Goal: Information Seeking & Learning: Check status

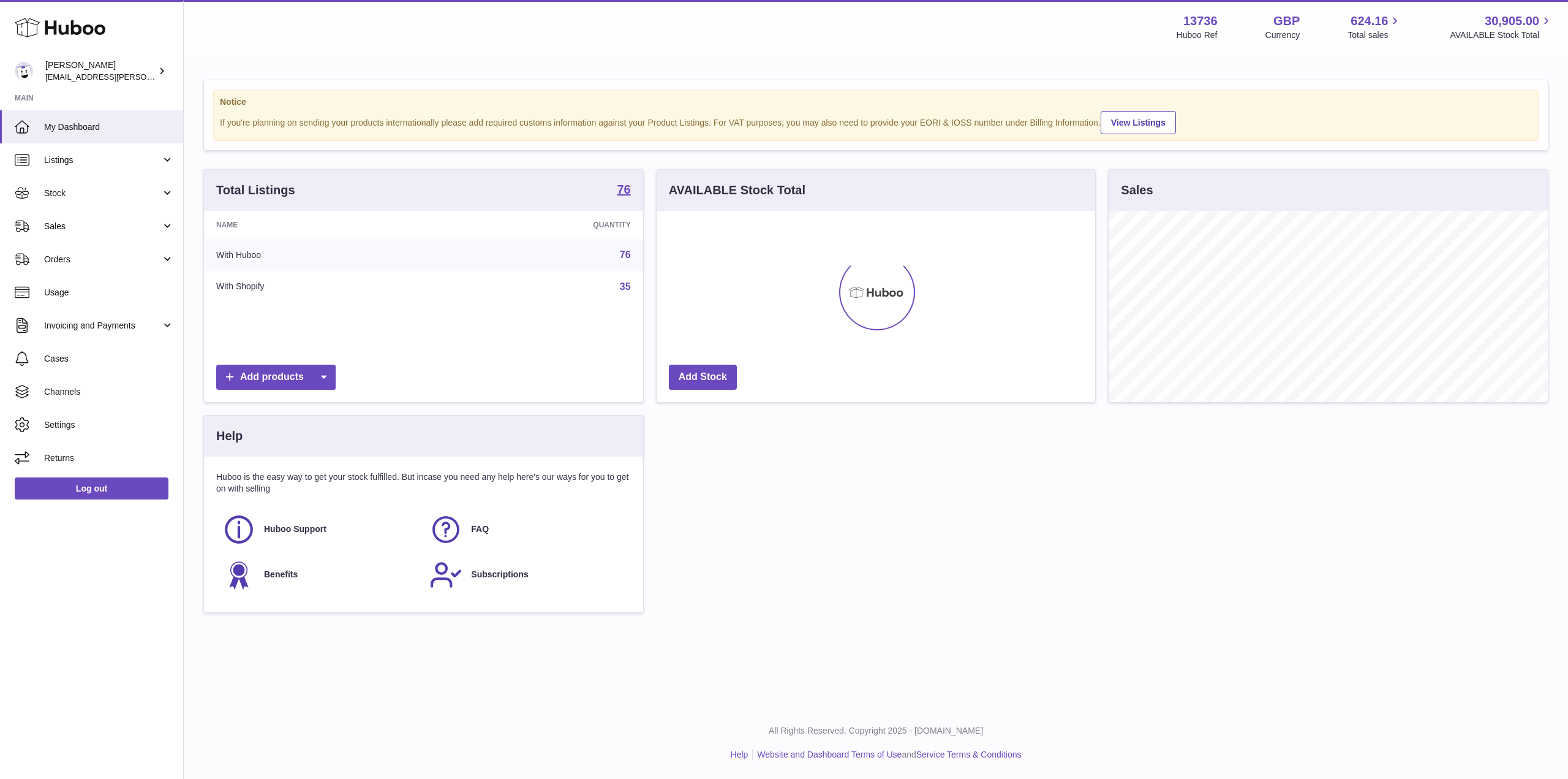
scroll to position [191, 439]
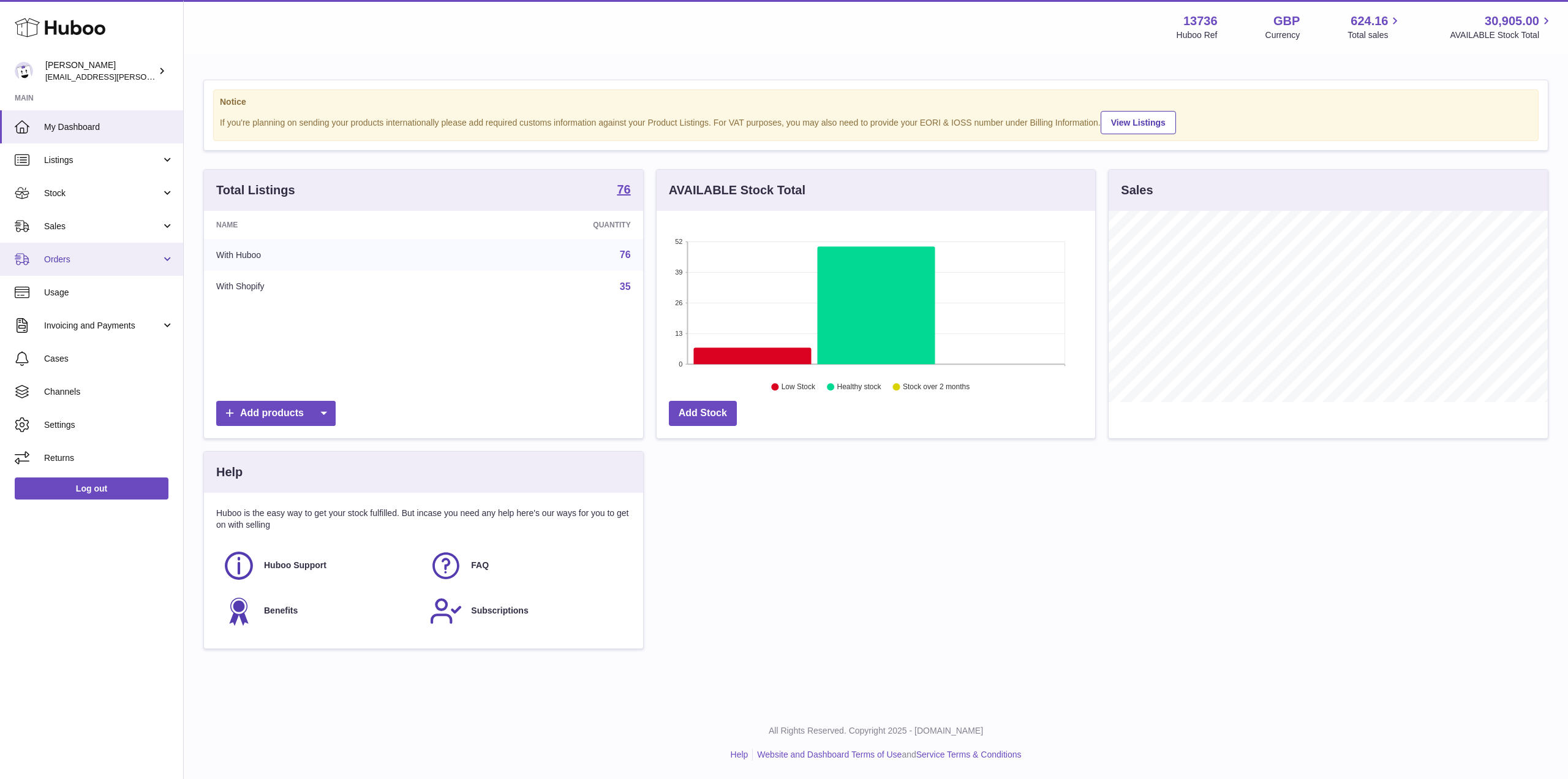
click at [105, 257] on span "Orders" at bounding box center [102, 259] width 117 height 12
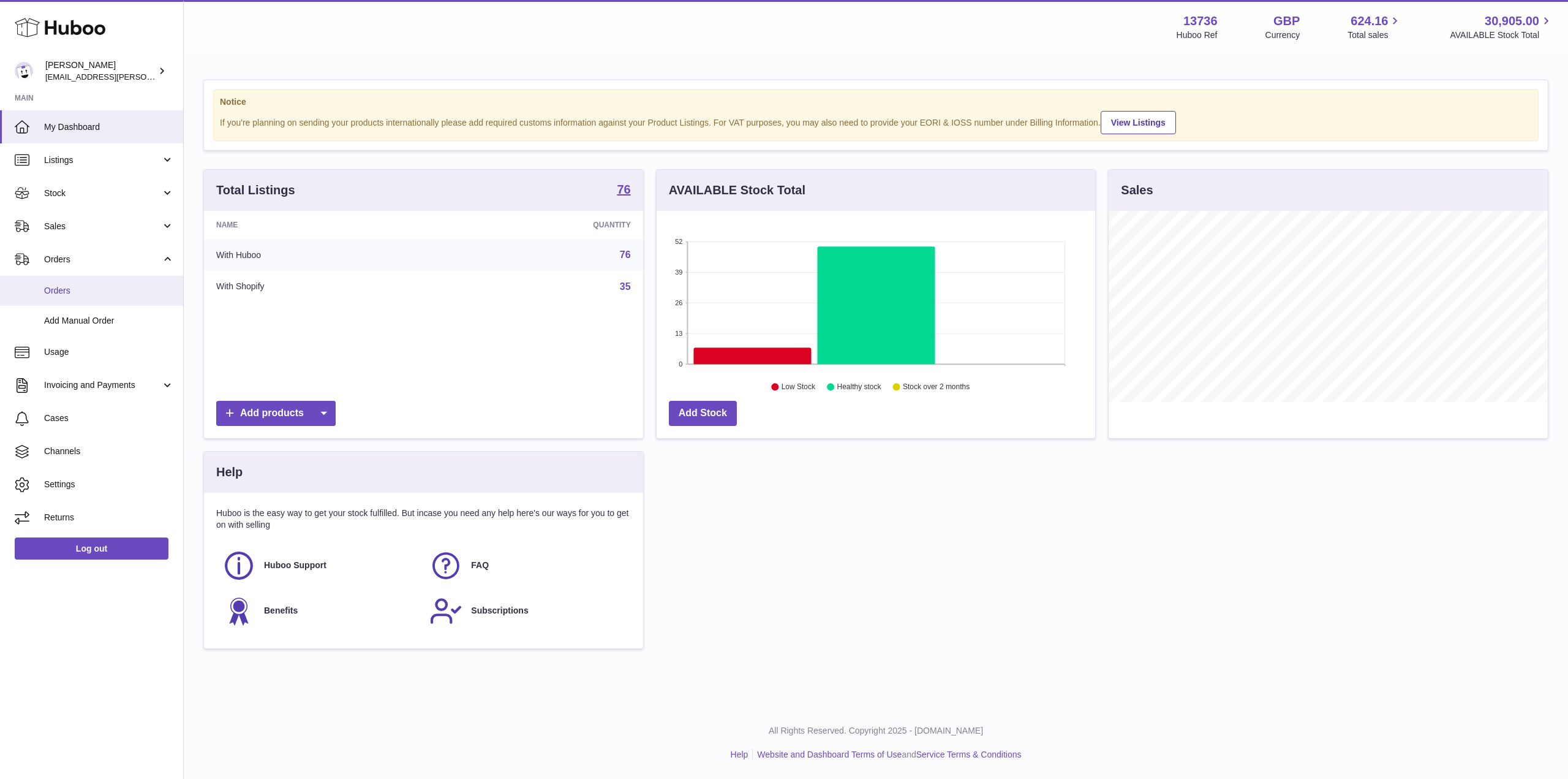
click at [111, 292] on span "Orders" at bounding box center [108, 290] width 130 height 12
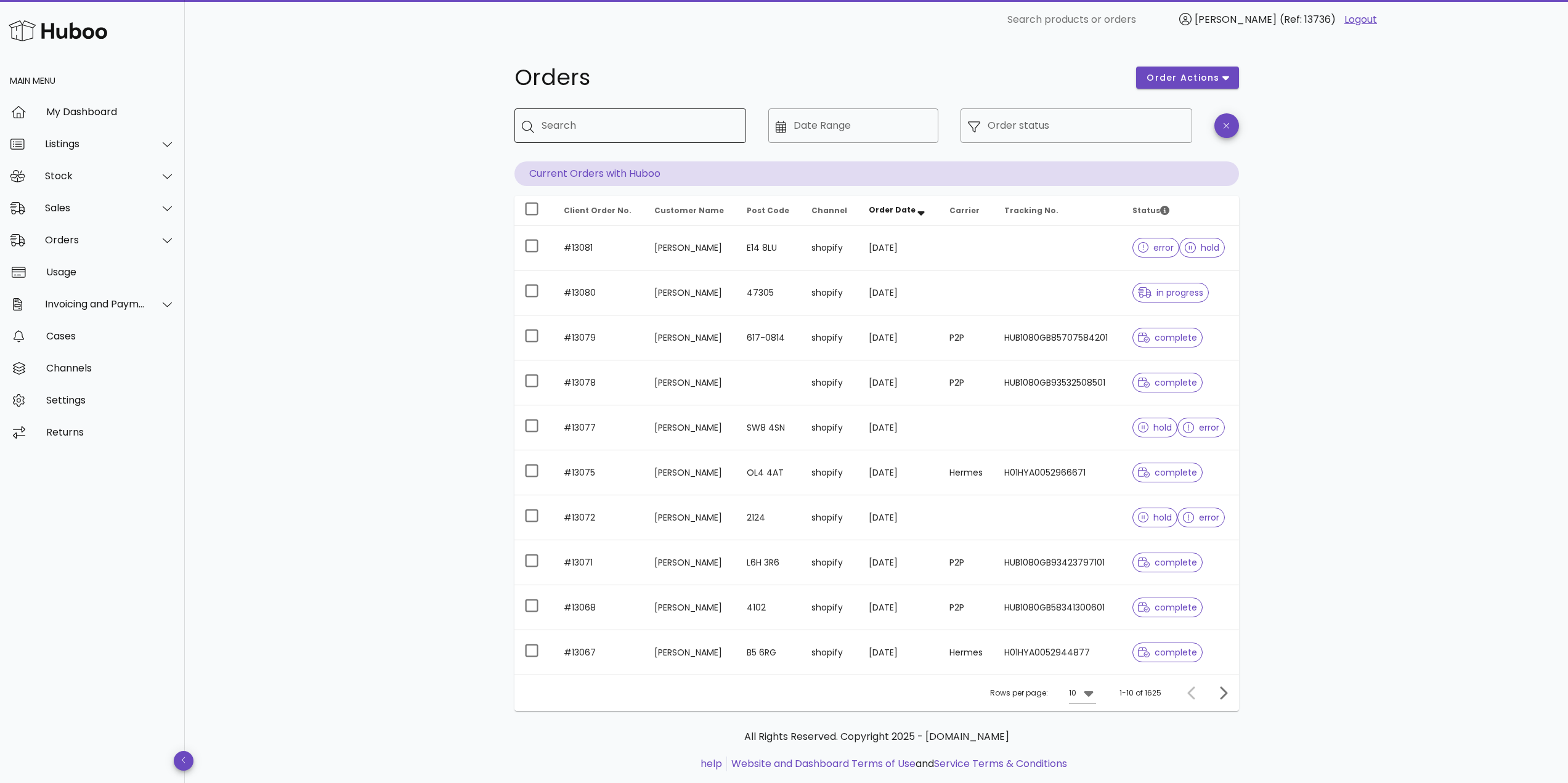
click at [560, 138] on div "Search" at bounding box center [639, 125] width 195 height 35
type input "******"
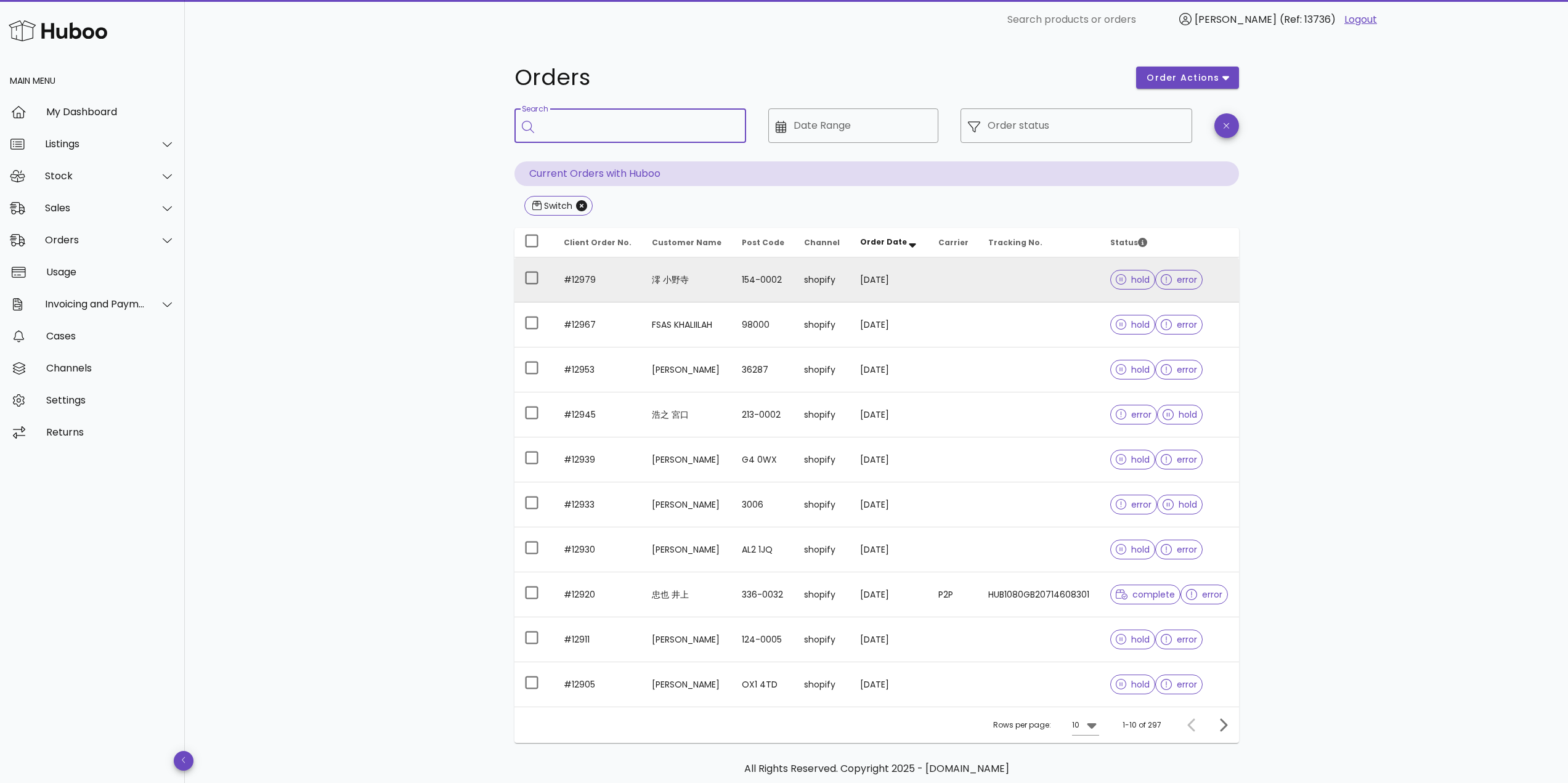
click at [692, 289] on td "澪 小野寺" at bounding box center [687, 280] width 90 height 45
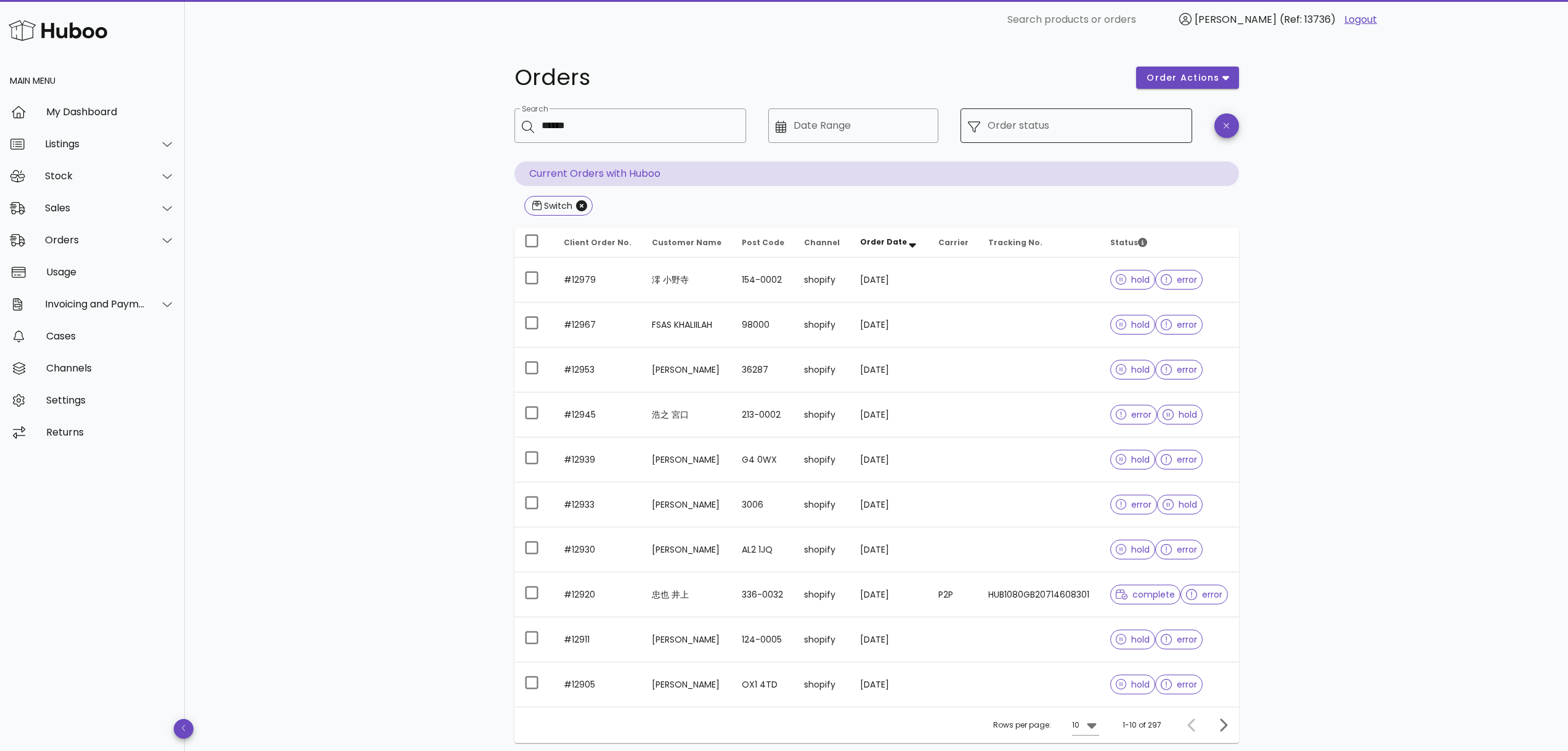
click at [1005, 124] on div "Order status" at bounding box center [1086, 125] width 197 height 35
click at [1000, 123] on input "Order status" at bounding box center [1086, 125] width 197 height 19
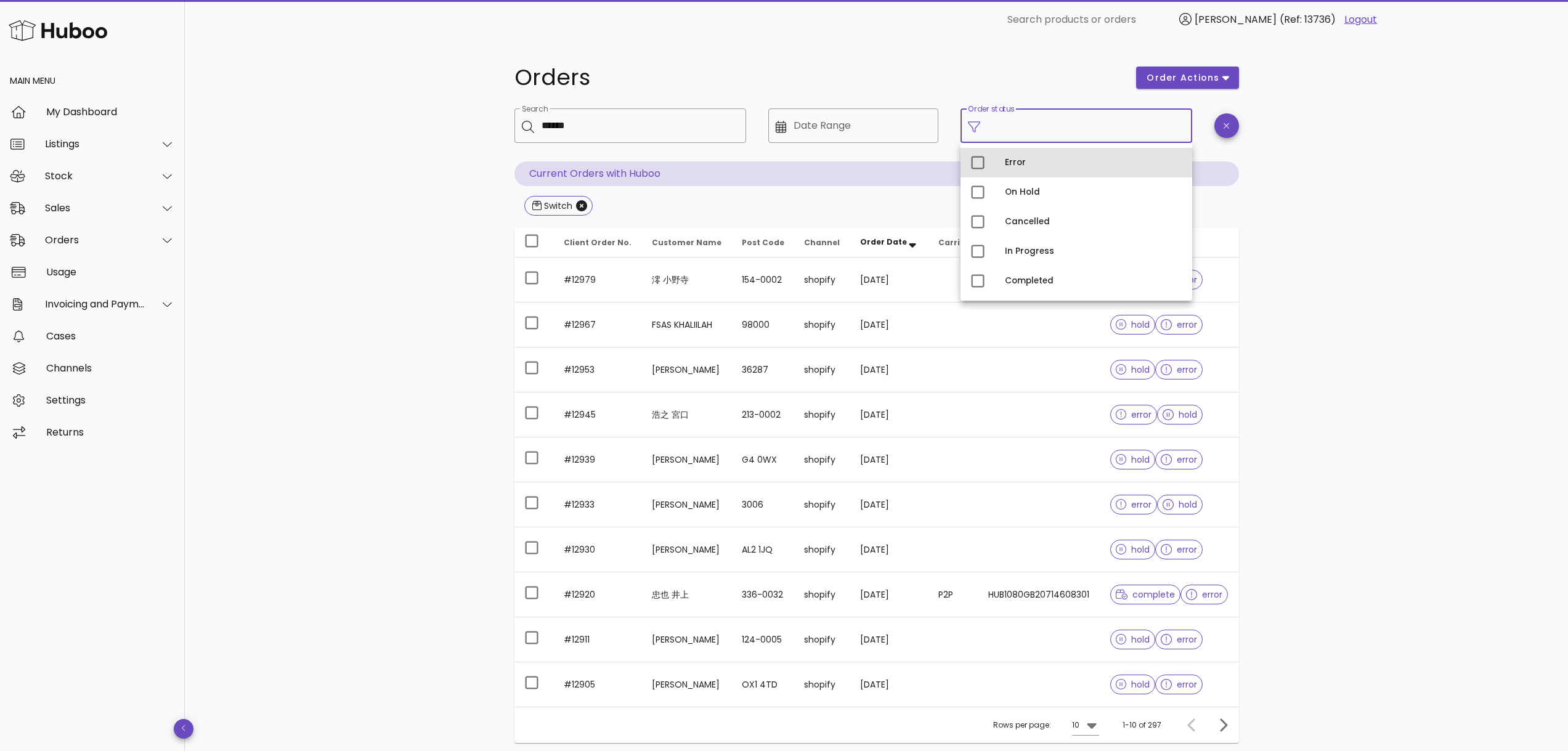
click at [1007, 162] on div "Error" at bounding box center [1094, 162] width 177 height 10
type input "**********"
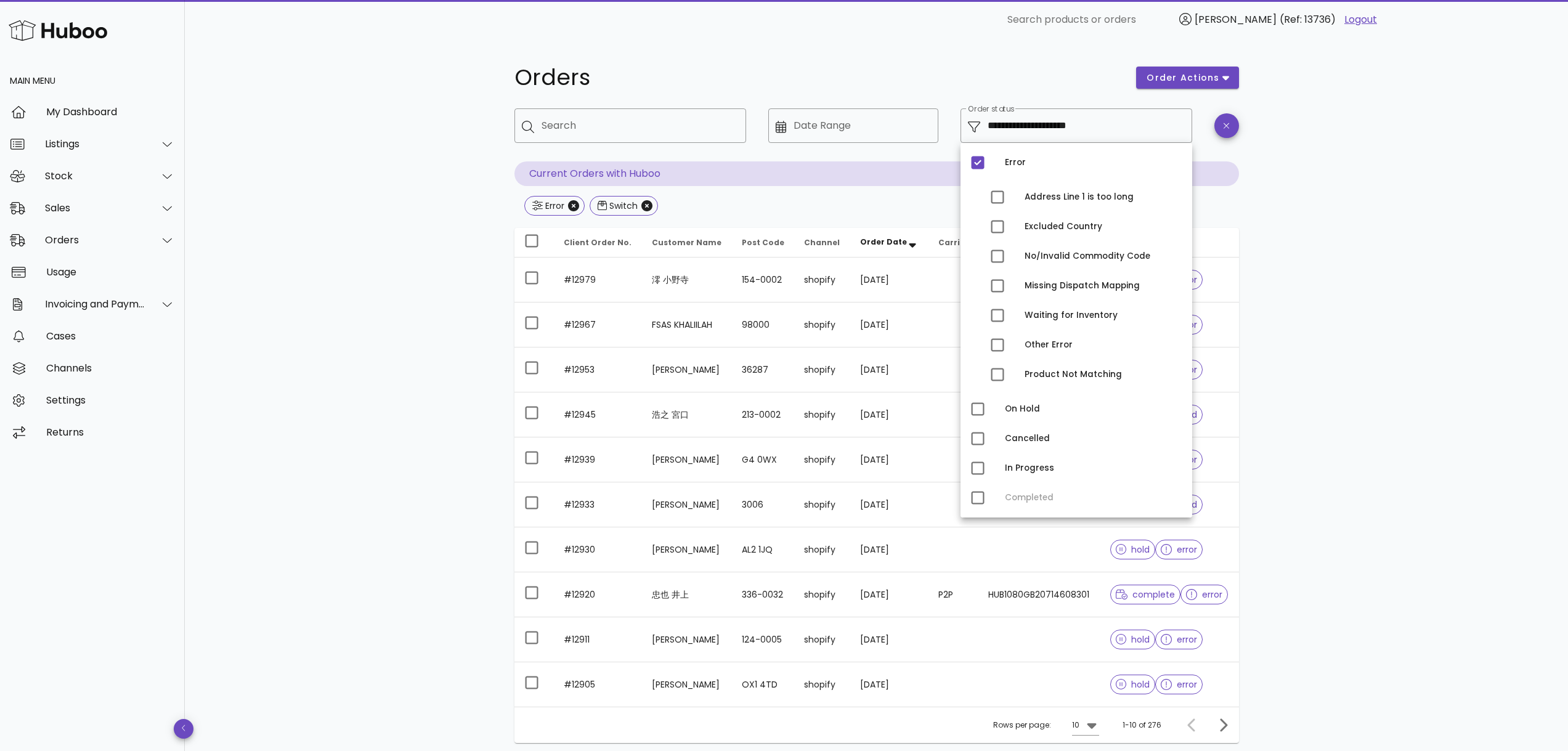
click at [1370, 194] on div "**********" at bounding box center [876, 441] width 1383 height 803
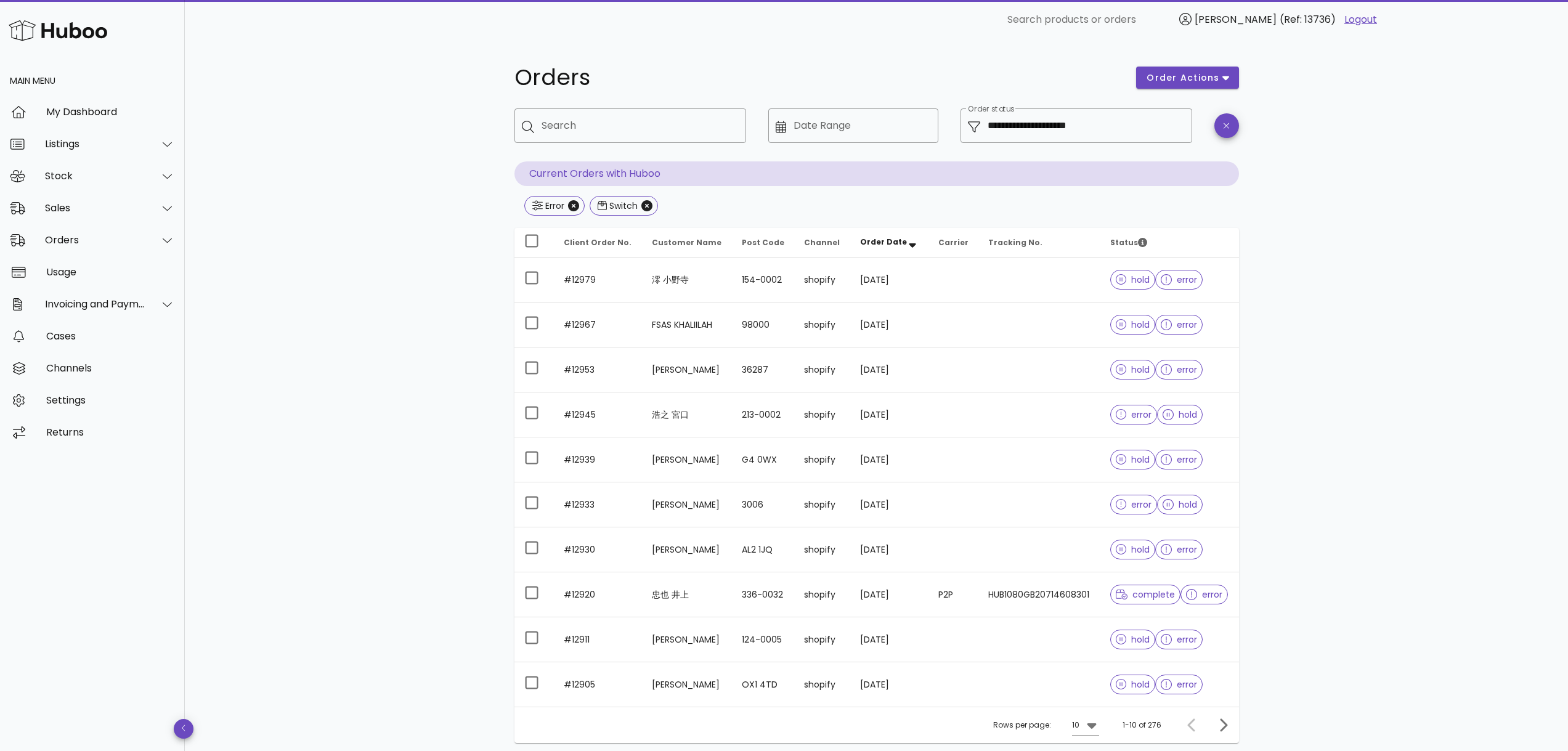
click at [1419, 248] on div "**********" at bounding box center [876, 441] width 1383 height 803
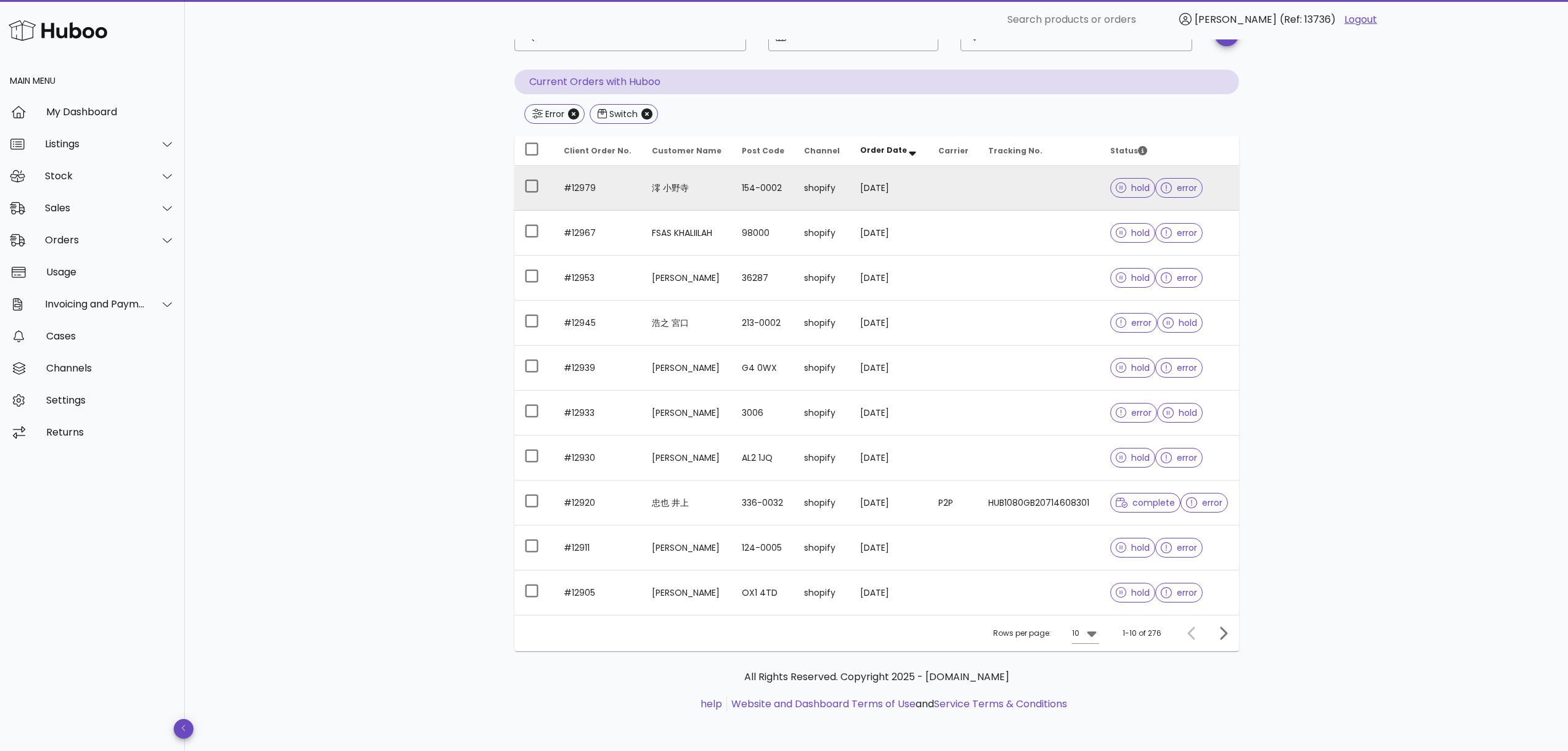
scroll to position [136, 0]
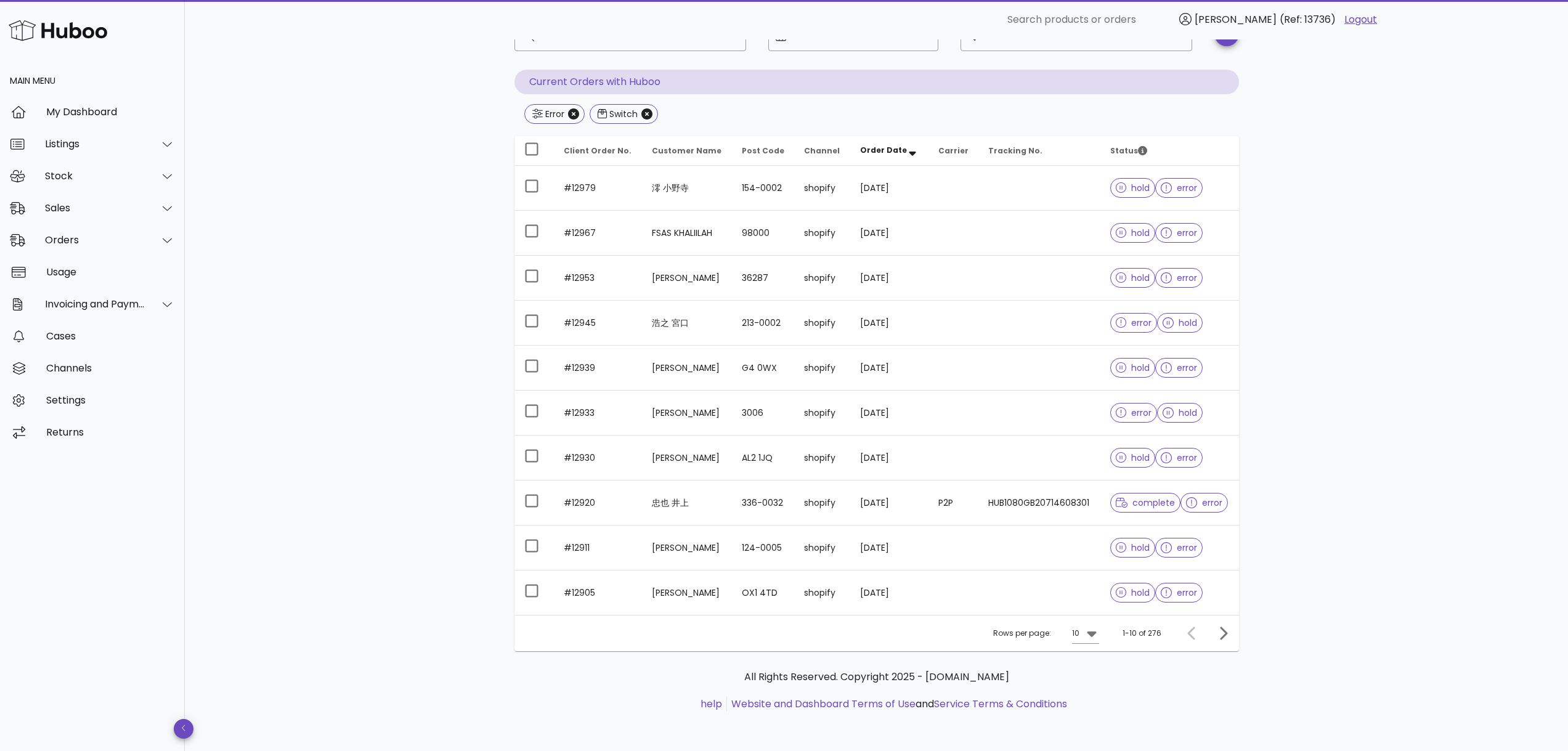
click at [1217, 643] on div at bounding box center [1221, 633] width 26 height 22
click at [1223, 636] on icon "Next page" at bounding box center [1224, 633] width 8 height 13
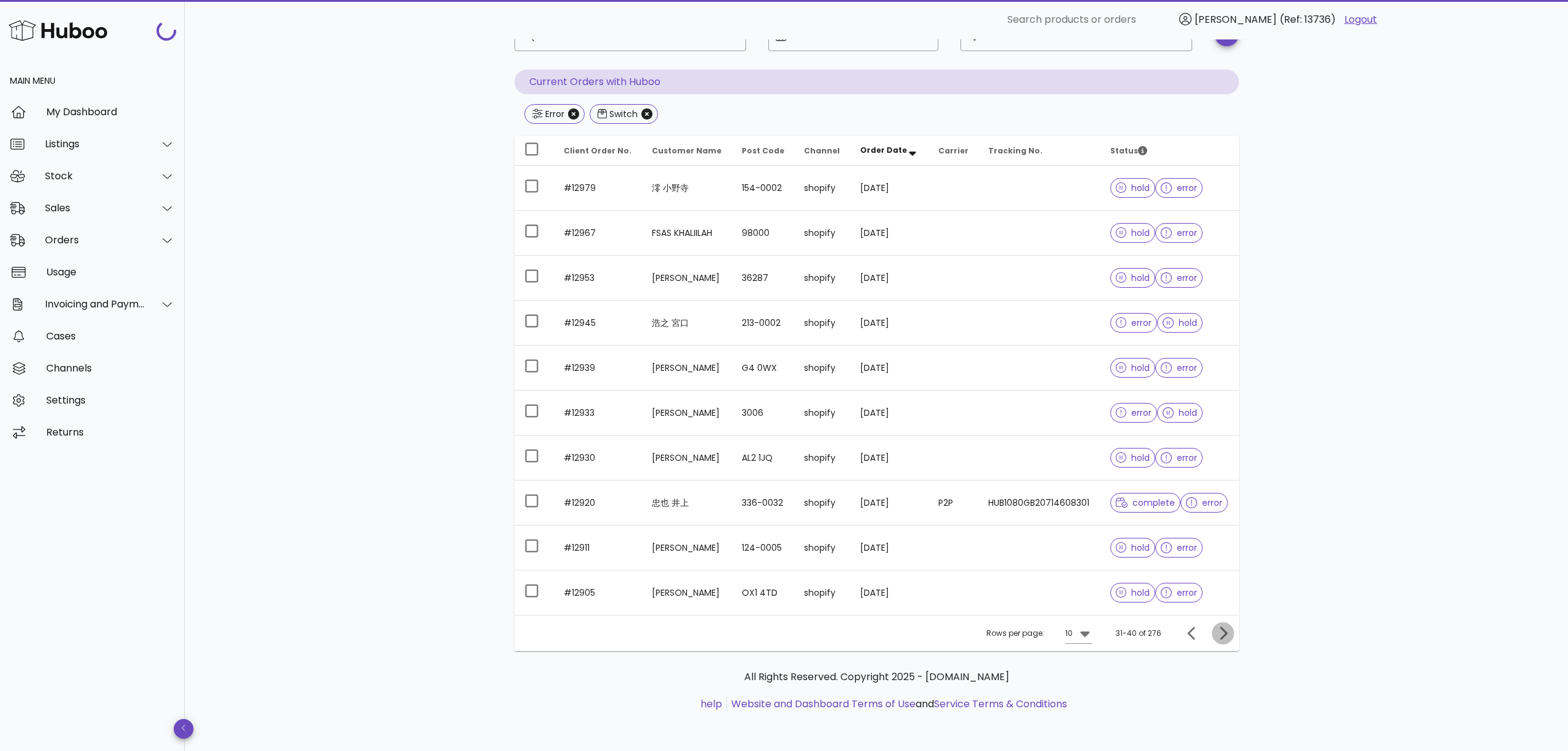
click at [1223, 636] on icon "Next page" at bounding box center [1224, 633] width 8 height 13
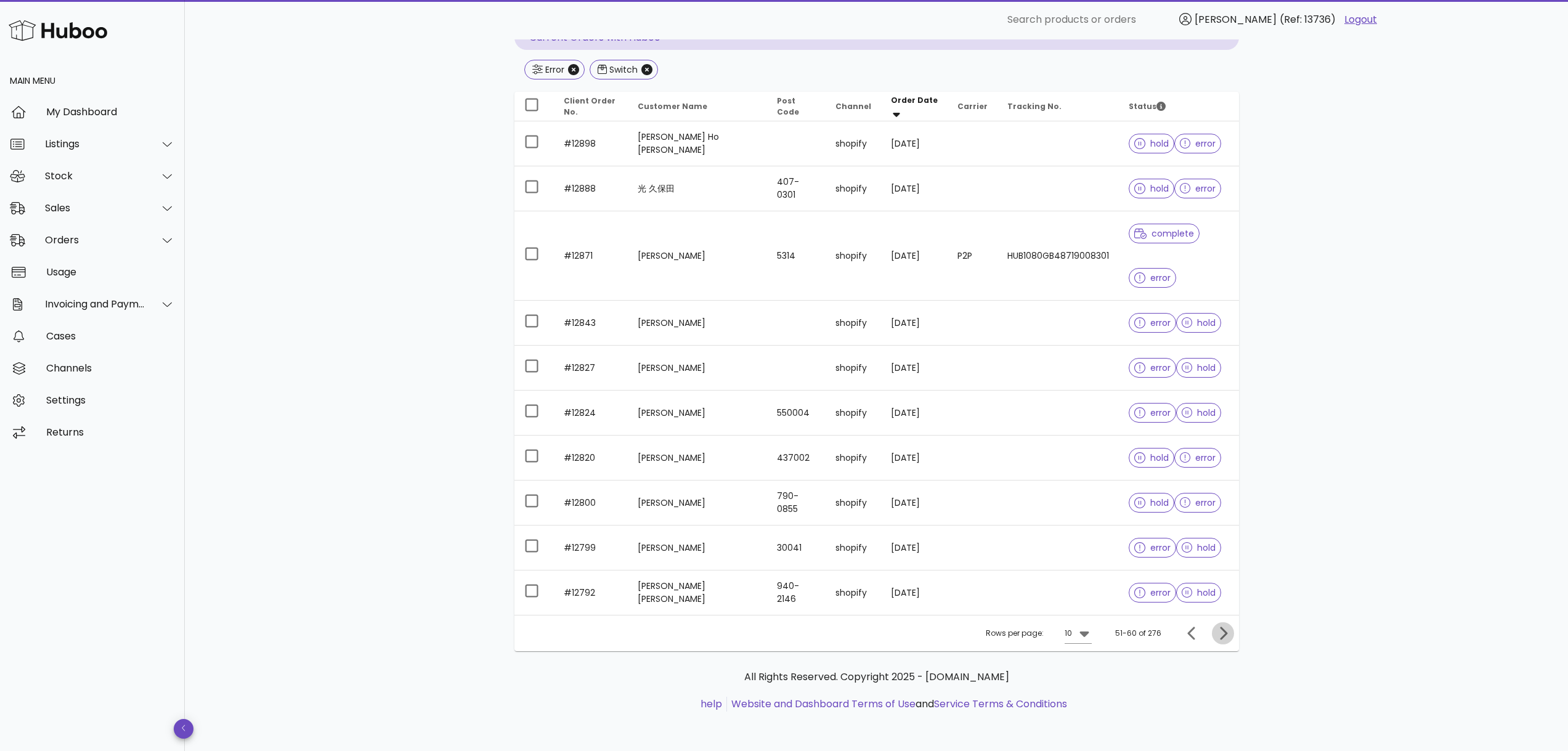
scroll to position [92, 0]
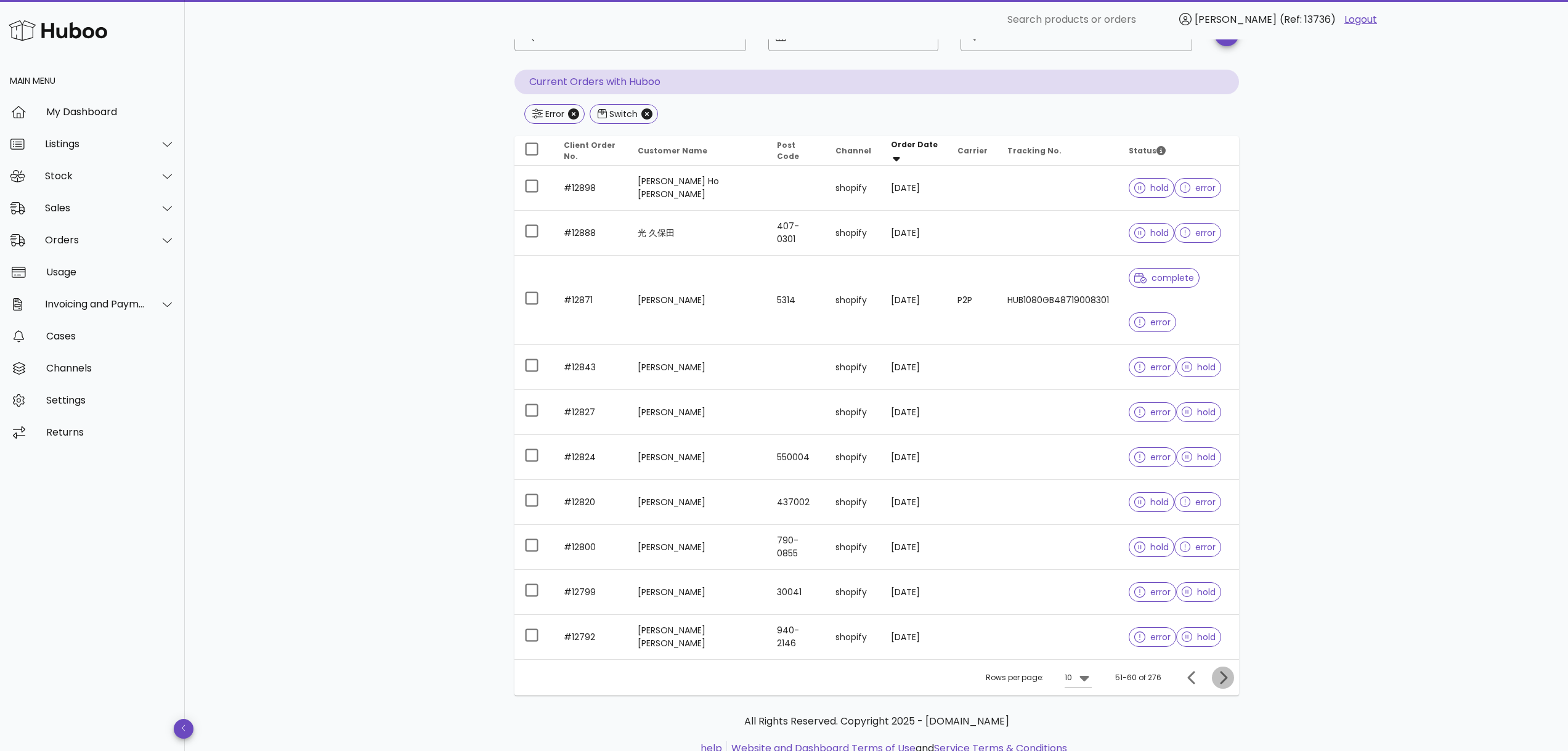
click at [1223, 671] on icon "Next page" at bounding box center [1224, 677] width 8 height 13
click at [1083, 670] on icon at bounding box center [1084, 677] width 15 height 15
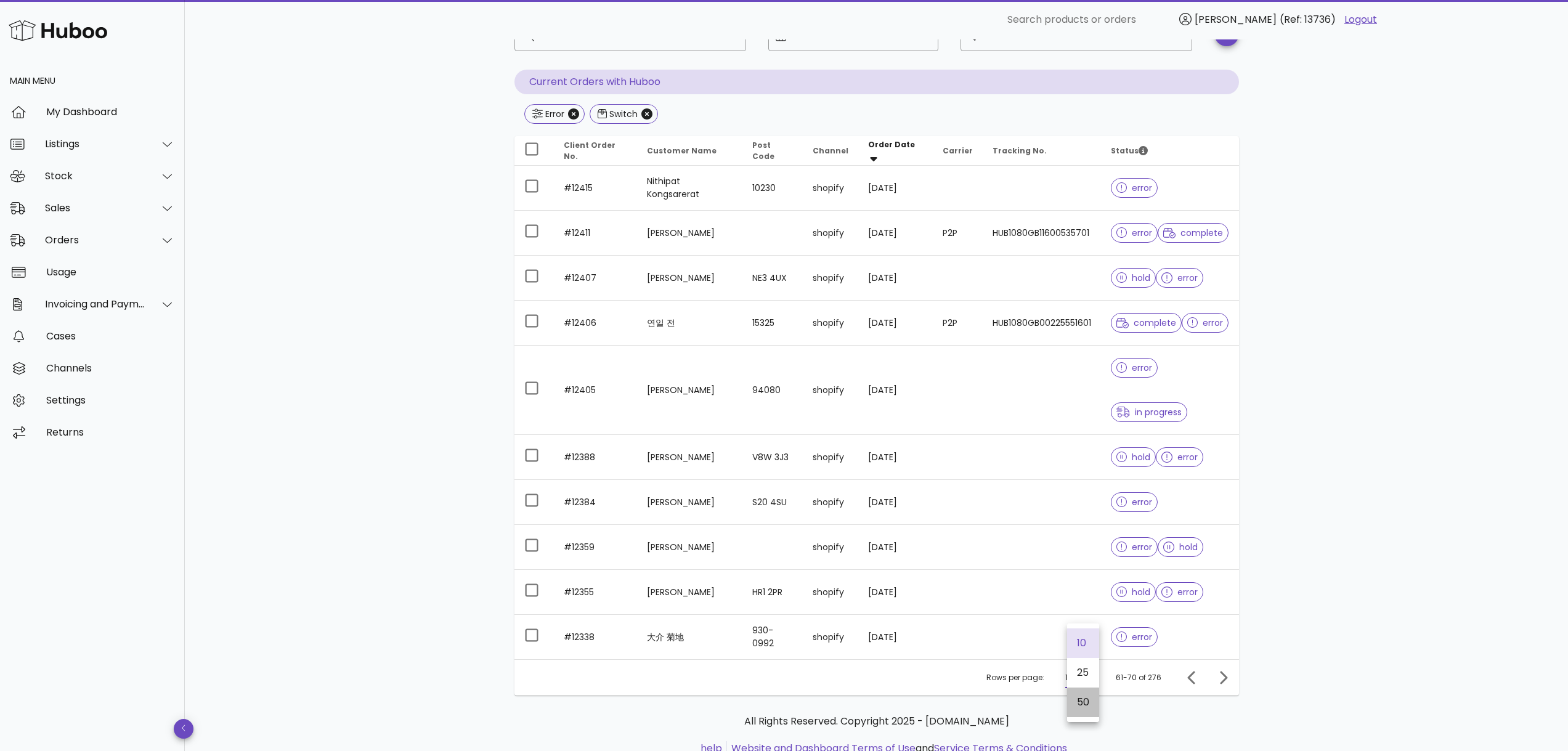
click at [1090, 702] on div "50" at bounding box center [1083, 702] width 32 height 29
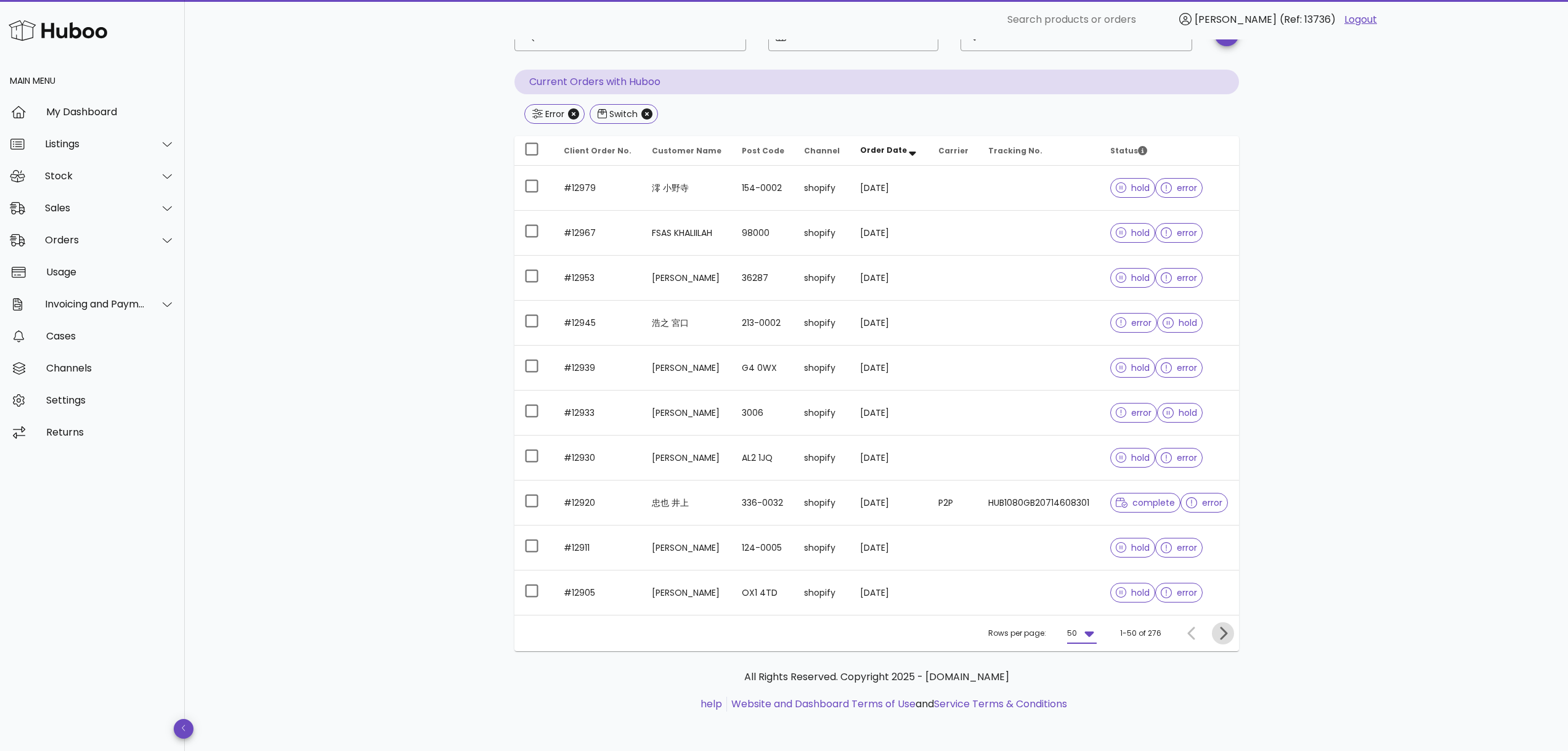
click at [1227, 640] on icon "Next page" at bounding box center [1223, 633] width 15 height 15
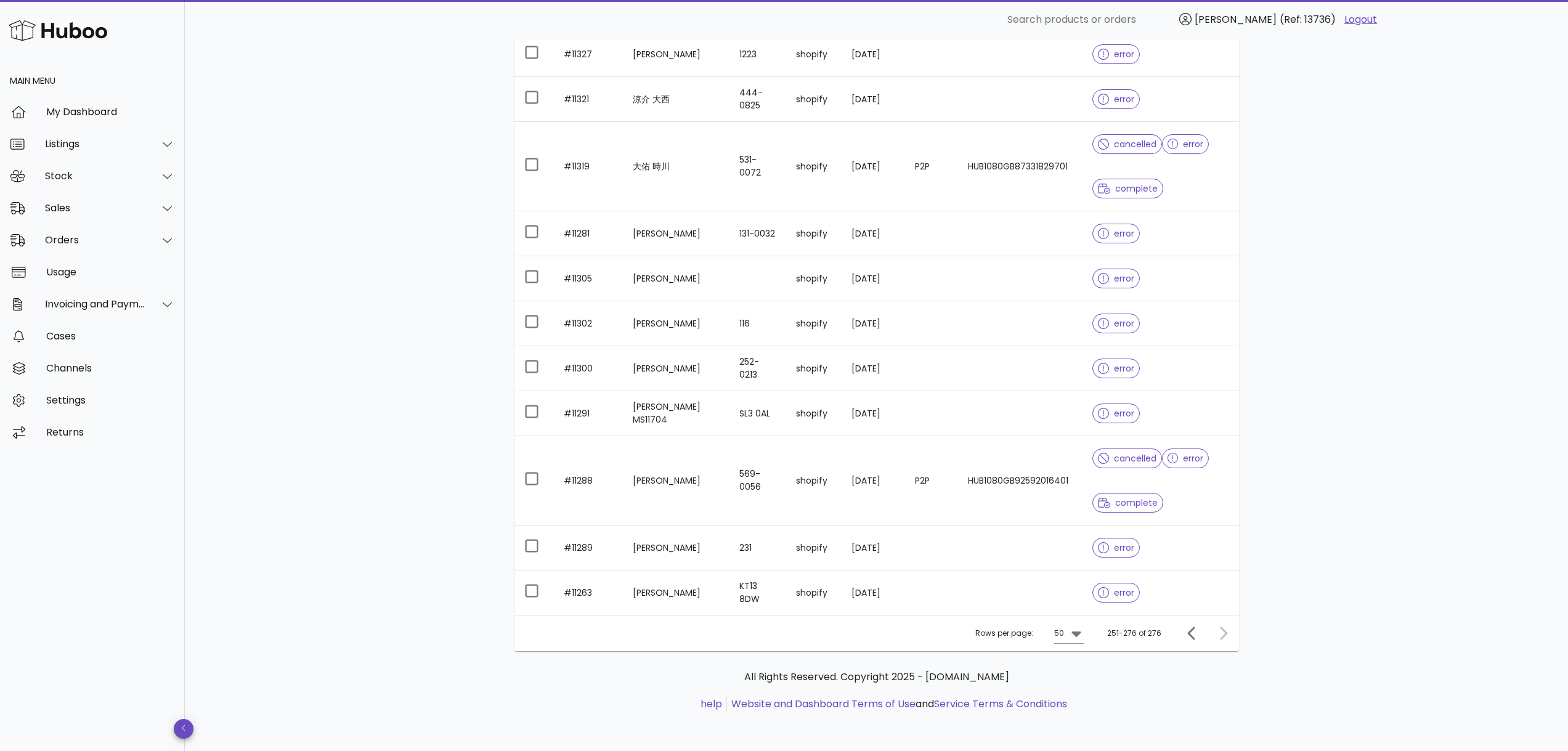
scroll to position [1033, 0]
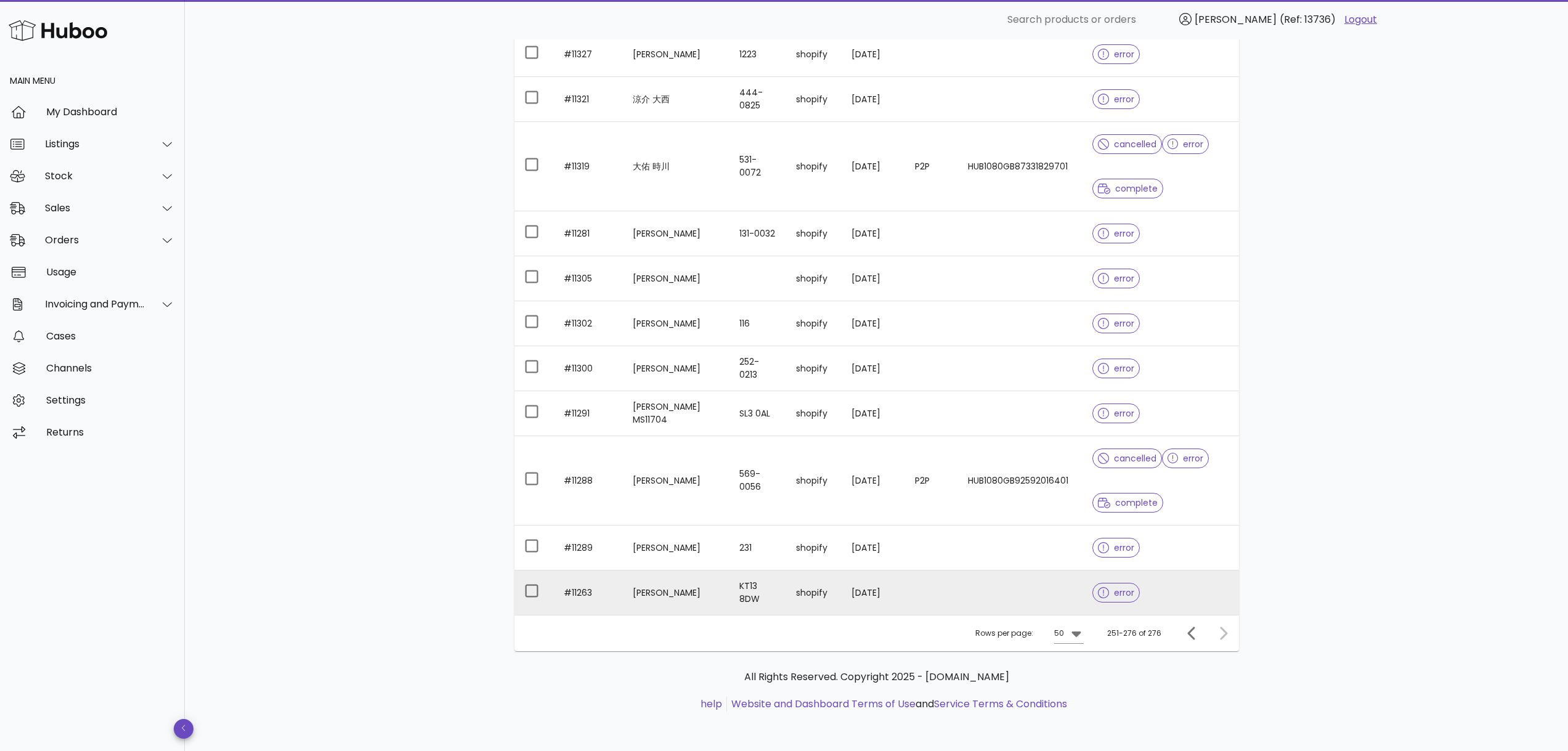
click at [848, 599] on td "26/05/2025" at bounding box center [874, 592] width 63 height 44
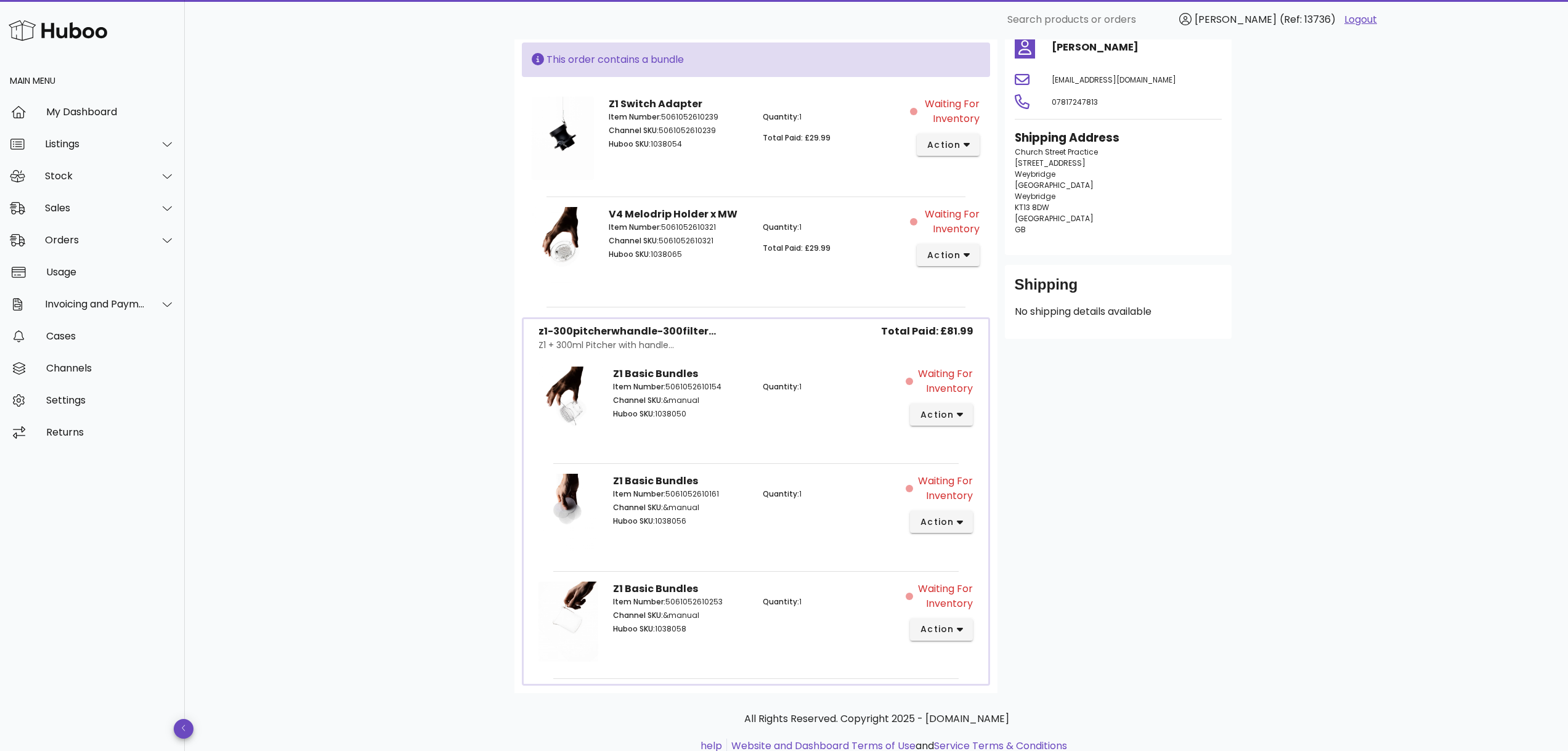
scroll to position [152, 0]
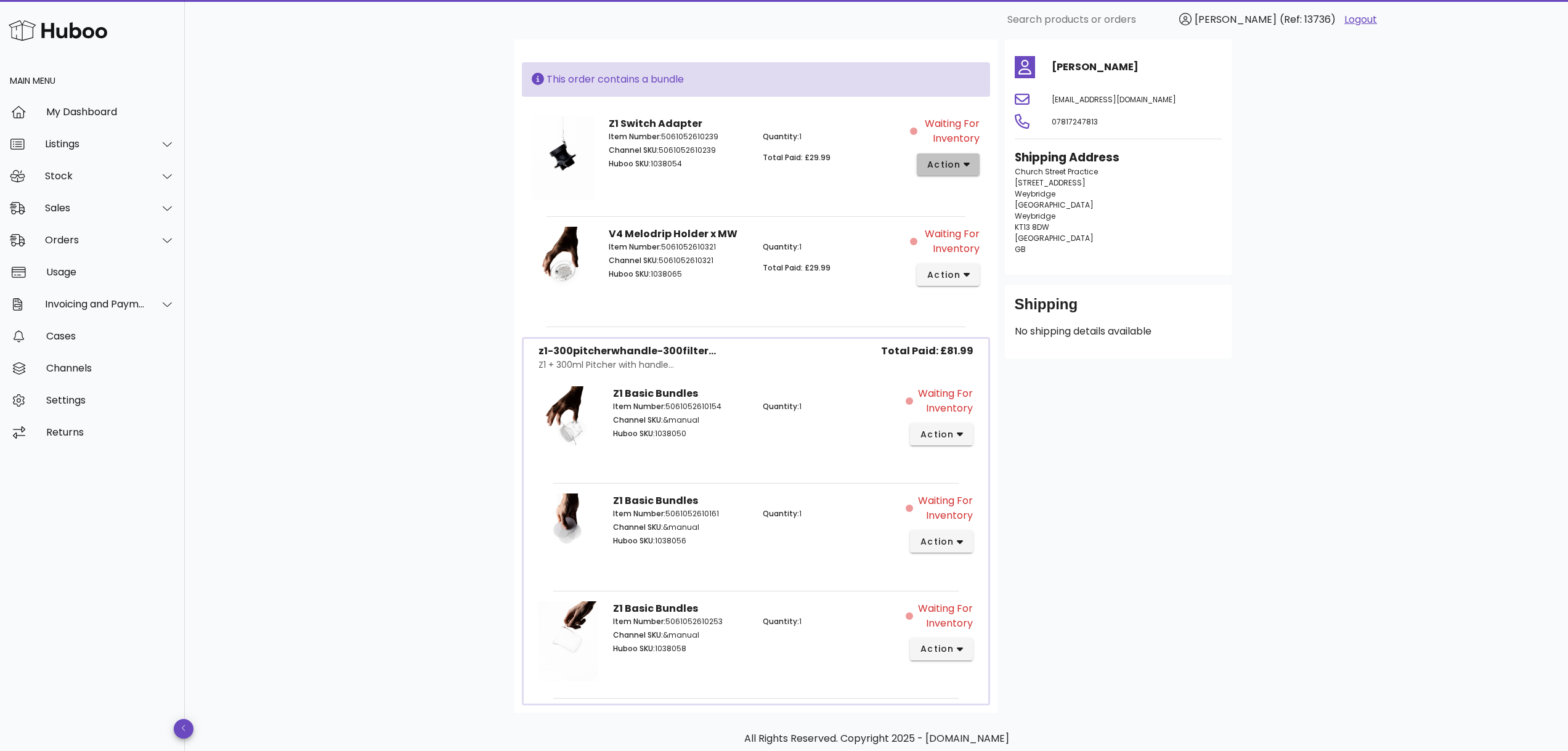
click at [949, 172] on button "action" at bounding box center [949, 164] width 63 height 22
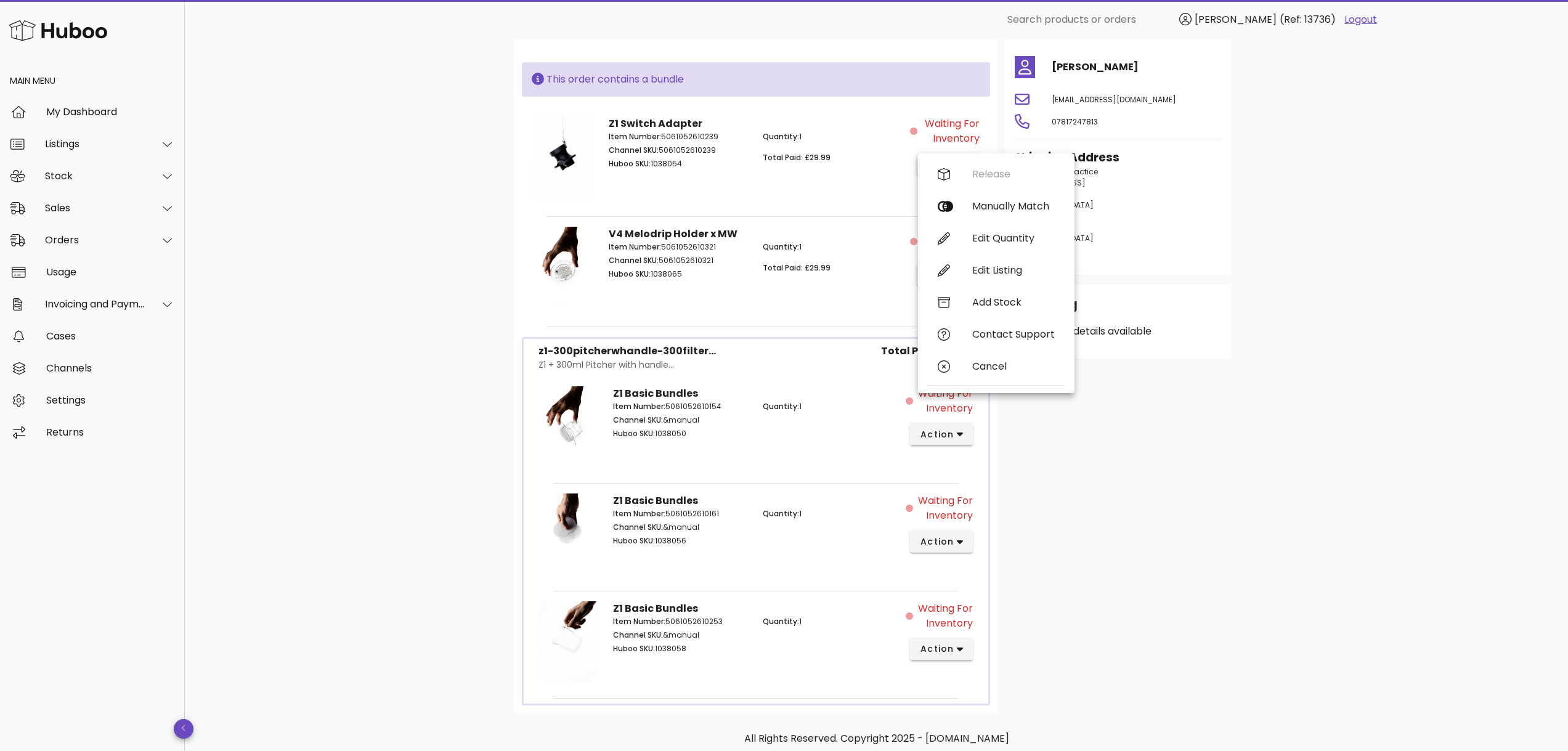
click at [784, 191] on div "Z1 Switch Adapter Item Number: 5061052610239 Channel SKU: 5061052610239 Huboo S…" at bounding box center [755, 160] width 309 height 102
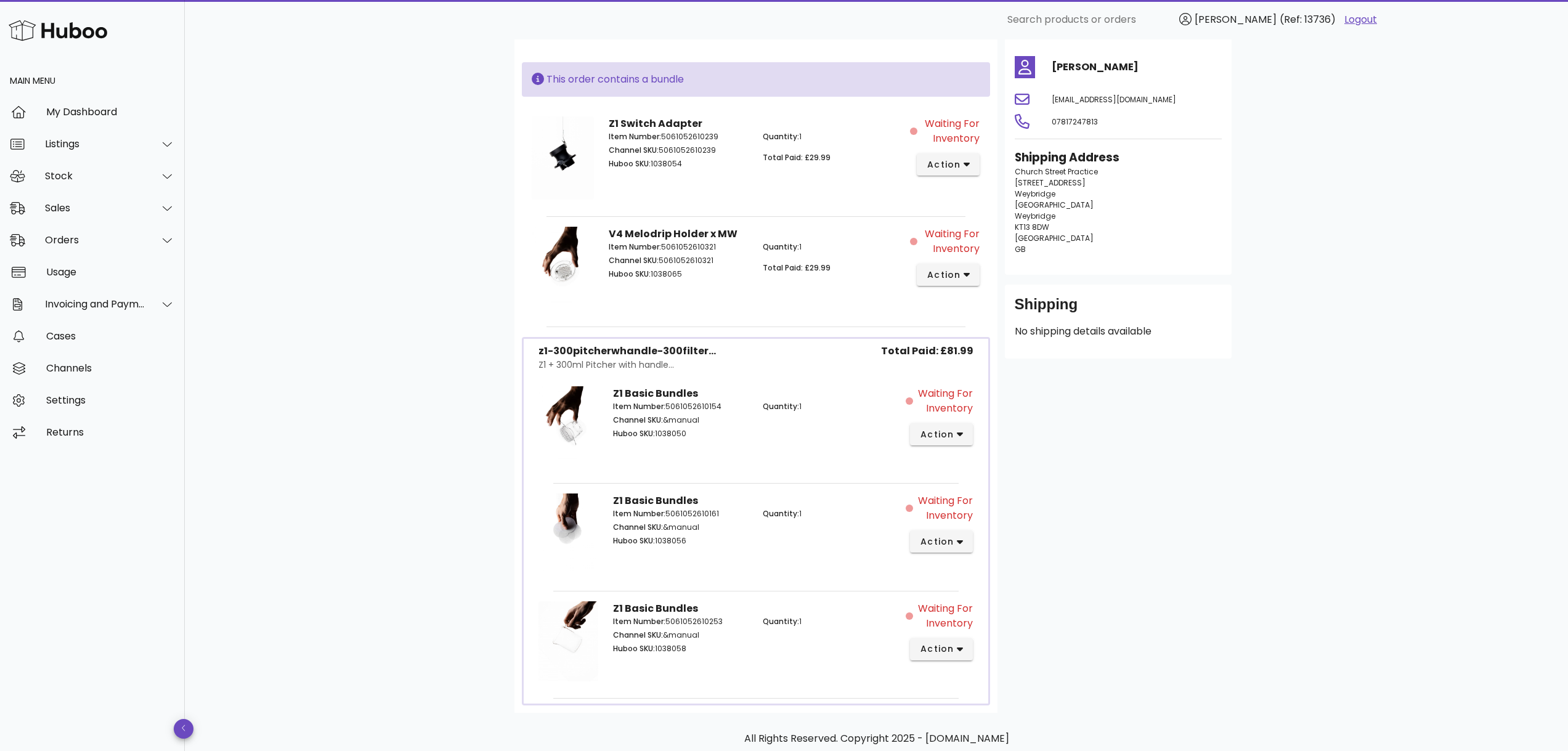
click at [615, 239] on div "Item Number: 5061052610321 Channel SKU: 5061052610321 Huboo SKU: 1038065" at bounding box center [679, 262] width 155 height 56
drag, startPoint x: 601, startPoint y: 231, endPoint x: 805, endPoint y: 237, distance: 204.1
click at [805, 237] on div "V4 Melodrip Holder x MW Item Number: 5061052610321 Channel SKU: 5061052610321 H…" at bounding box center [755, 270] width 309 height 102
click at [748, 336] on div "Customer's Cart Total Paid £141.97 This order contains a bundle Z1 Switch Adapt…" at bounding box center [756, 363] width 483 height 699
drag, startPoint x: 611, startPoint y: 390, endPoint x: 718, endPoint y: 391, distance: 107.0
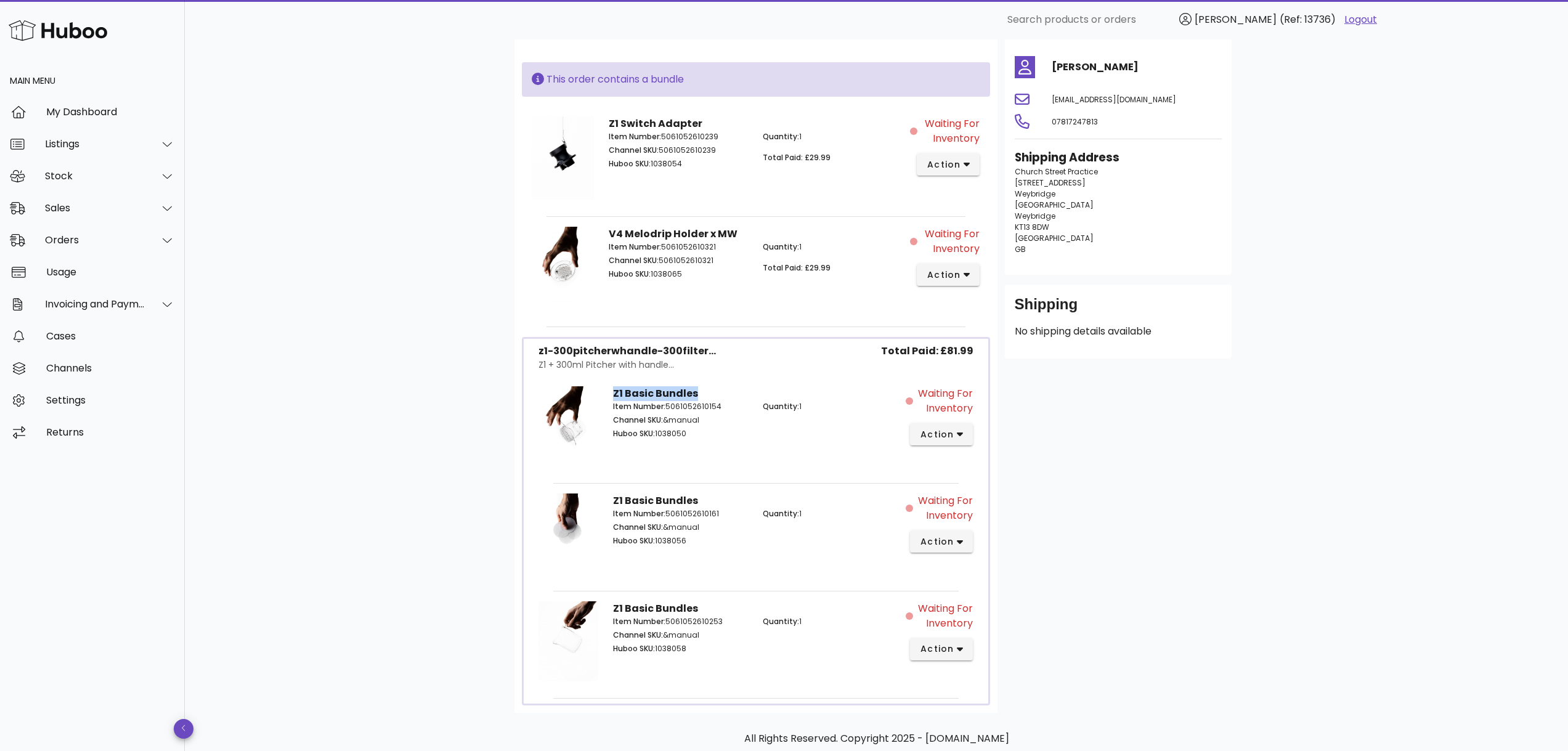
click at [718, 391] on div "Z1 Basic Bundles Item Number: 5061052610154 Channel SKU: &manual Huboo SKU: 103…" at bounding box center [756, 428] width 300 height 99
drag, startPoint x: 610, startPoint y: 609, endPoint x: 676, endPoint y: 607, distance: 66.0
click at [676, 607] on div "Z1 Basic Bundles Item Number: 5061052610253 Channel SKU: &manual Huboo SKU: 103…" at bounding box center [756, 643] width 300 height 99
click at [676, 607] on strong "Z1 Basic Bundles" at bounding box center [656, 608] width 85 height 14
click at [707, 412] on p "Item Number: 5061052610154" at bounding box center [680, 406] width 135 height 11
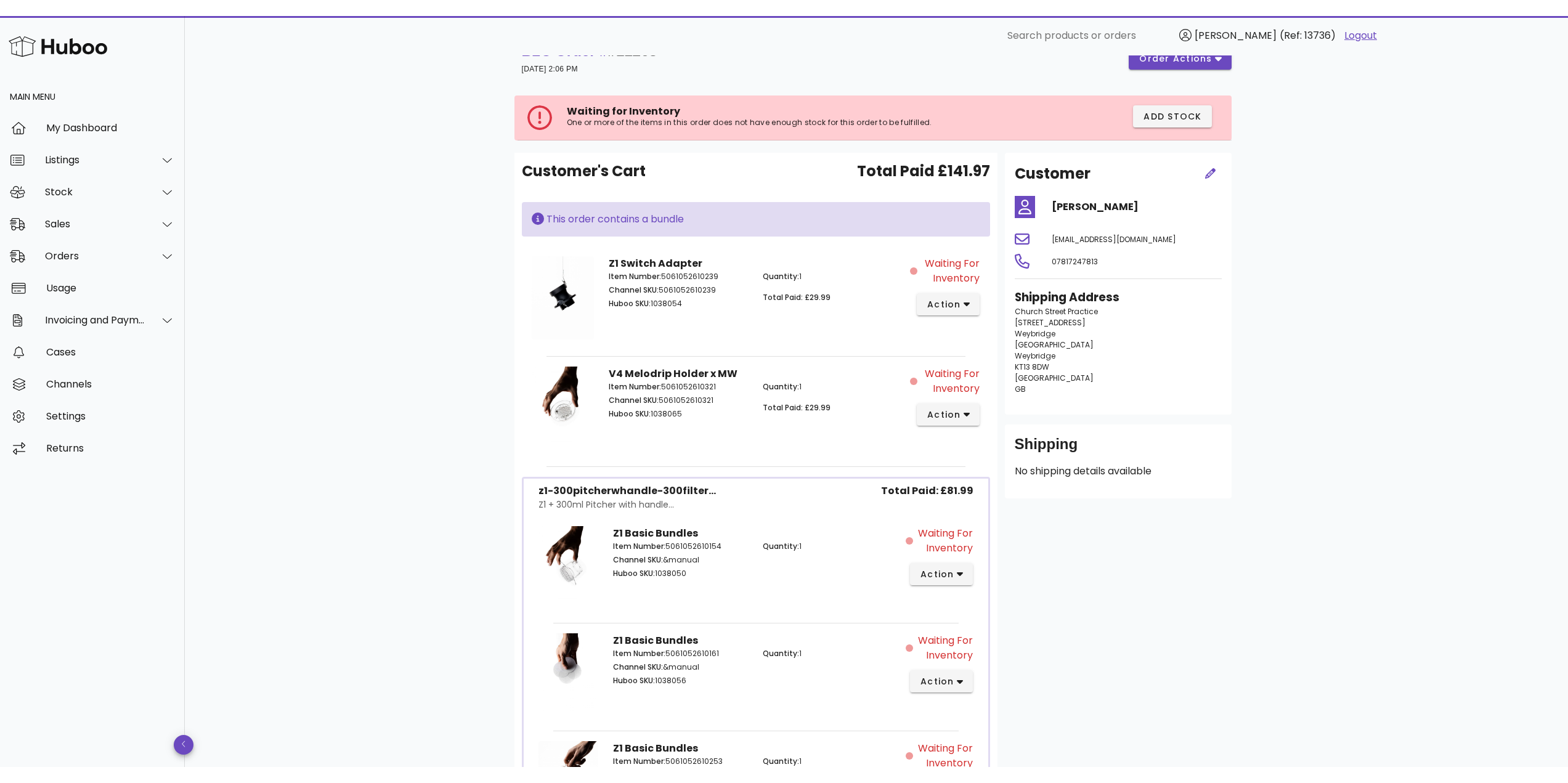
scroll to position [0, 0]
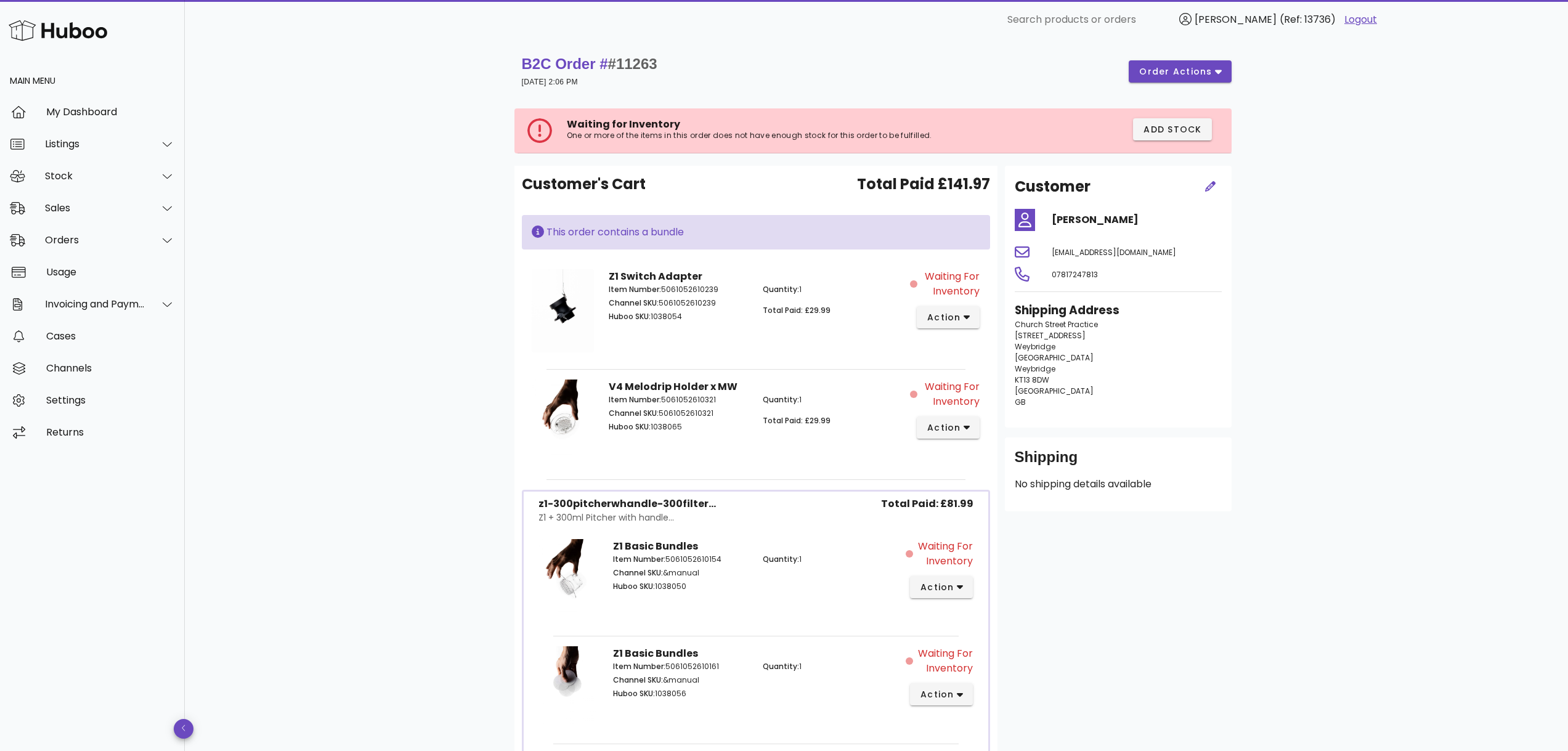
click at [634, 71] on span "#11263" at bounding box center [633, 63] width 50 height 16
copy span "11263"
click at [140, 207] on div "Sales" at bounding box center [95, 207] width 101 height 12
click at [1090, 228] on div "Umeet Dhariwal" at bounding box center [1136, 220] width 185 height 29
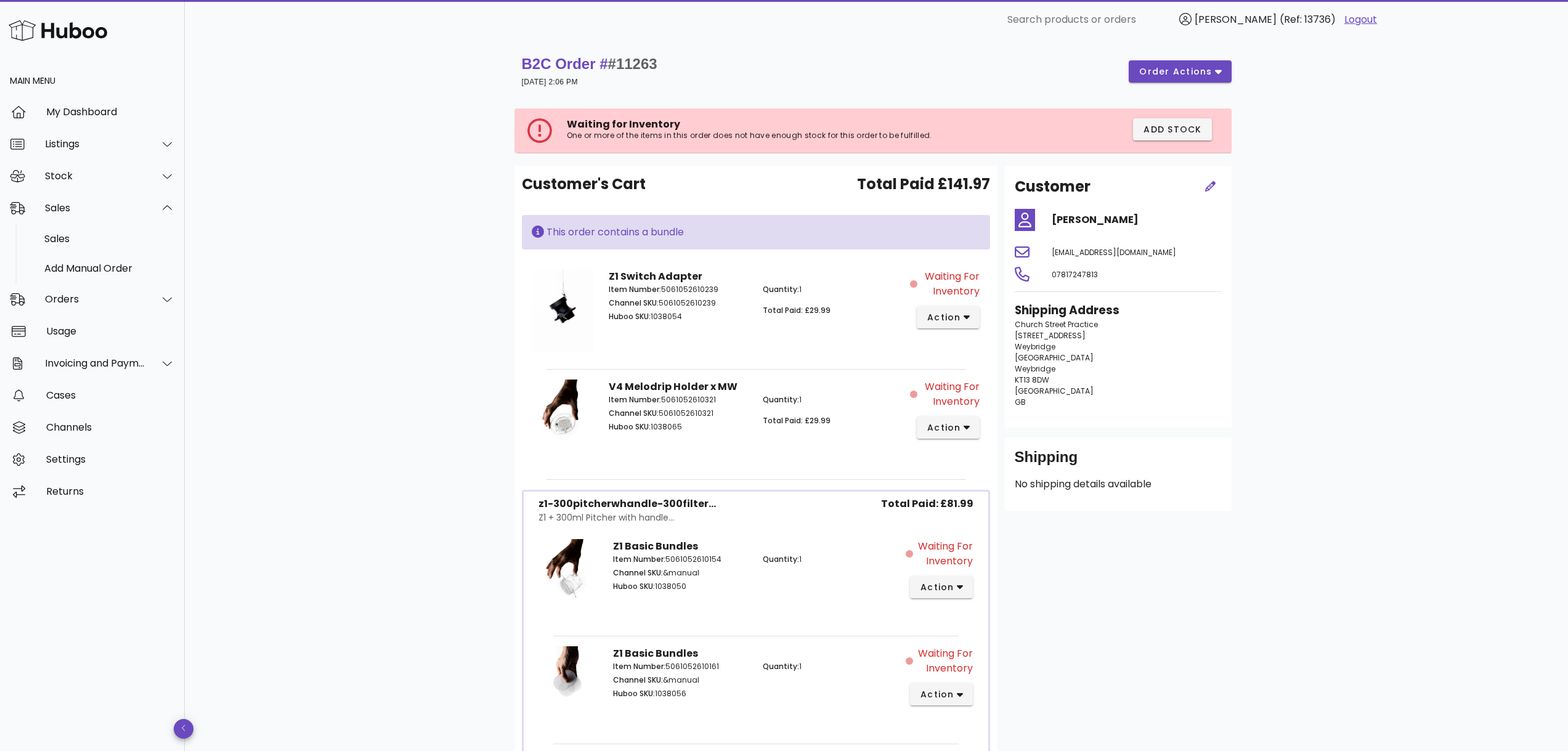
click at [1084, 219] on h4 "Umeet Dhariwal" at bounding box center [1137, 220] width 170 height 15
copy div "Umeet Dhariwal"
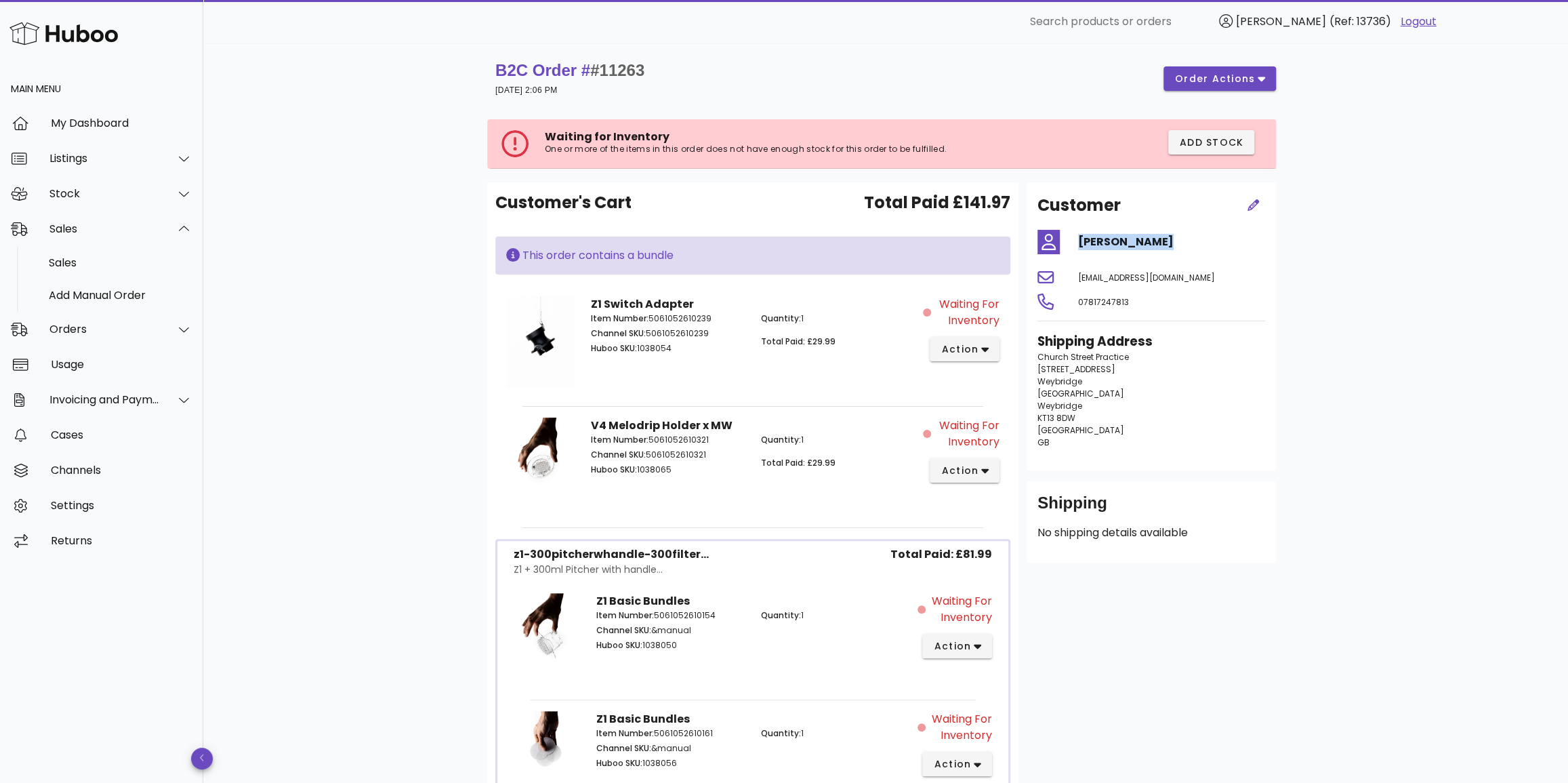
click at [1102, 235] on h4 "Umeet Dhariwal" at bounding box center [1172, 242] width 187 height 16
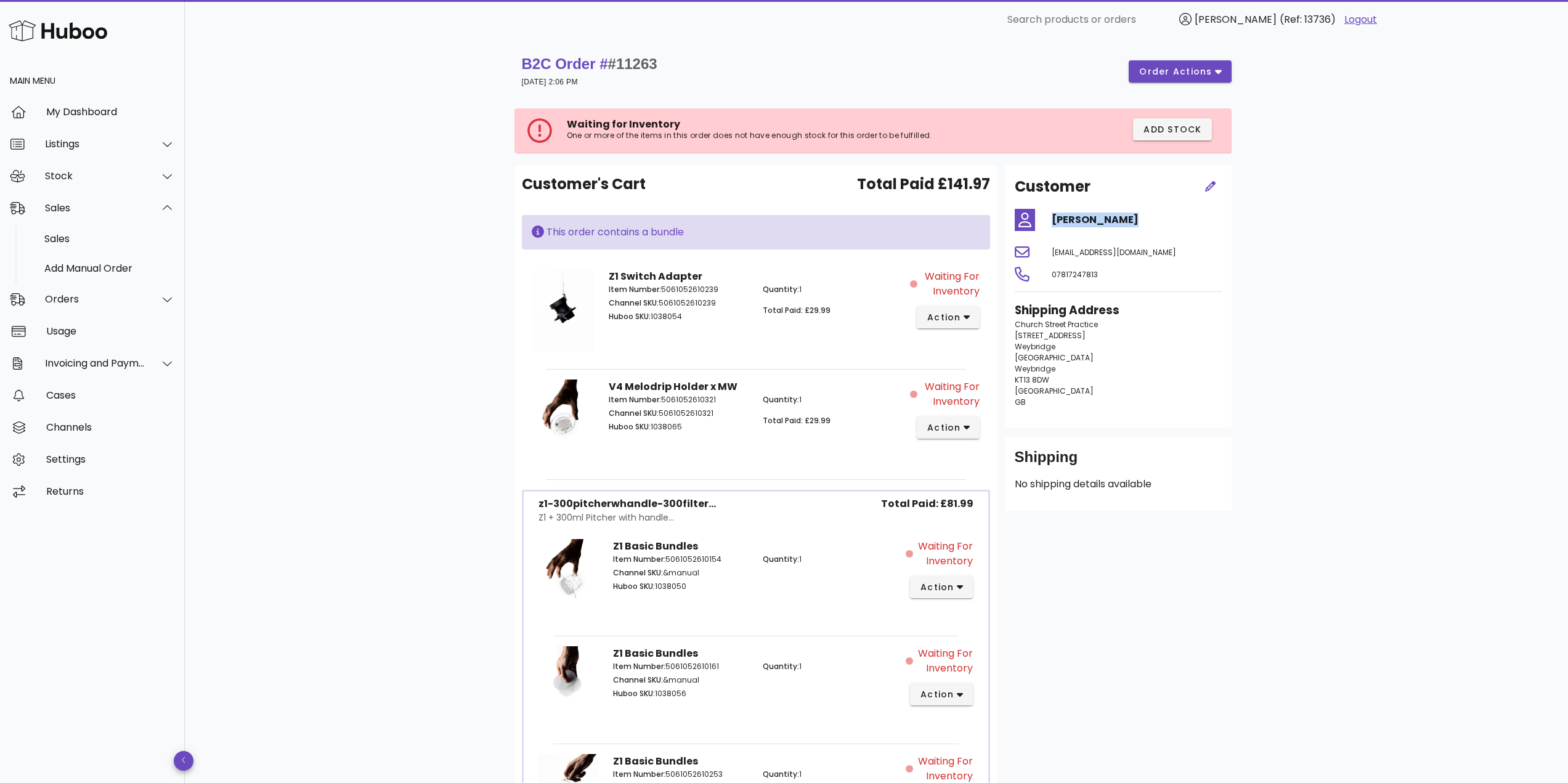
drag, startPoint x: 522, startPoint y: 83, endPoint x: 608, endPoint y: 85, distance: 86.0
click at [578, 85] on small "26 May 2025 at 2:06 PM" at bounding box center [549, 81] width 56 height 9
click at [628, 92] on div "B2C Order # #11263 26 May 2025 at 2:06 PM order actions" at bounding box center [877, 72] width 724 height 50
click at [939, 316] on span "action" at bounding box center [943, 317] width 35 height 13
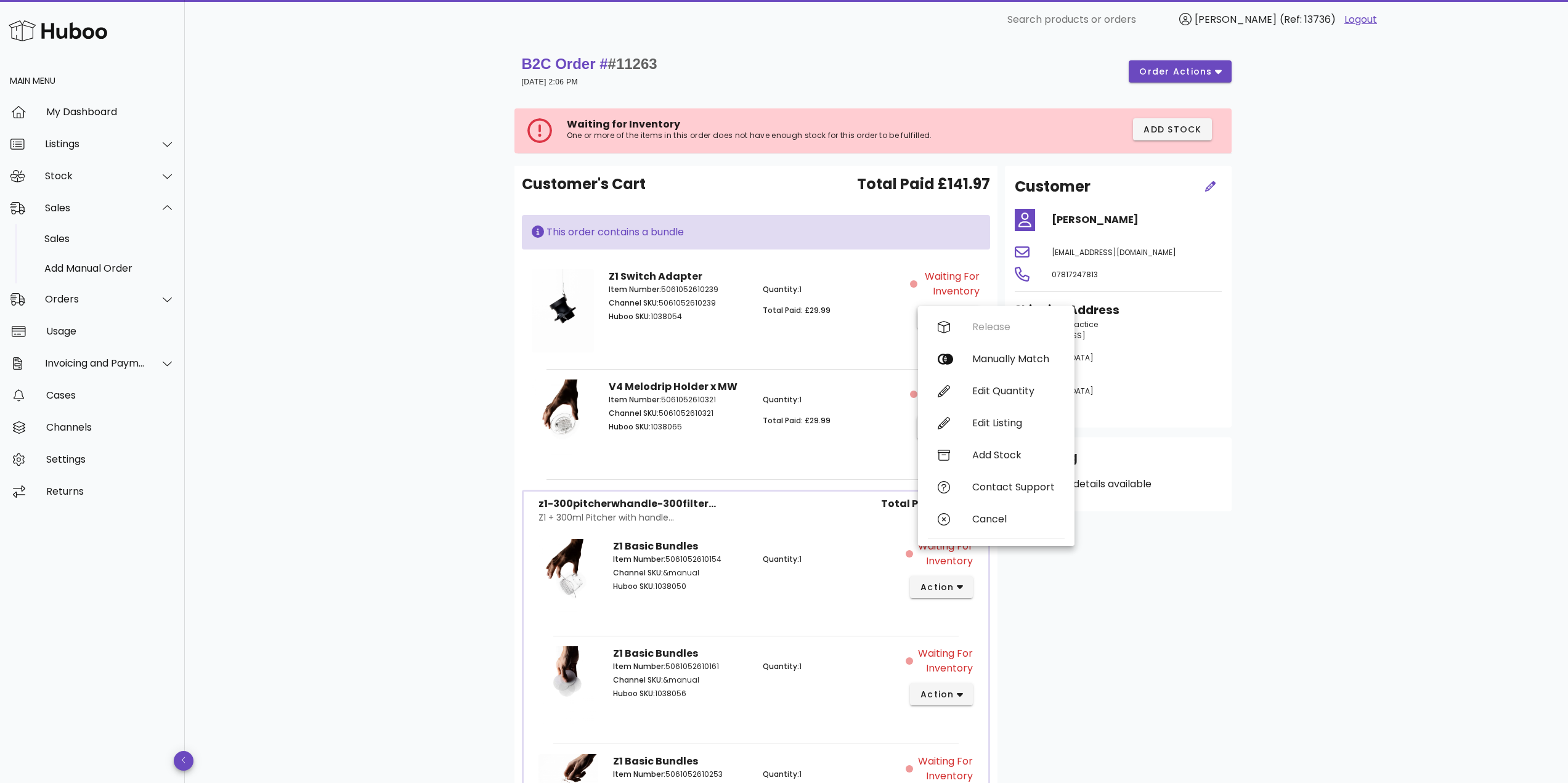
click at [532, 347] on img at bounding box center [563, 310] width 62 height 83
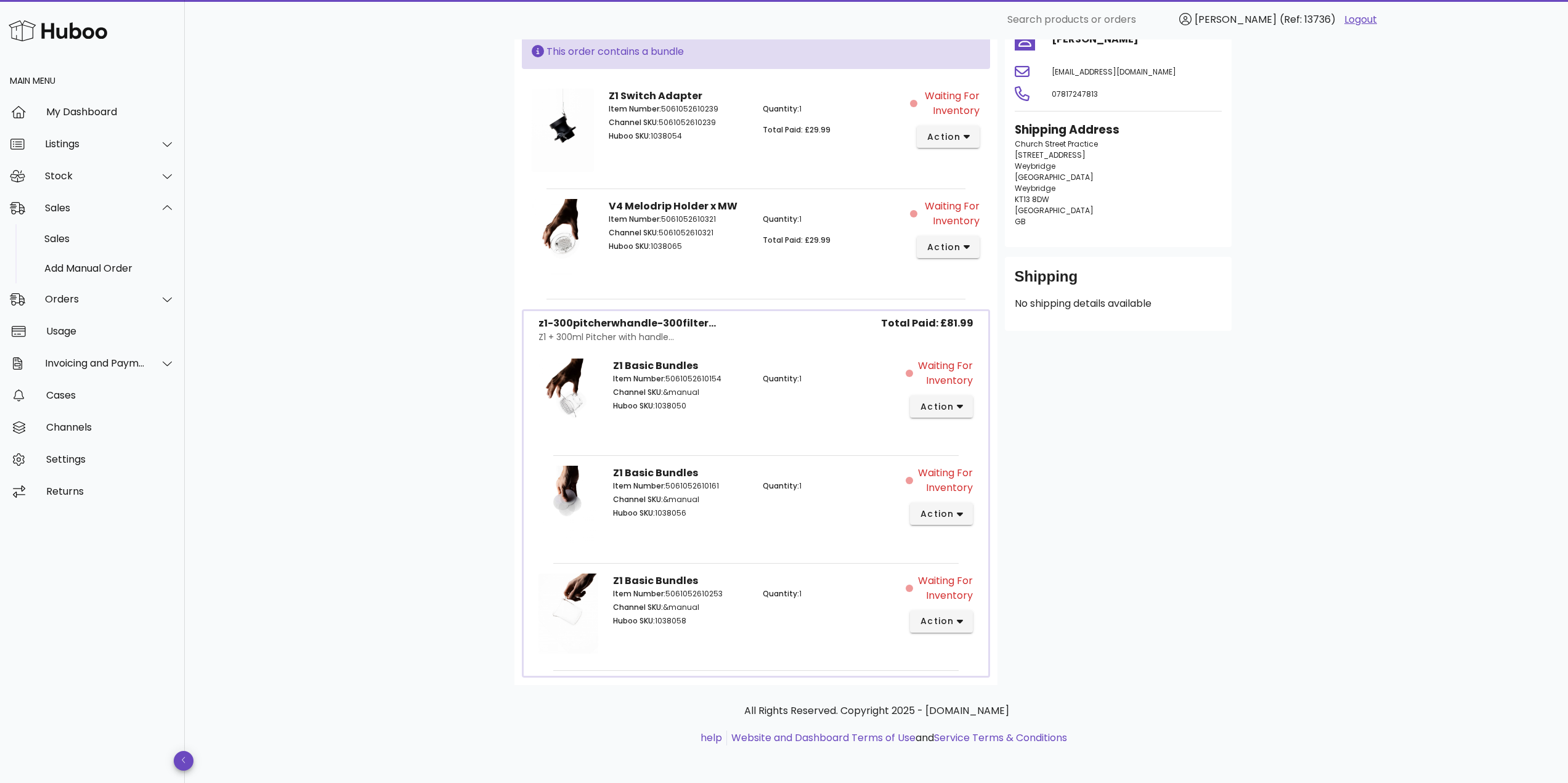
scroll to position [183, 0]
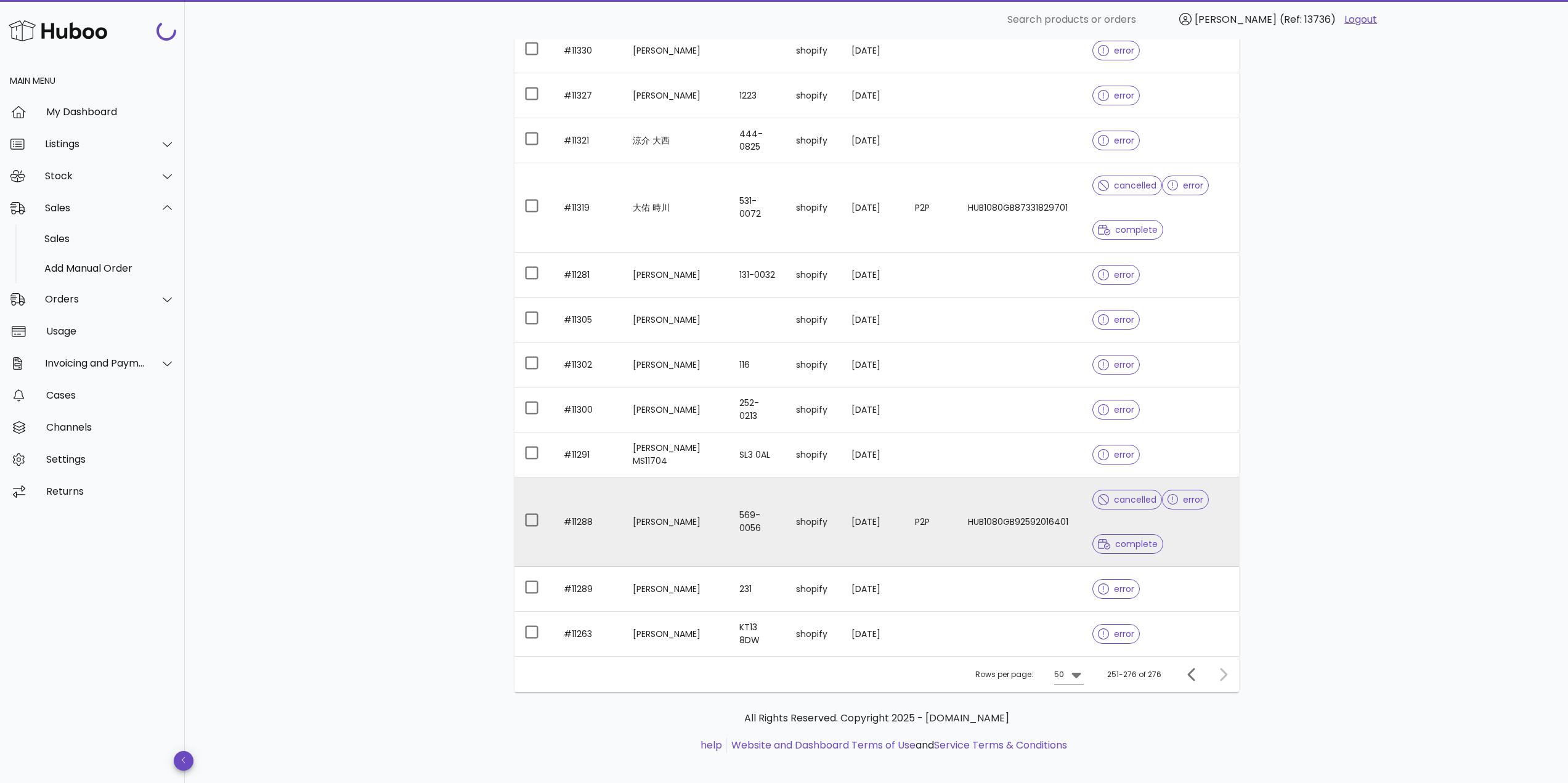
scroll to position [754, 0]
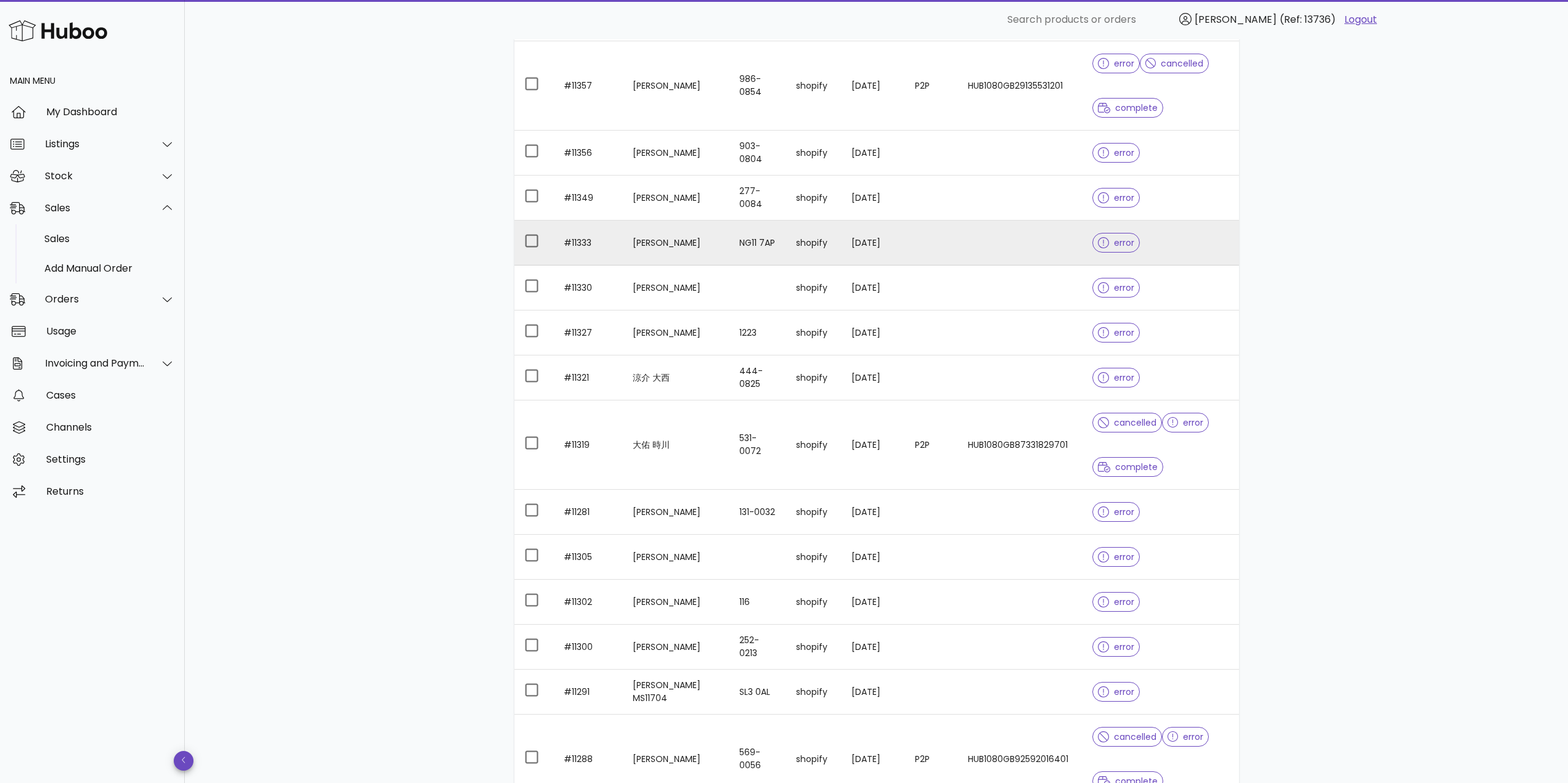
click at [793, 243] on td "shopify" at bounding box center [814, 243] width 56 height 45
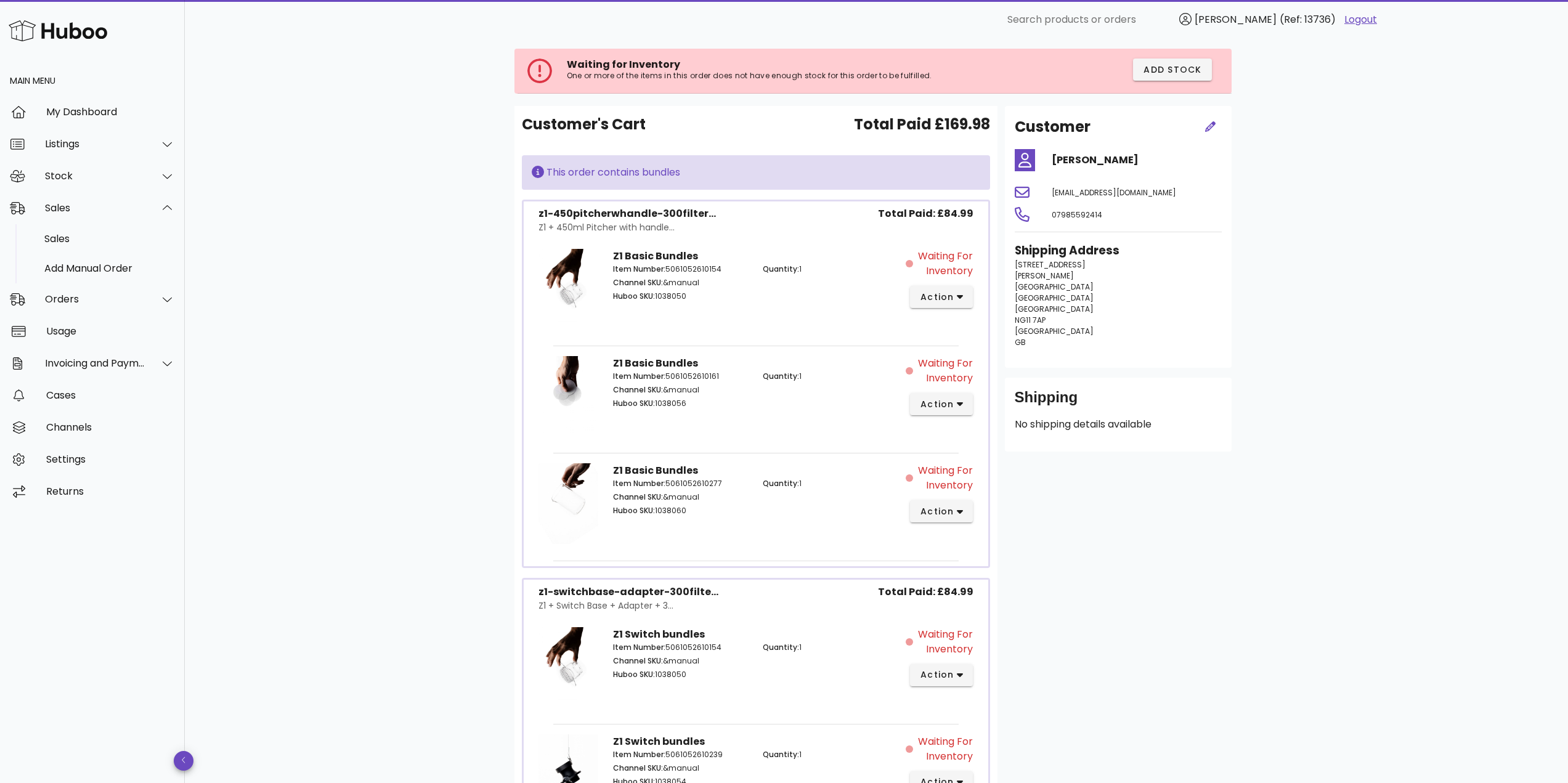
scroll to position [22, 0]
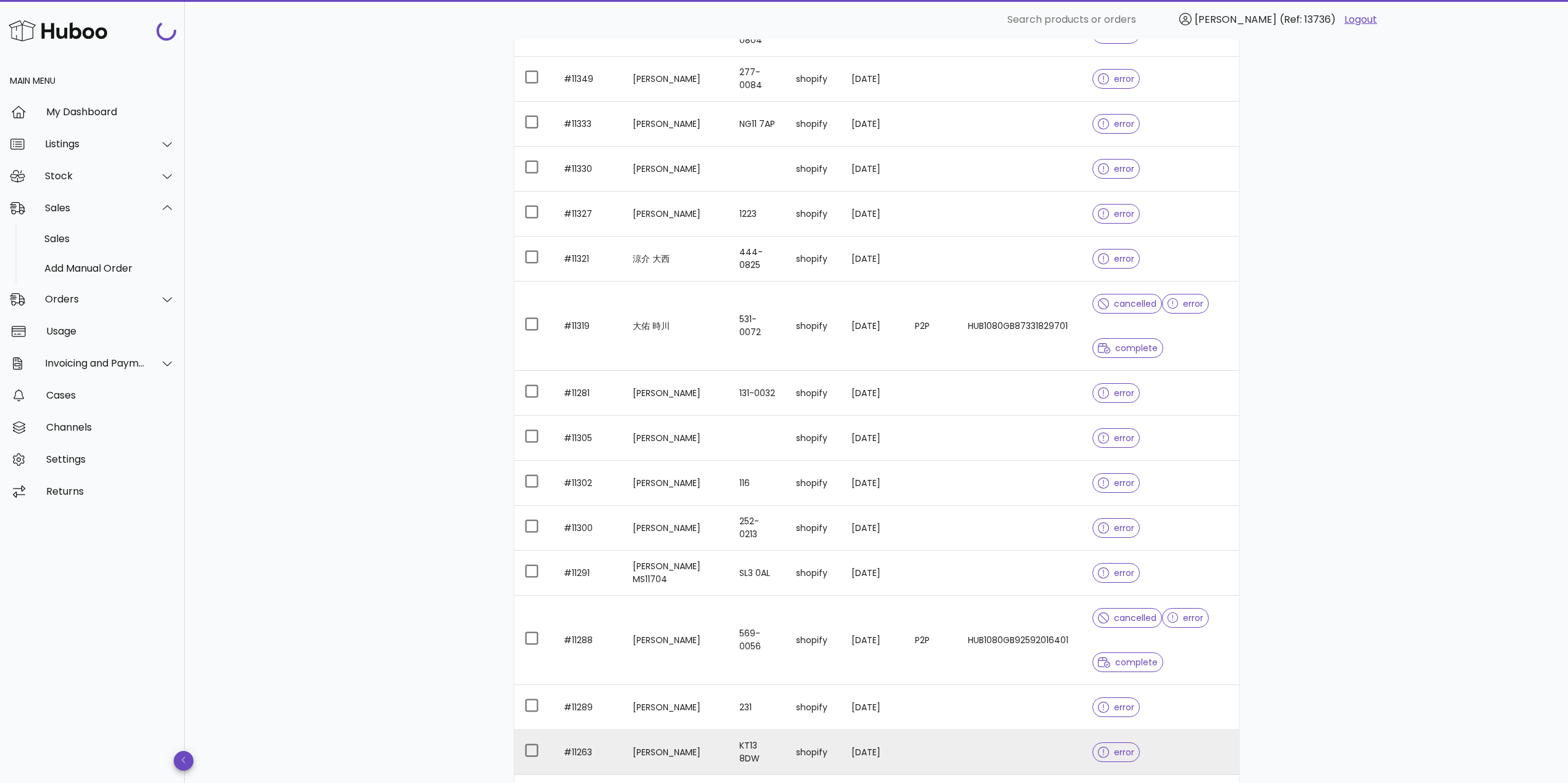
scroll to position [1001, 0]
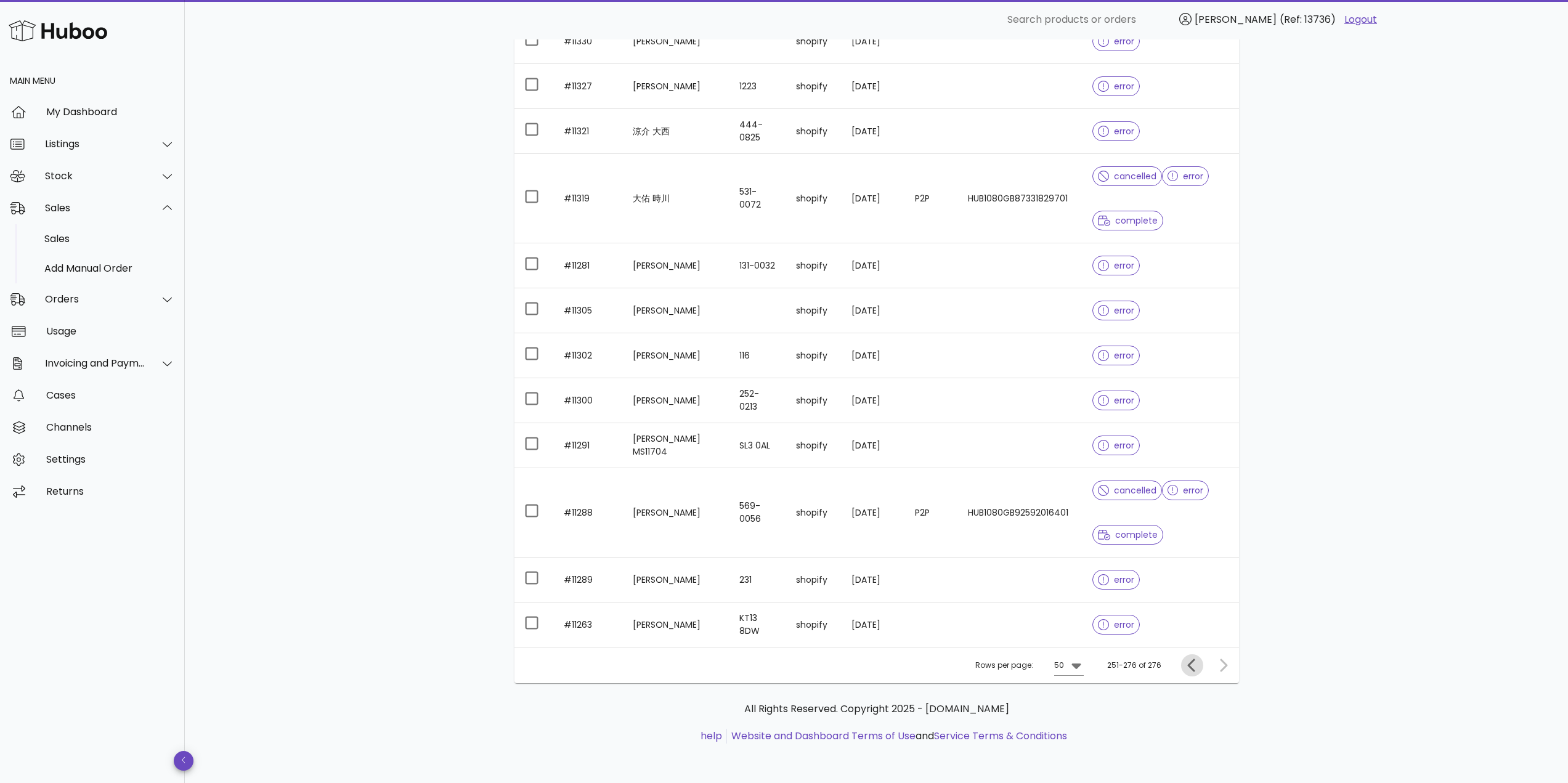
click at [1186, 668] on icon "Previous page" at bounding box center [1192, 665] width 15 height 15
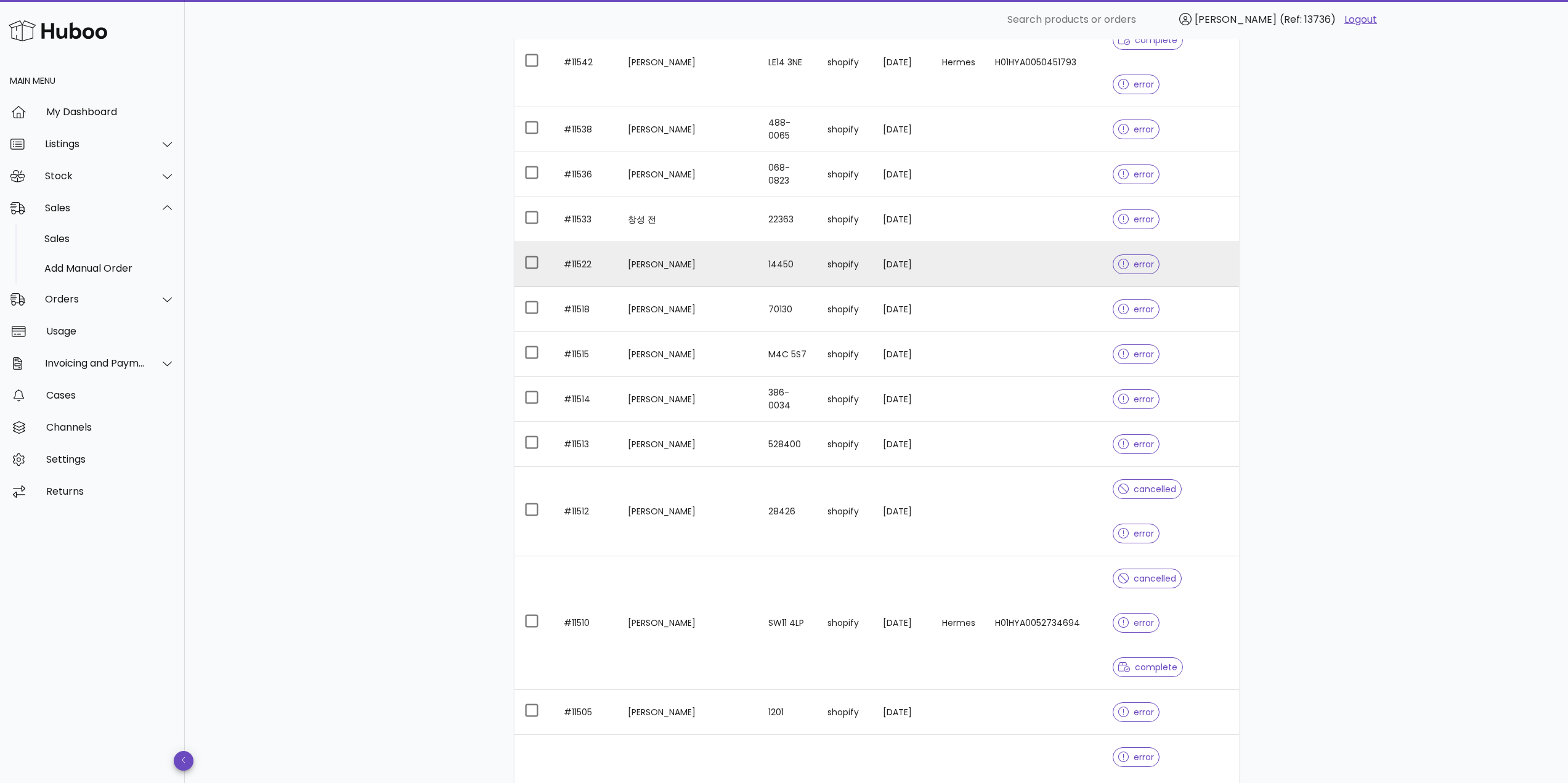
click at [838, 266] on td "shopify" at bounding box center [845, 265] width 56 height 45
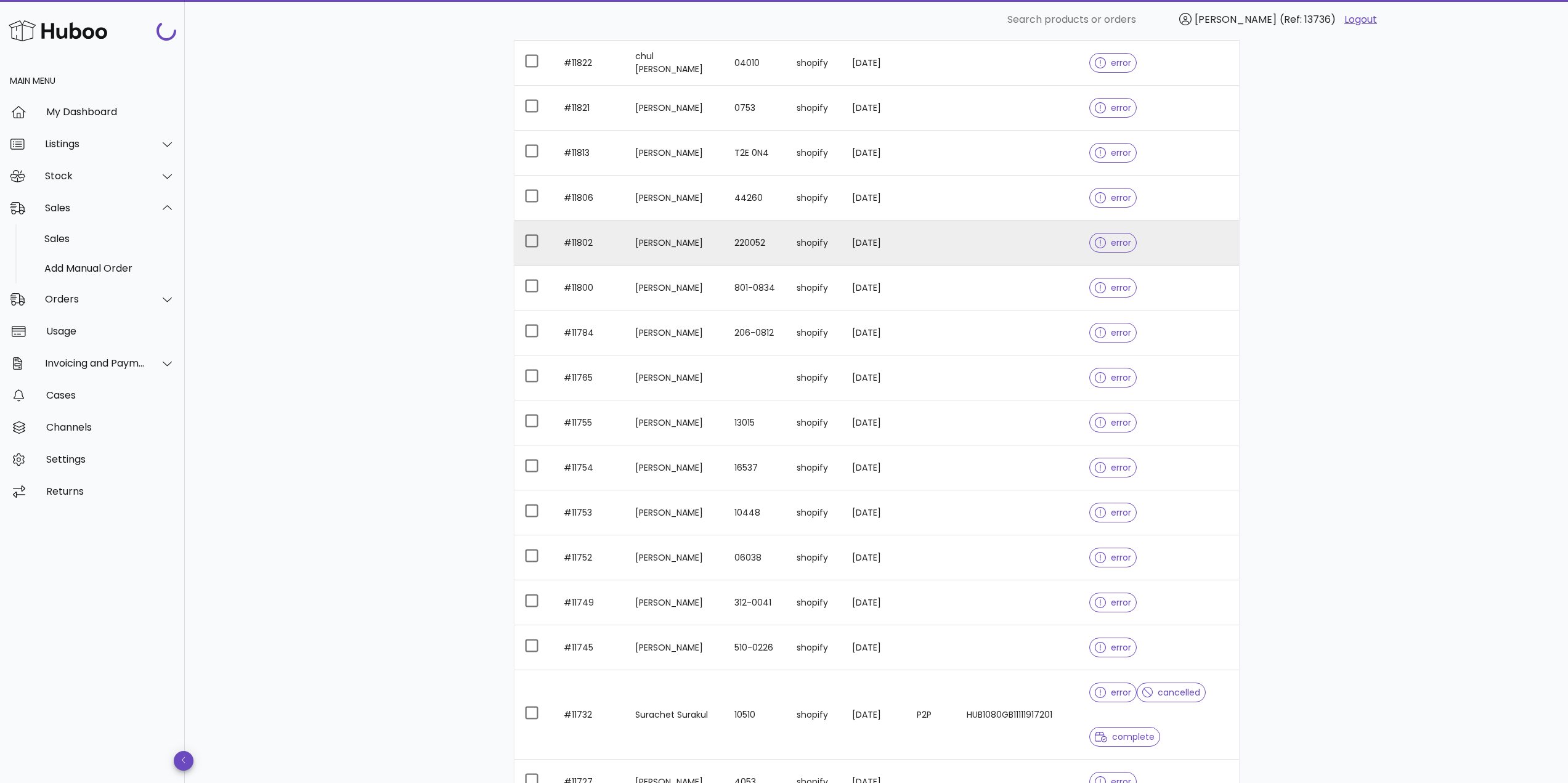
scroll to position [754, 0]
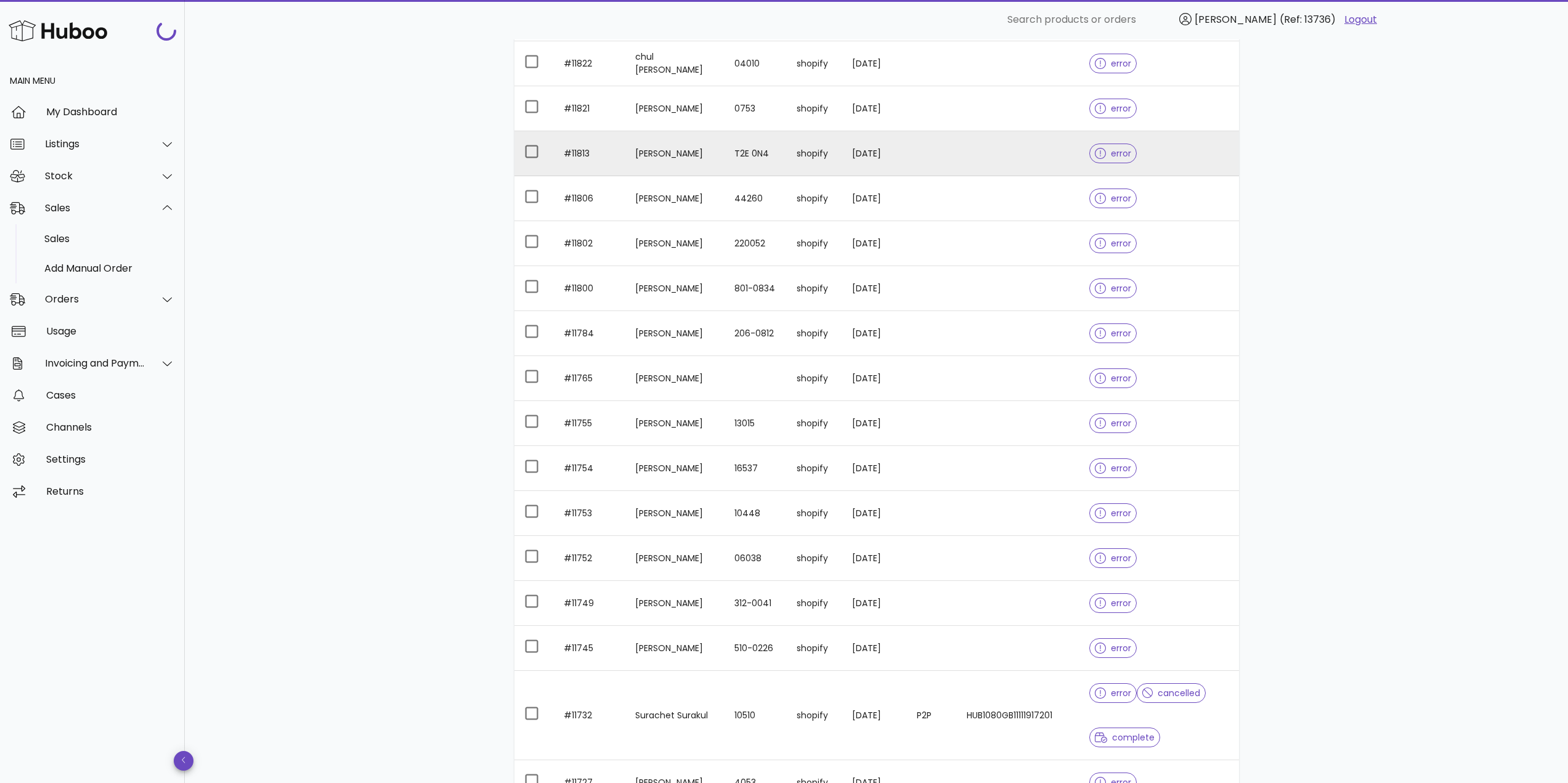
click at [796, 162] on td "shopify" at bounding box center [815, 154] width 56 height 45
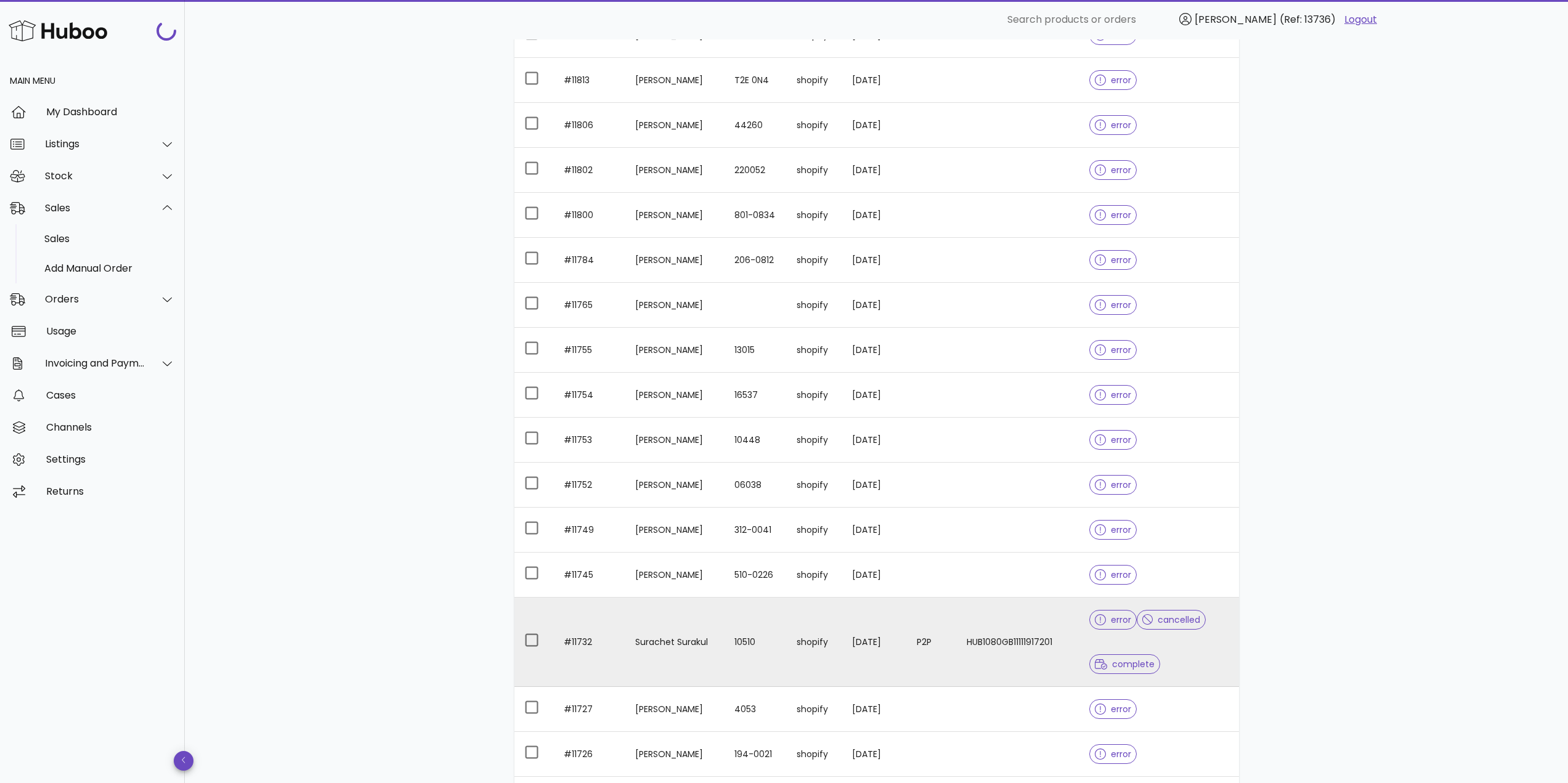
scroll to position [1001, 0]
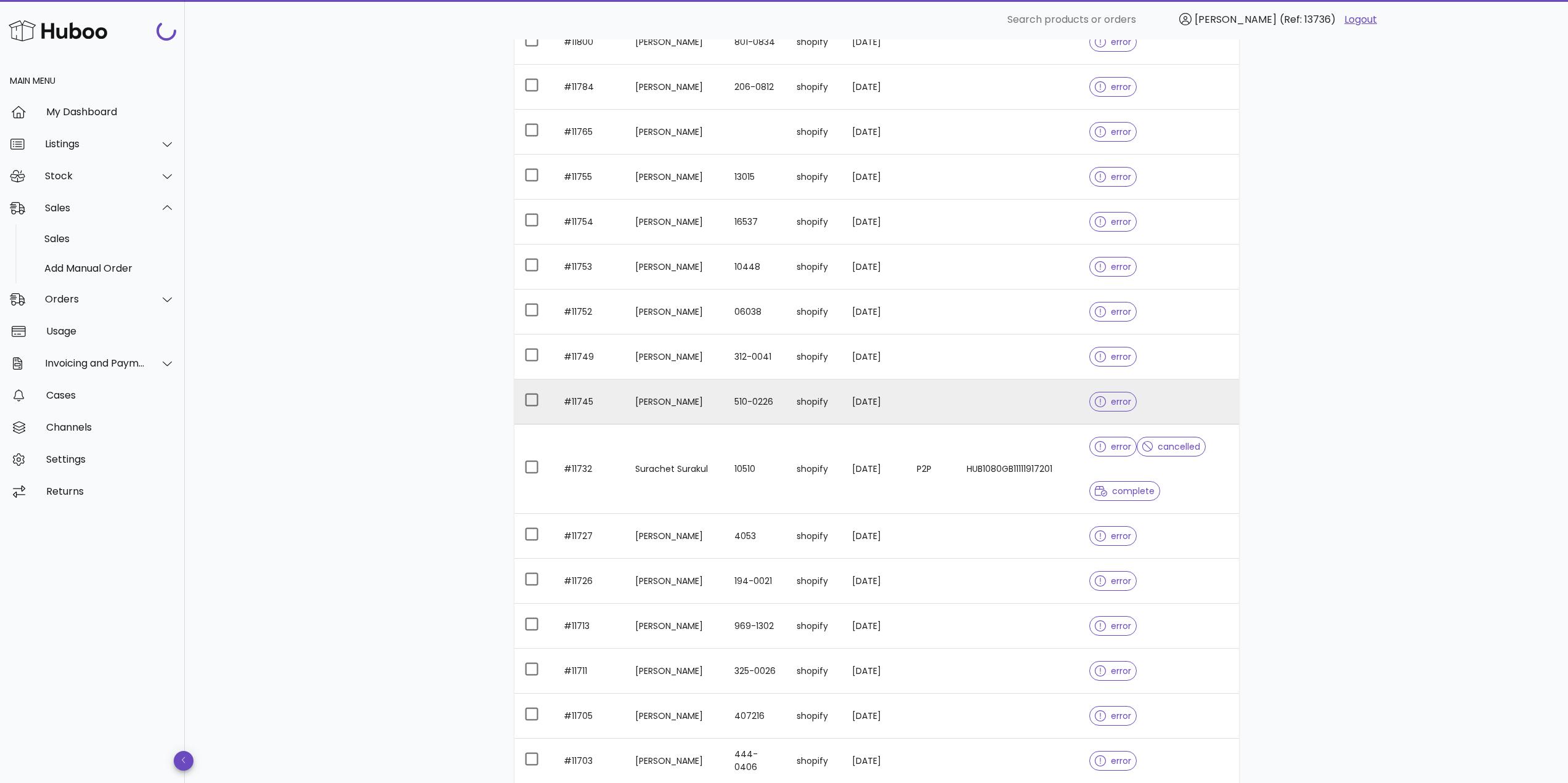
click at [785, 403] on td "510-0226" at bounding box center [755, 402] width 62 height 45
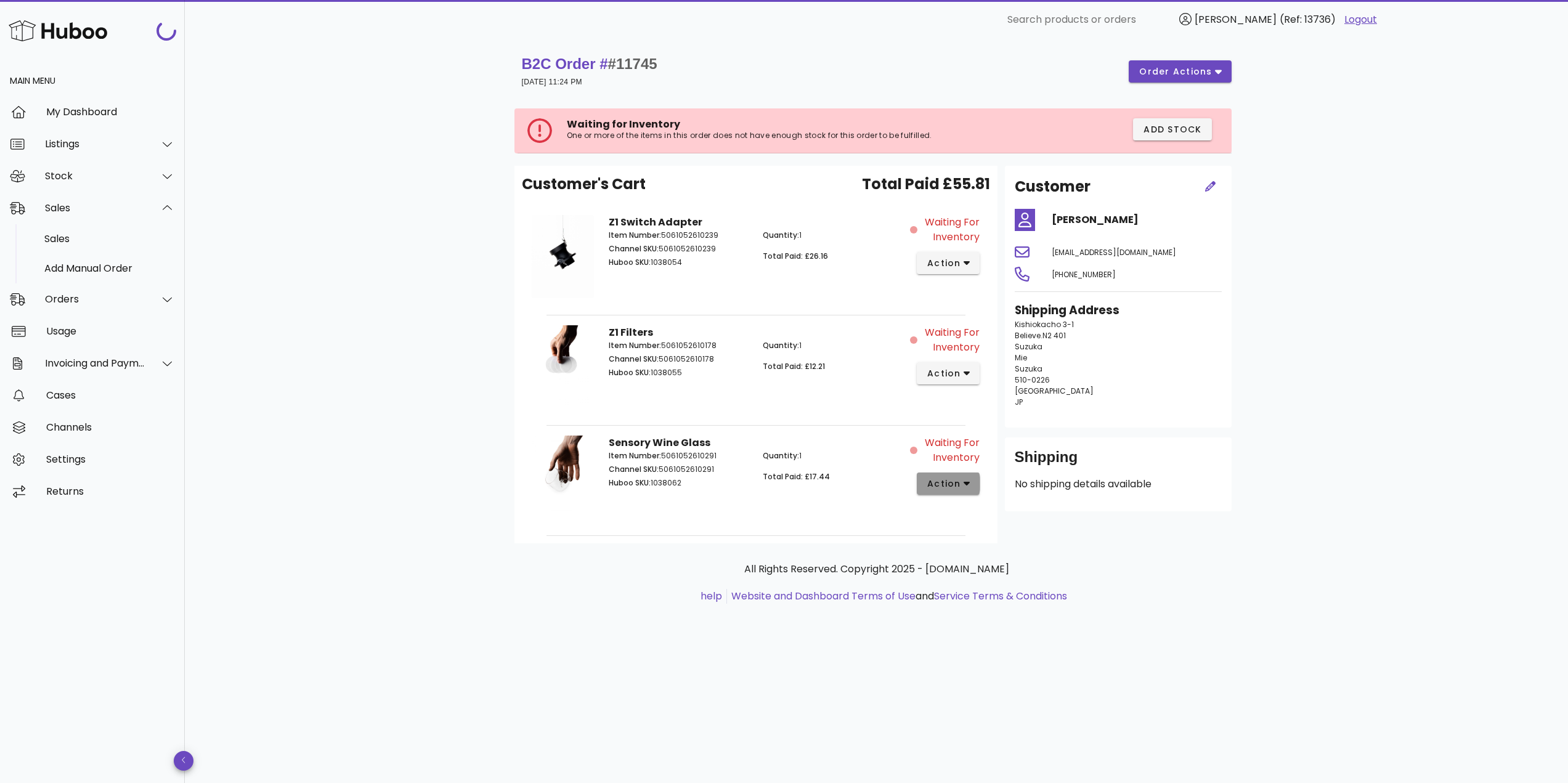
click at [956, 479] on span "action" at bounding box center [943, 484] width 35 height 13
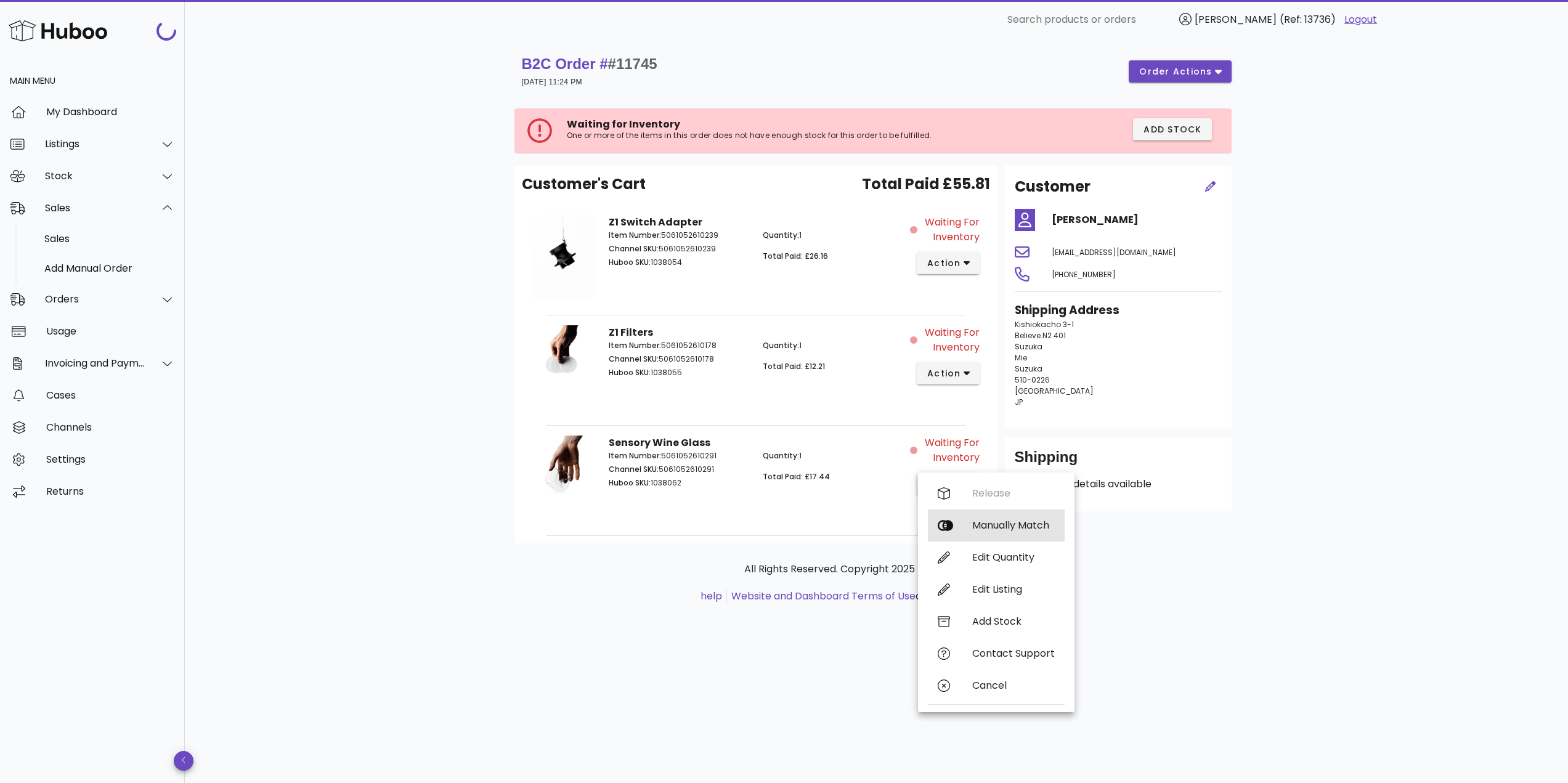
click at [972, 525] on div "Manually Match" at bounding box center [996, 525] width 137 height 32
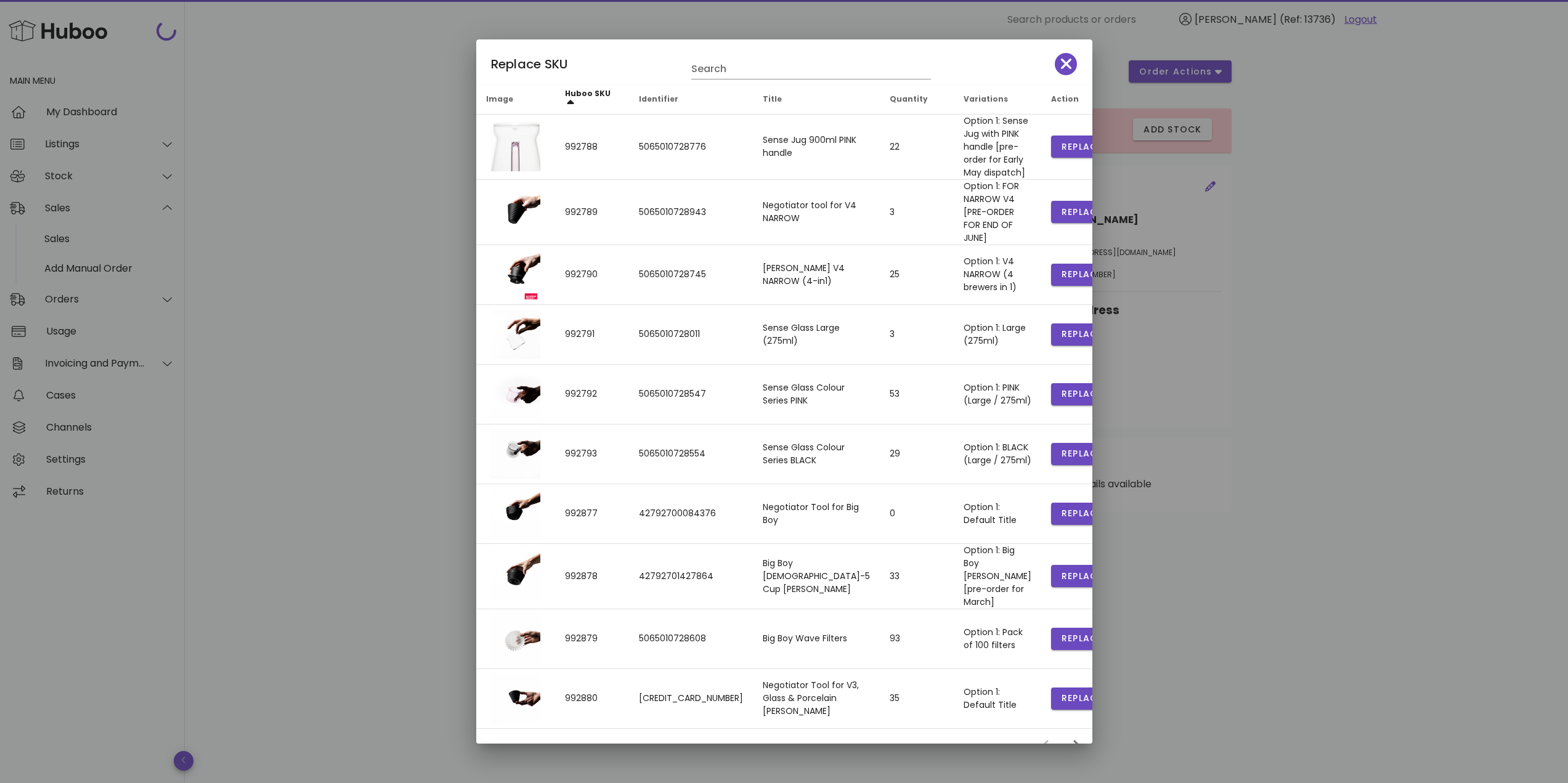
click at [429, 371] on div at bounding box center [784, 392] width 1568 height 783
click at [1060, 74] on button "button" at bounding box center [1066, 63] width 22 height 22
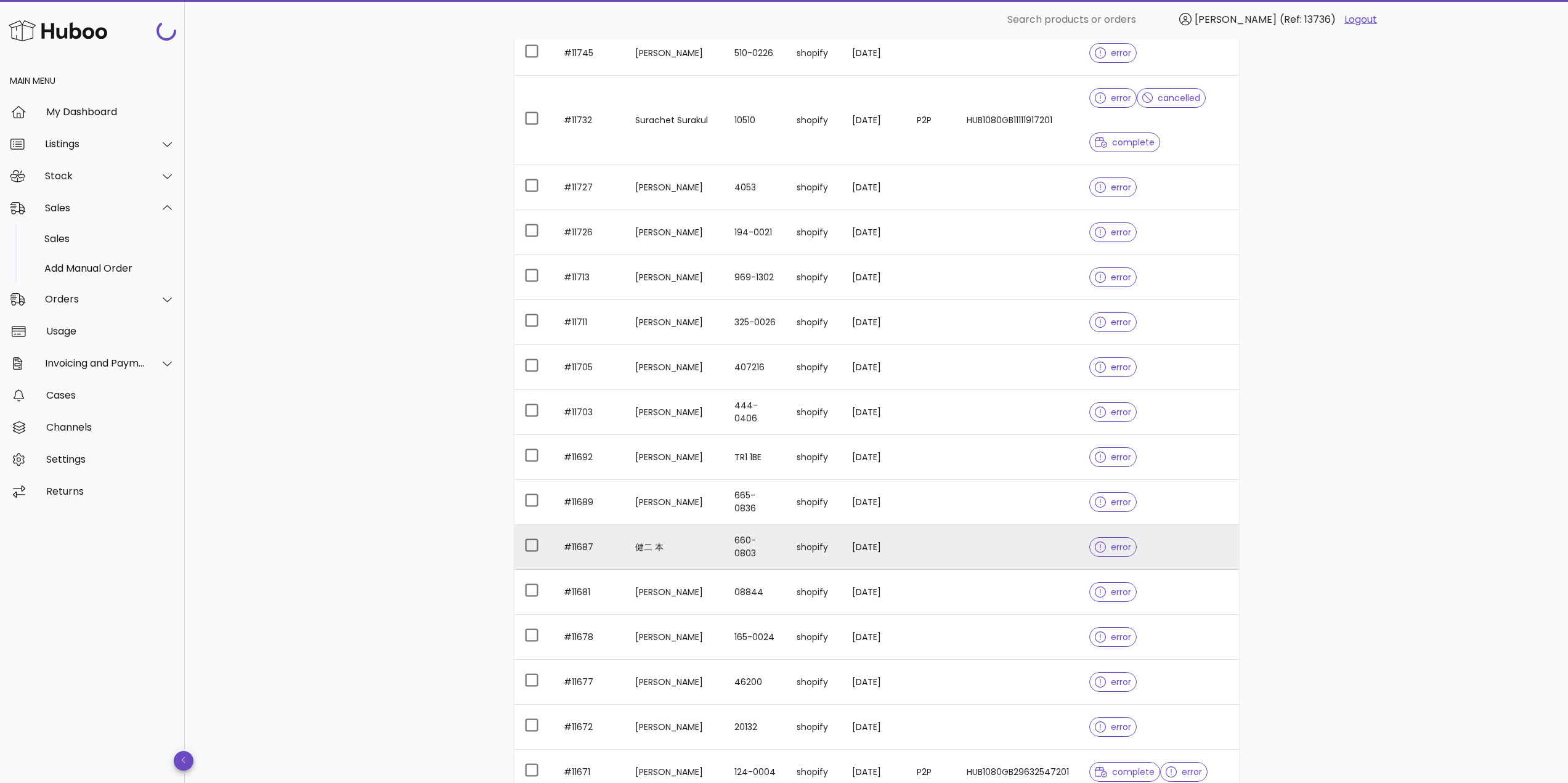
scroll to position [1370, 0]
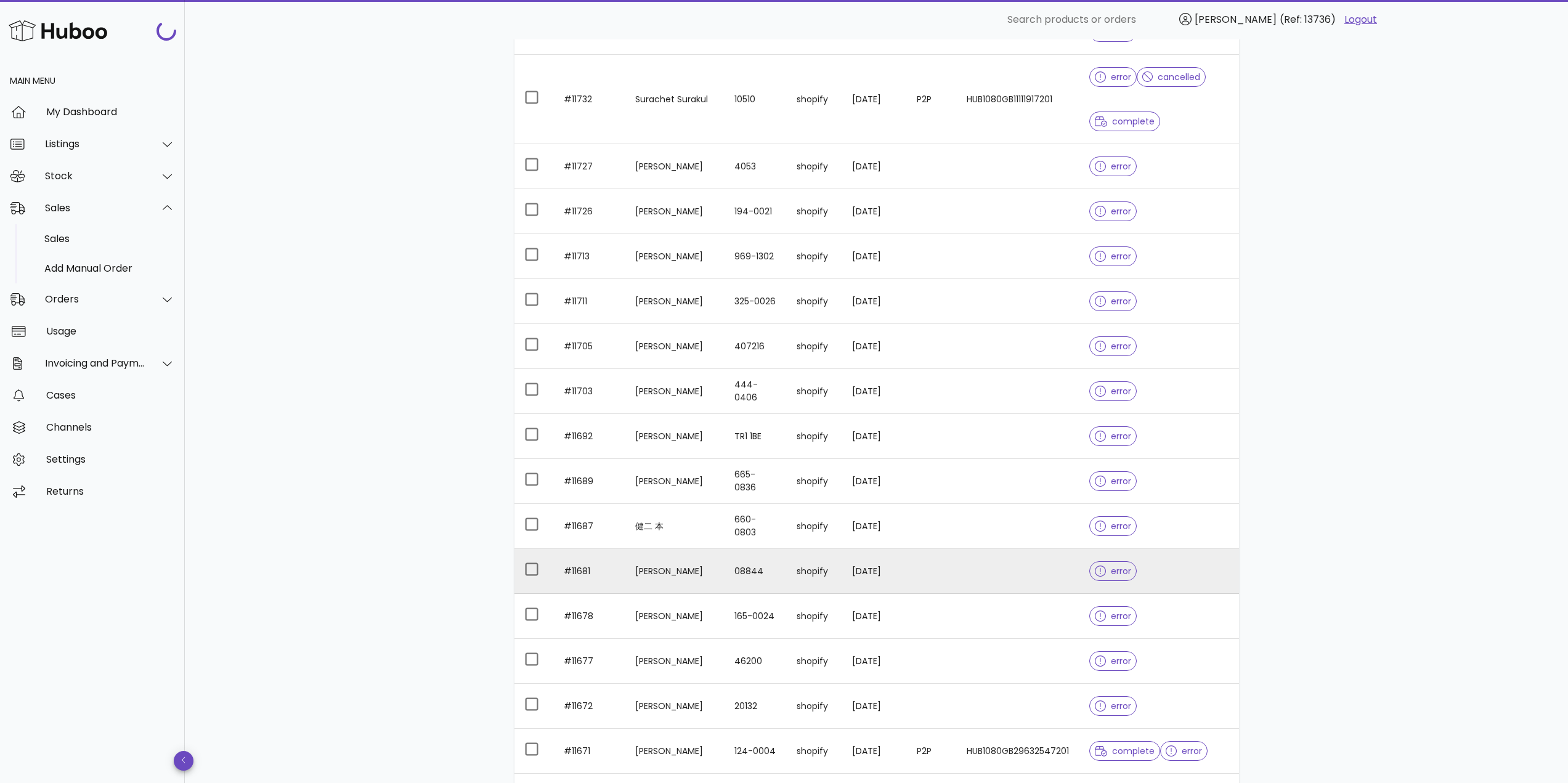
click at [679, 567] on td "HYEONSEOK KIM" at bounding box center [675, 571] width 99 height 45
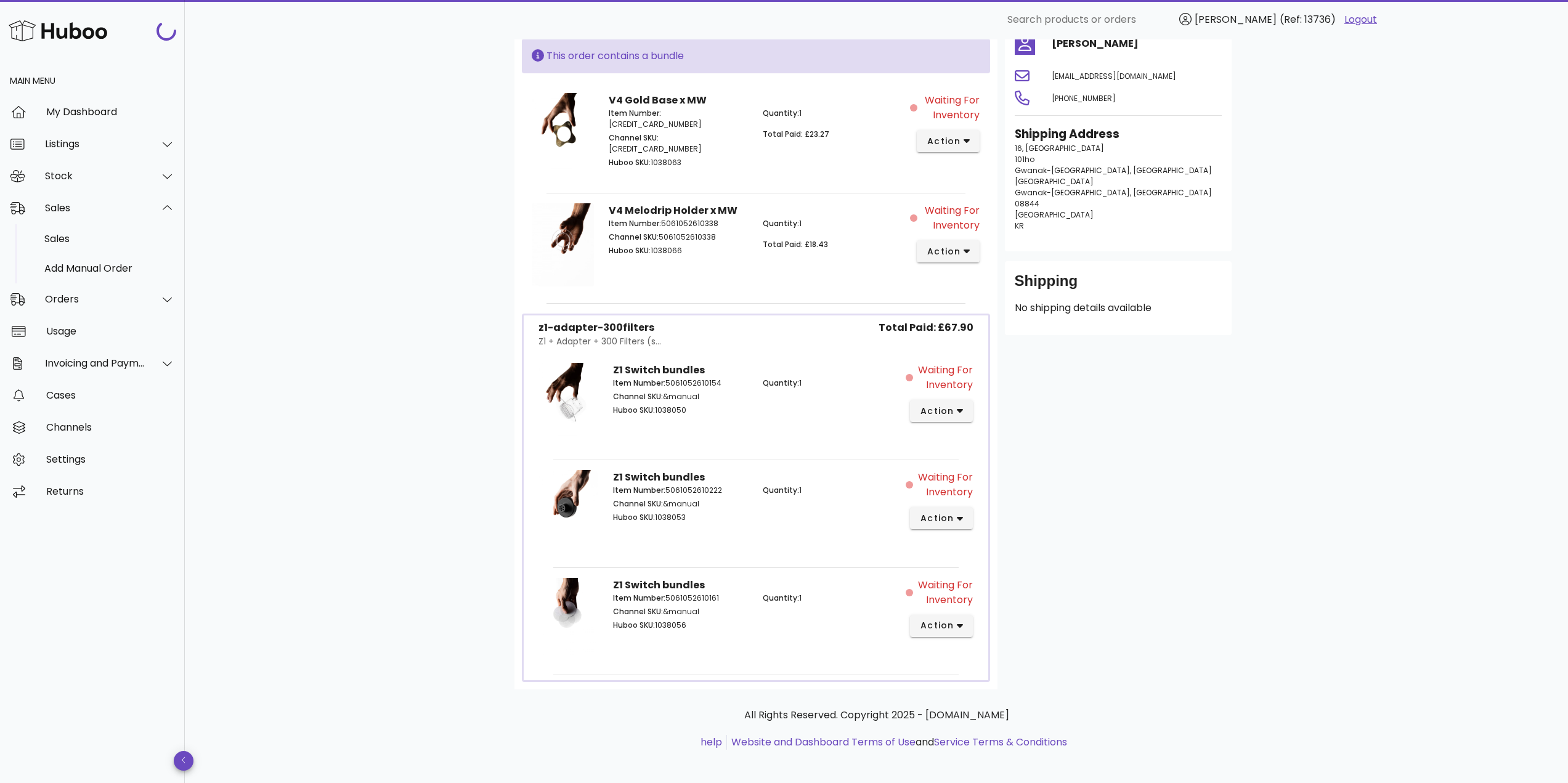
scroll to position [183, 0]
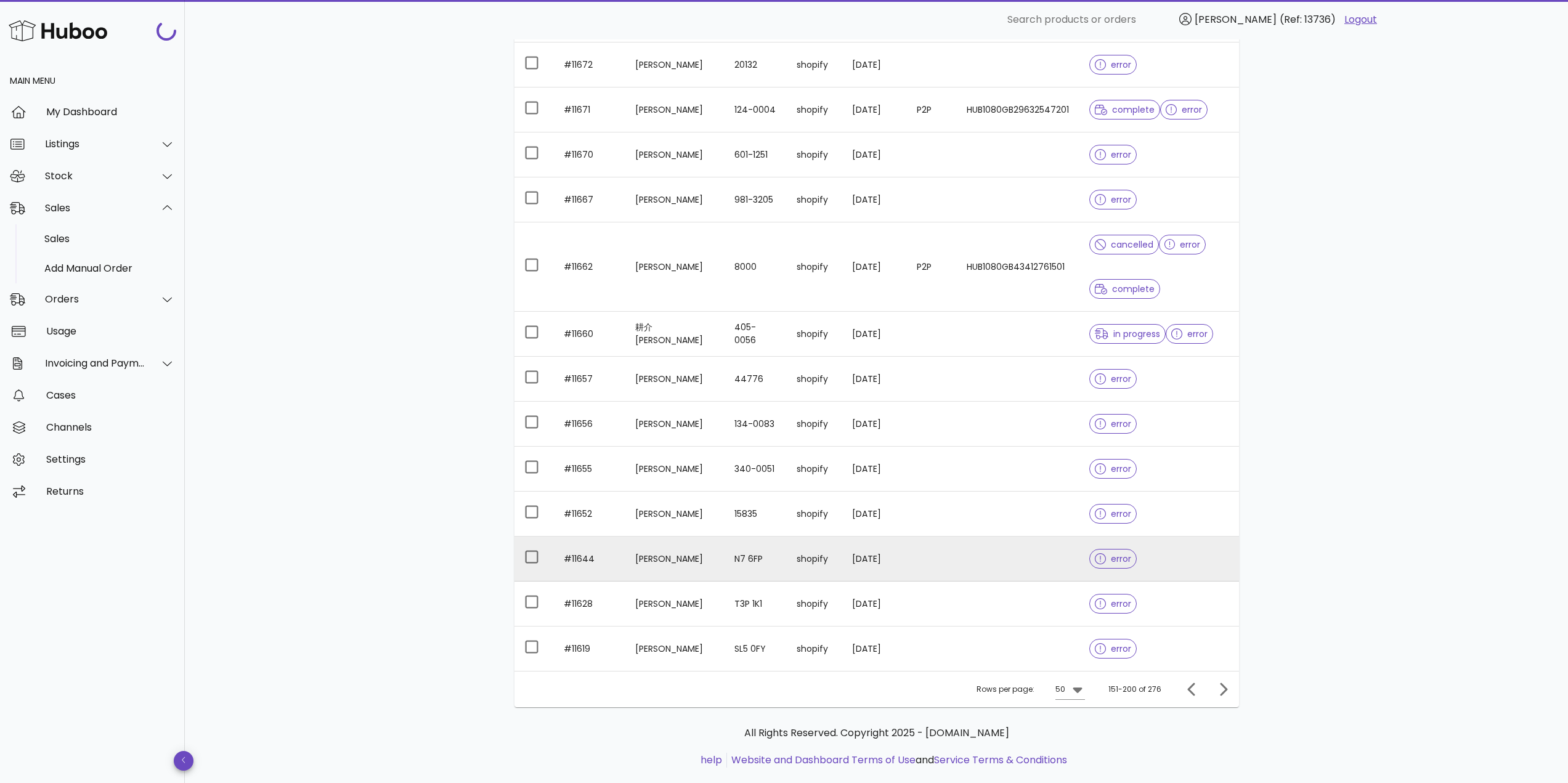
scroll to position [2036, 0]
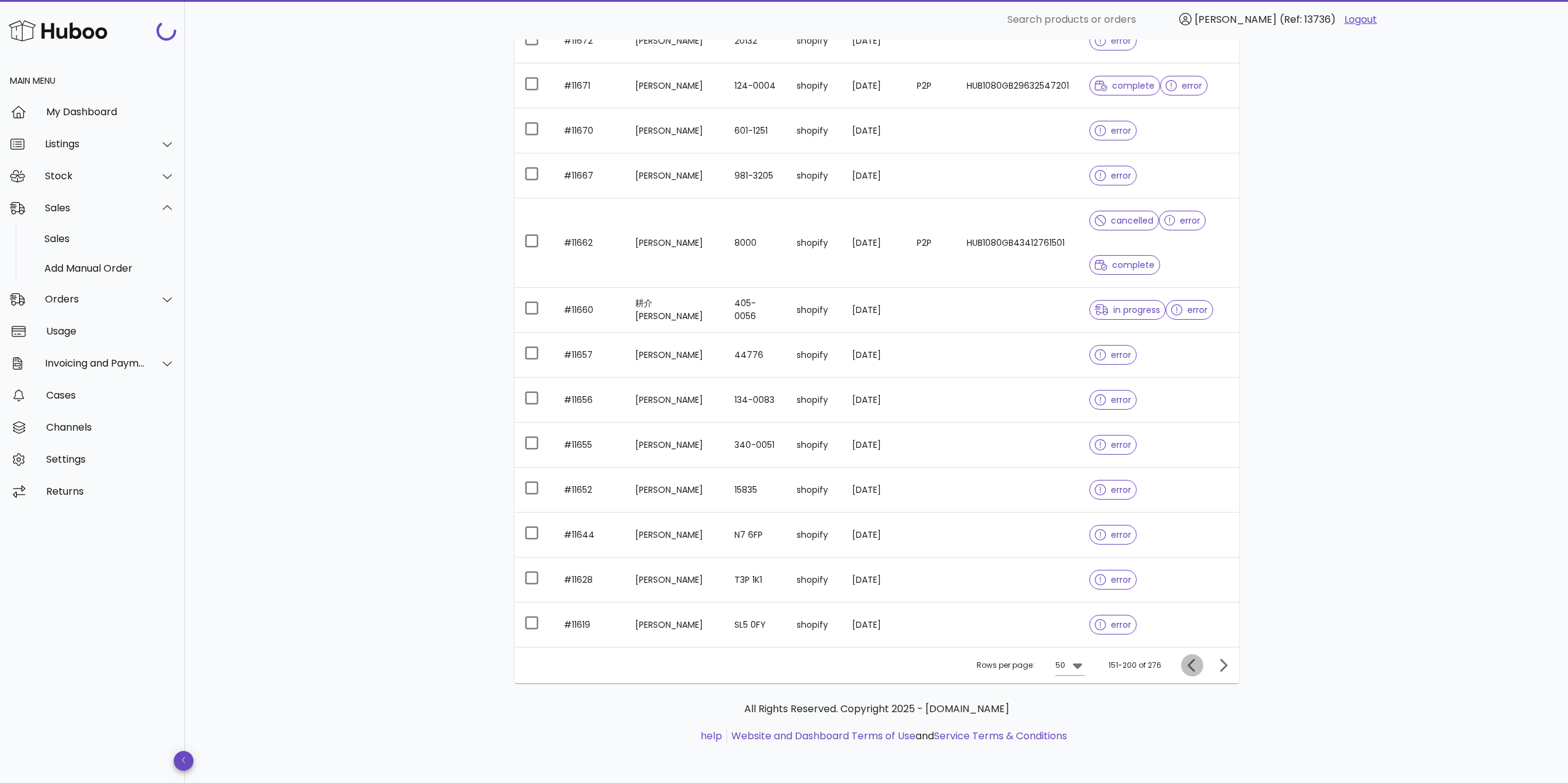
click at [1185, 668] on icon "Previous page" at bounding box center [1192, 665] width 15 height 15
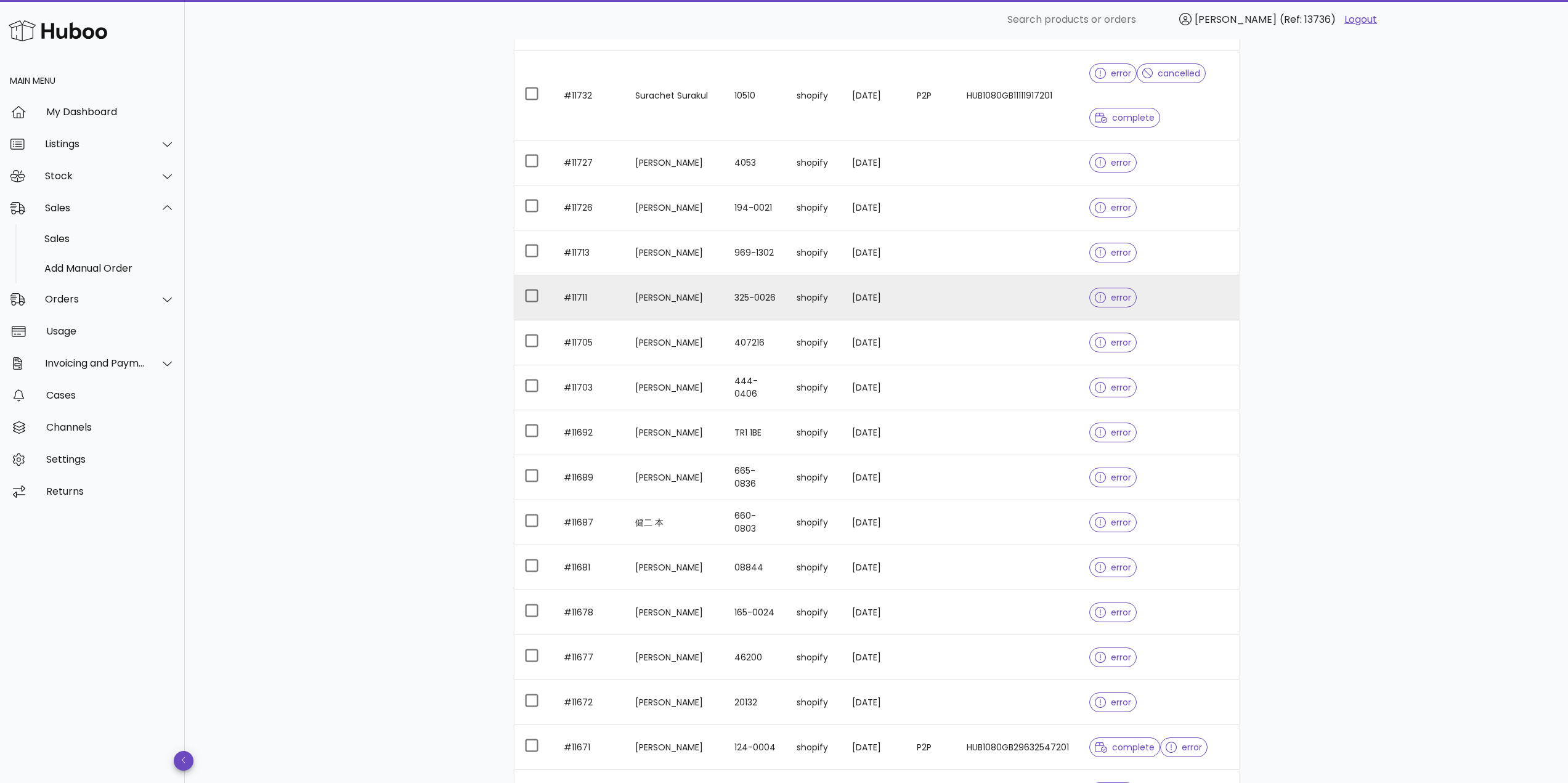
scroll to position [1359, 0]
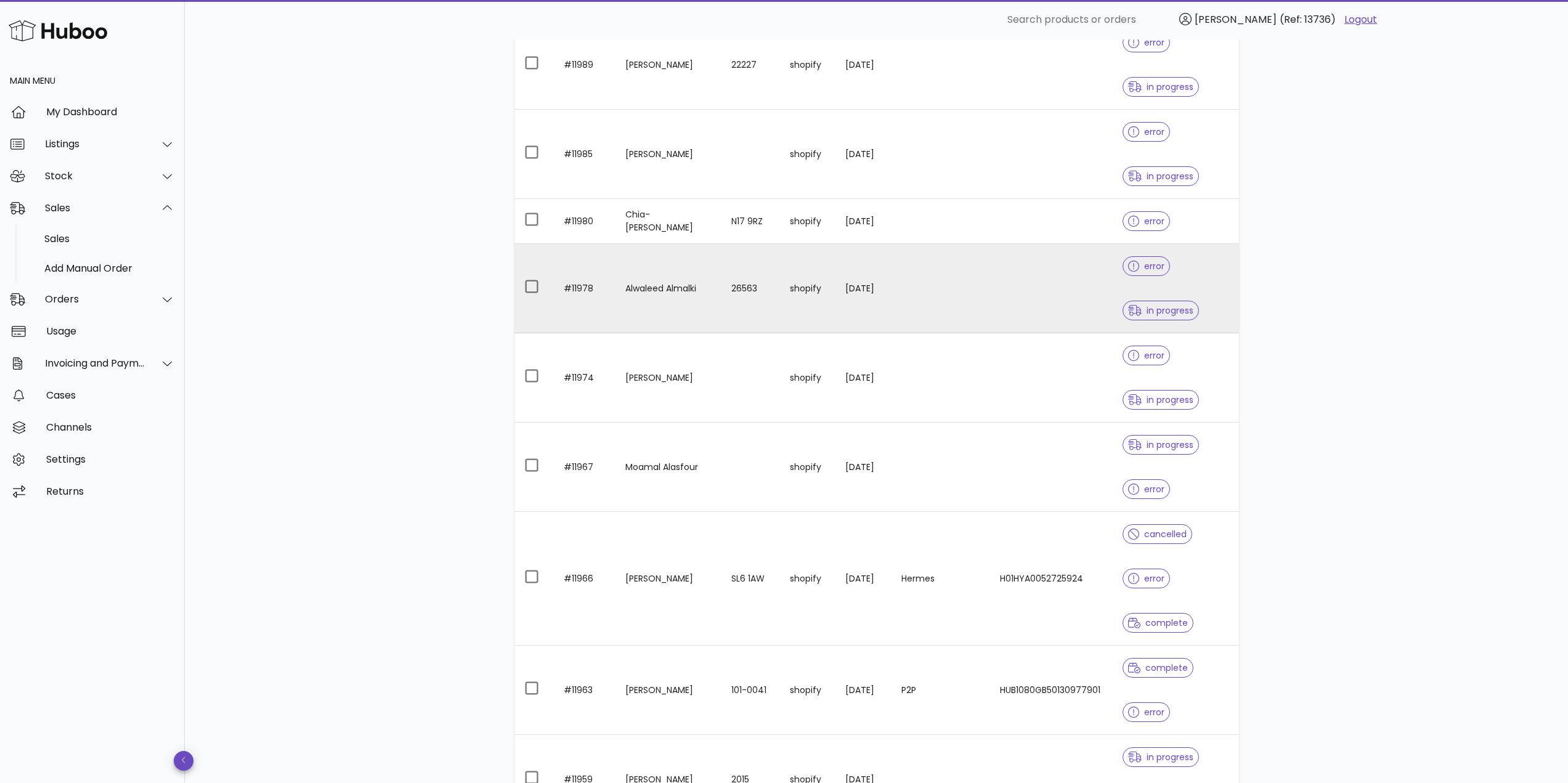
click at [780, 282] on td "shopify" at bounding box center [808, 288] width 56 height 89
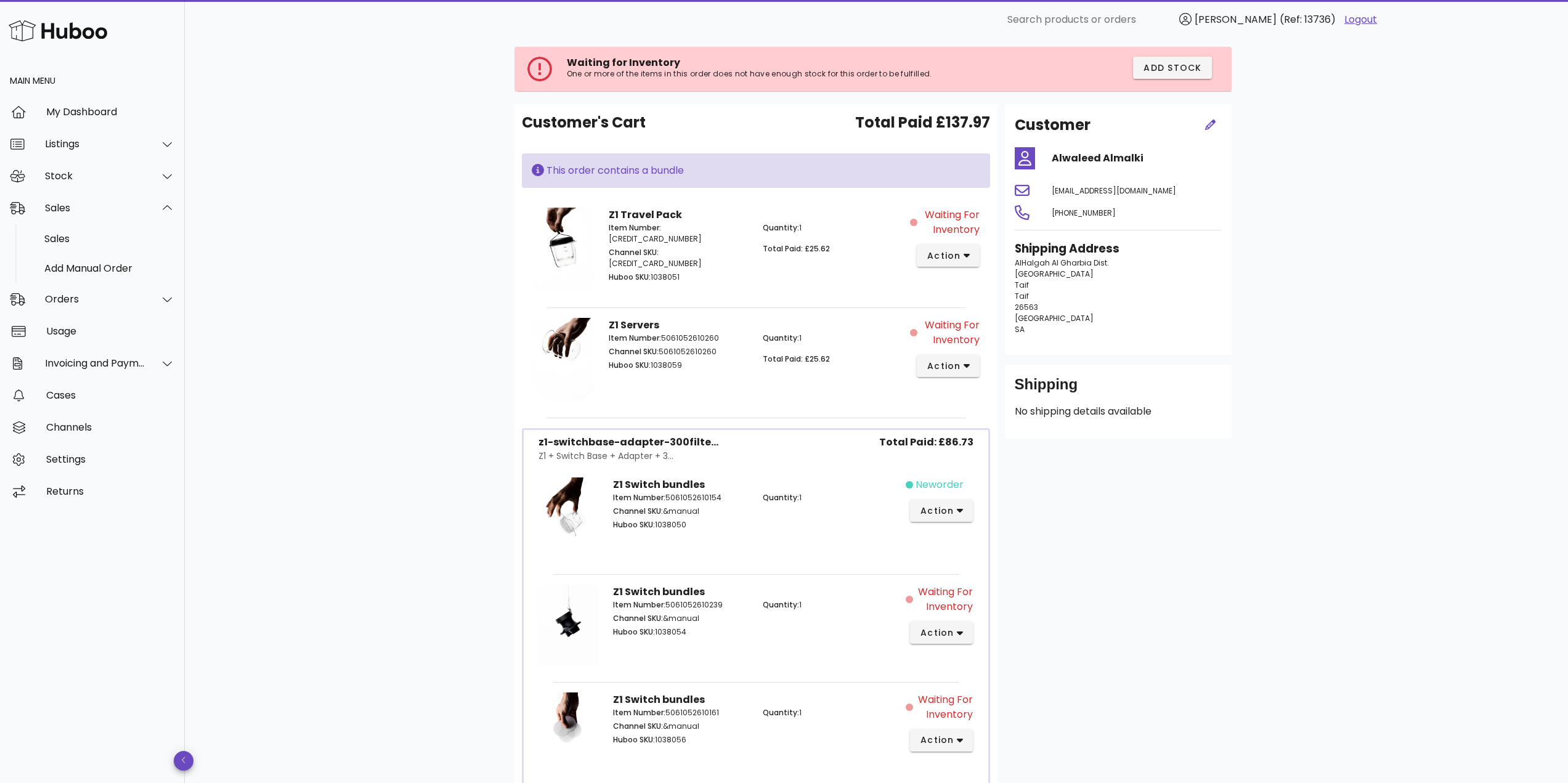
scroll to position [183, 0]
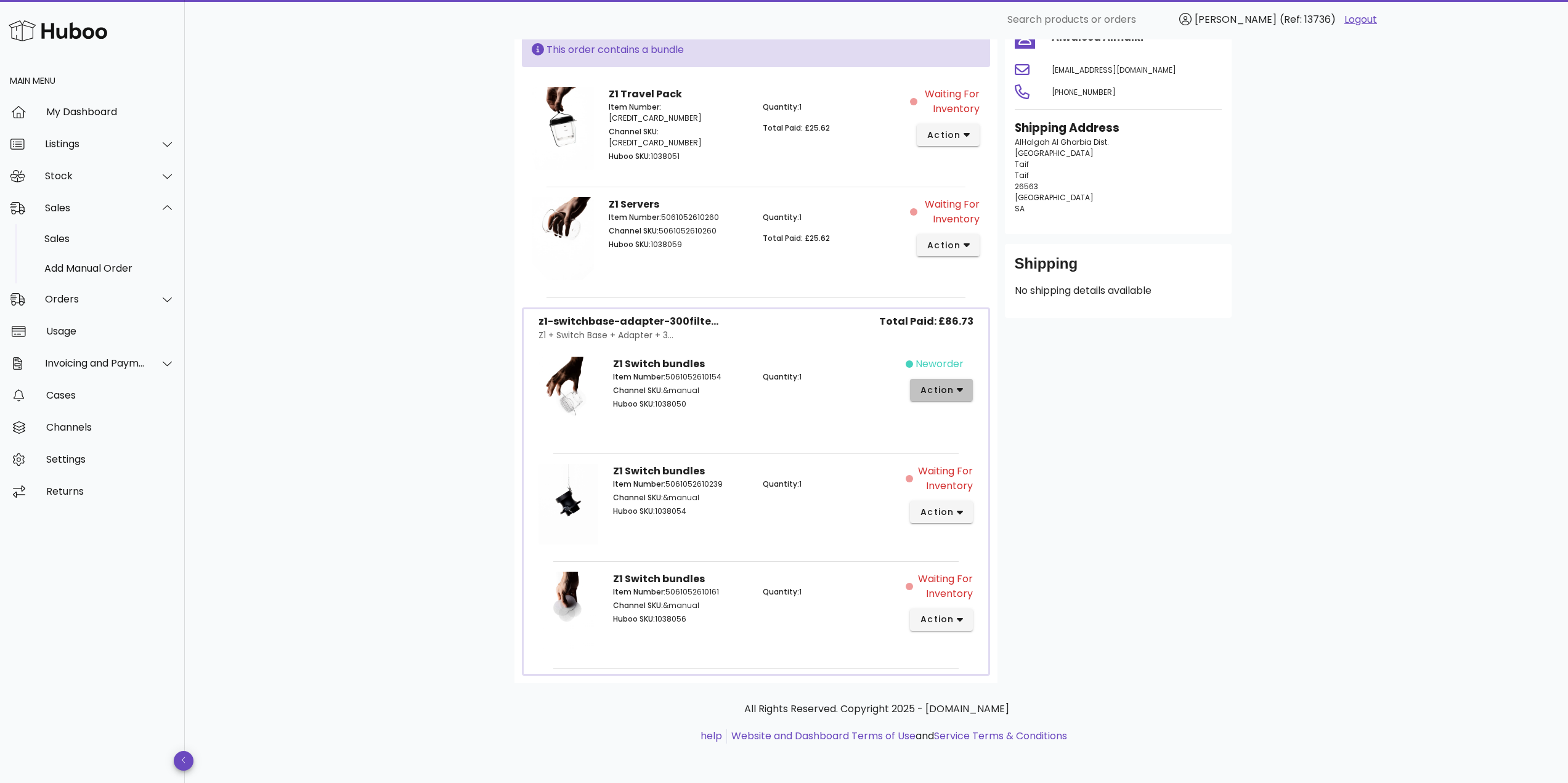
click at [952, 397] on button "action" at bounding box center [942, 390] width 63 height 22
click at [1113, 362] on div "Customer Alwaleed Almalki alwaleed301@hotmail.com +966567166917 Shipping Addres…" at bounding box center [1118, 333] width 241 height 699
drag, startPoint x: 916, startPoint y: 363, endPoint x: 987, endPoint y: 366, distance: 71.1
click at [987, 366] on div "z1-switchbase-adapter-300filte... Z1 + Switch Base + Adapter + 3... Total Paid:…" at bounding box center [755, 491] width 468 height 368
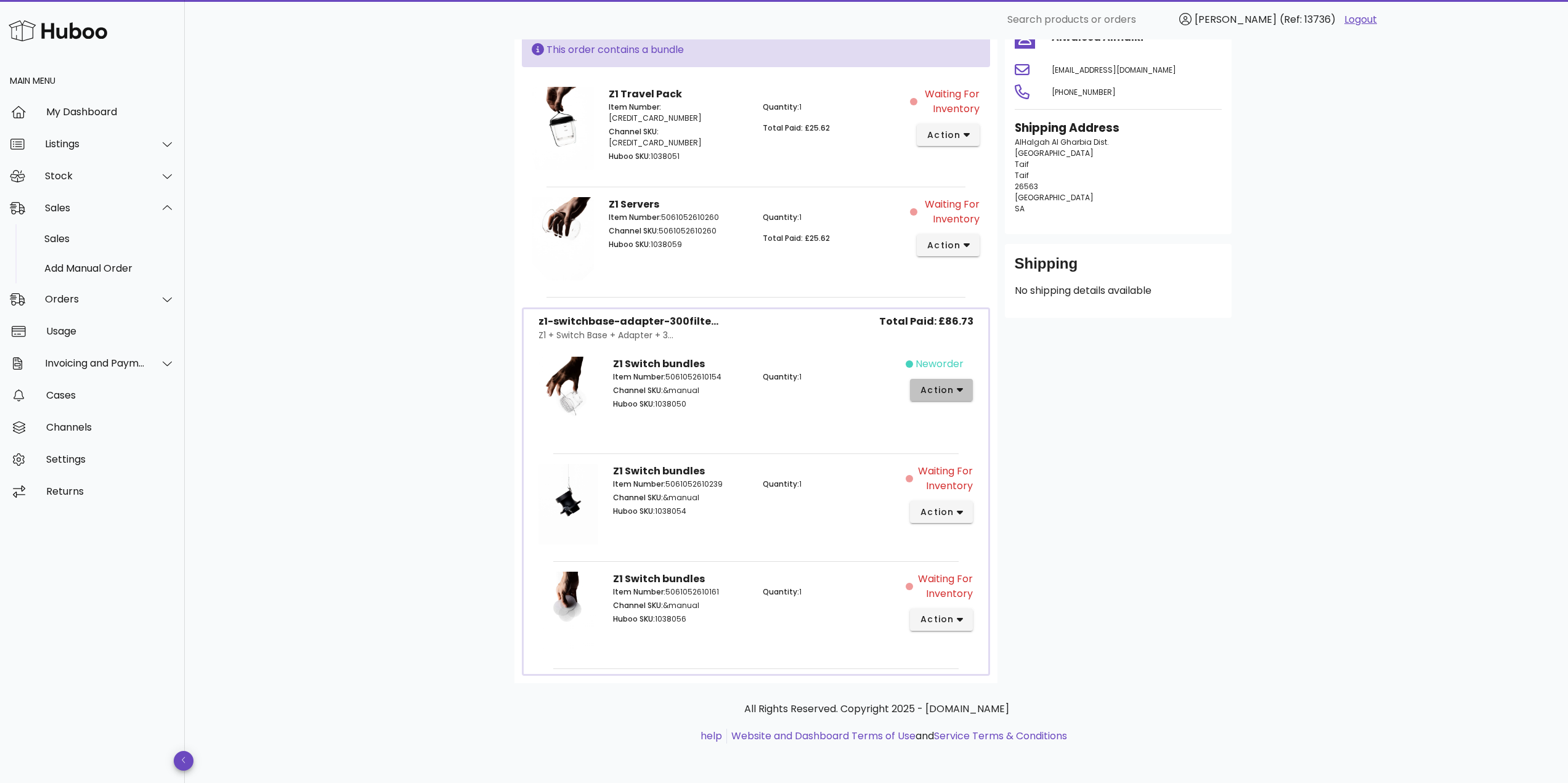
click at [947, 385] on span "action" at bounding box center [937, 390] width 35 height 13
click at [1173, 403] on div "Customer Alwaleed Almalki alwaleed301@hotmail.com +966567166917 Shipping Addres…" at bounding box center [1118, 333] width 241 height 699
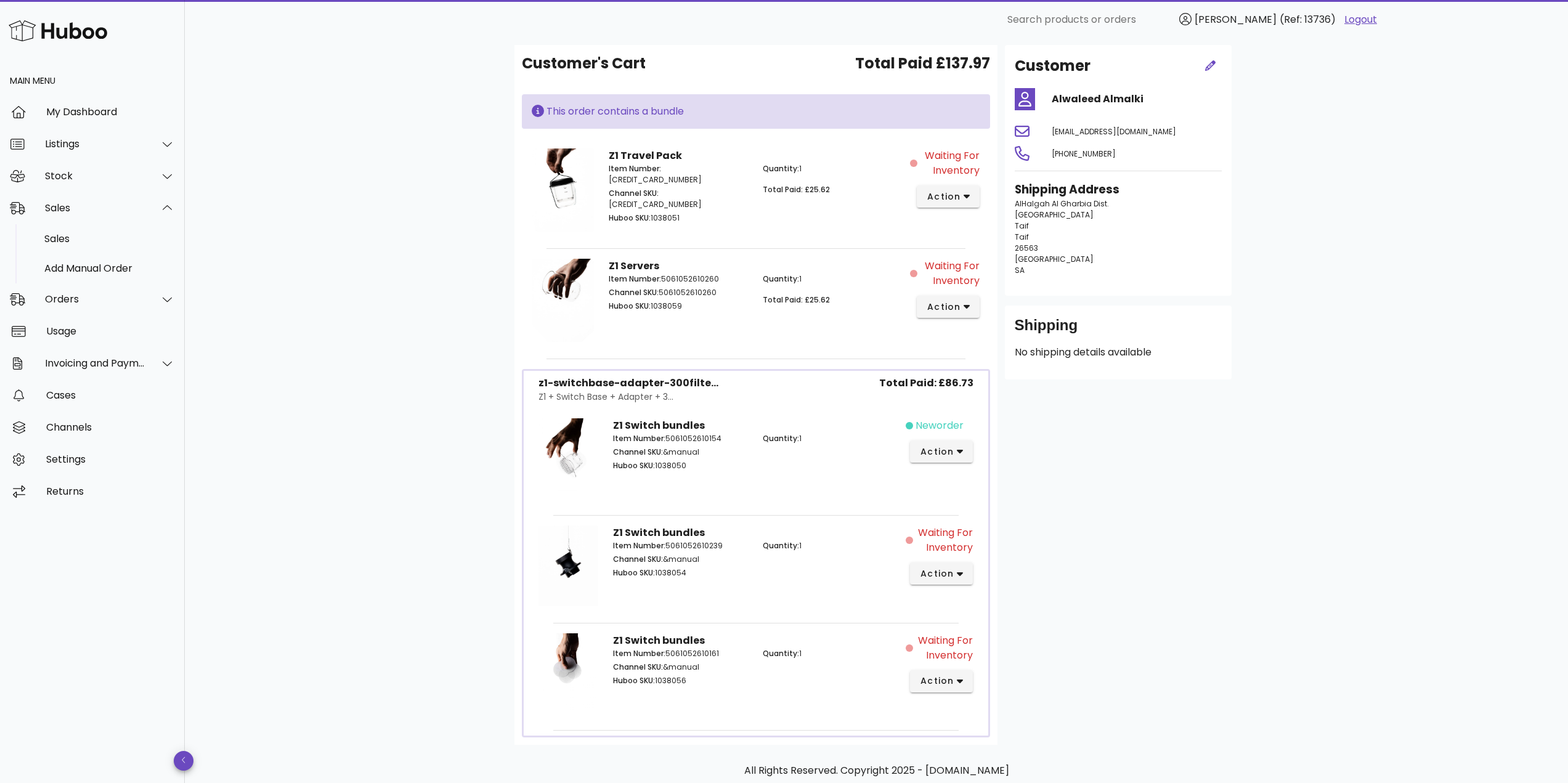
scroll to position [123, 0]
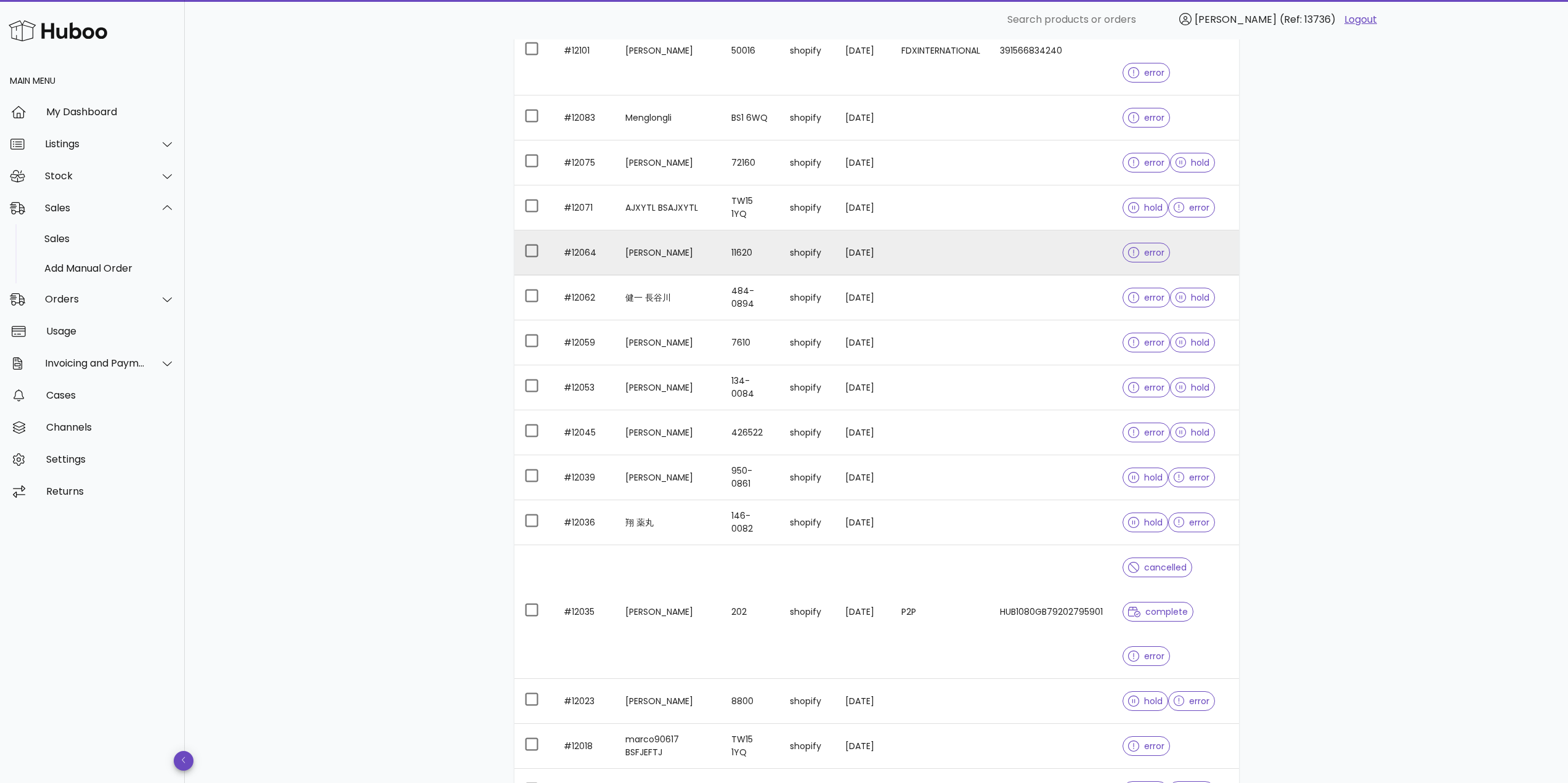
scroll to position [249, 0]
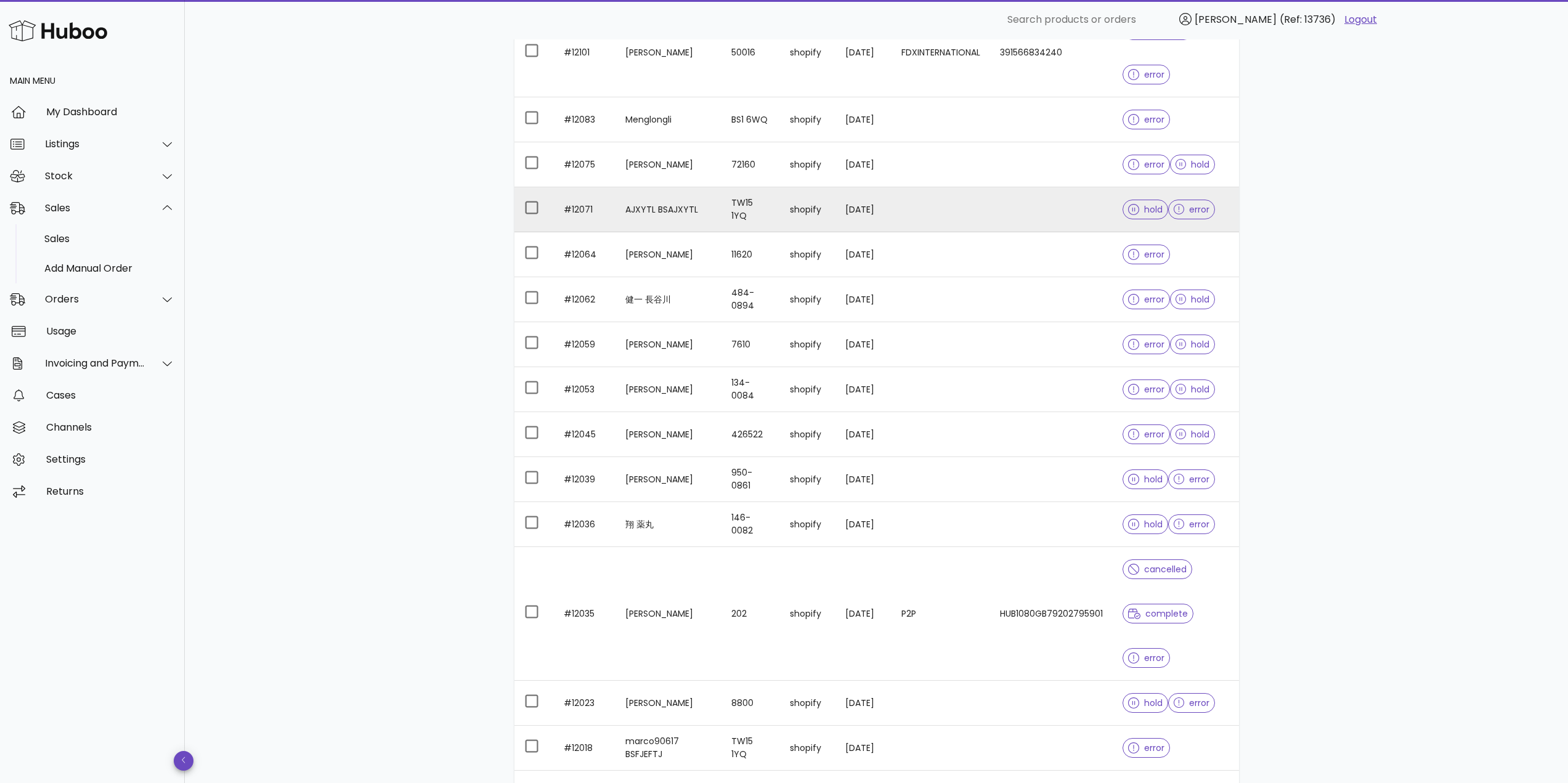
click at [780, 203] on td "shopify" at bounding box center [808, 210] width 56 height 45
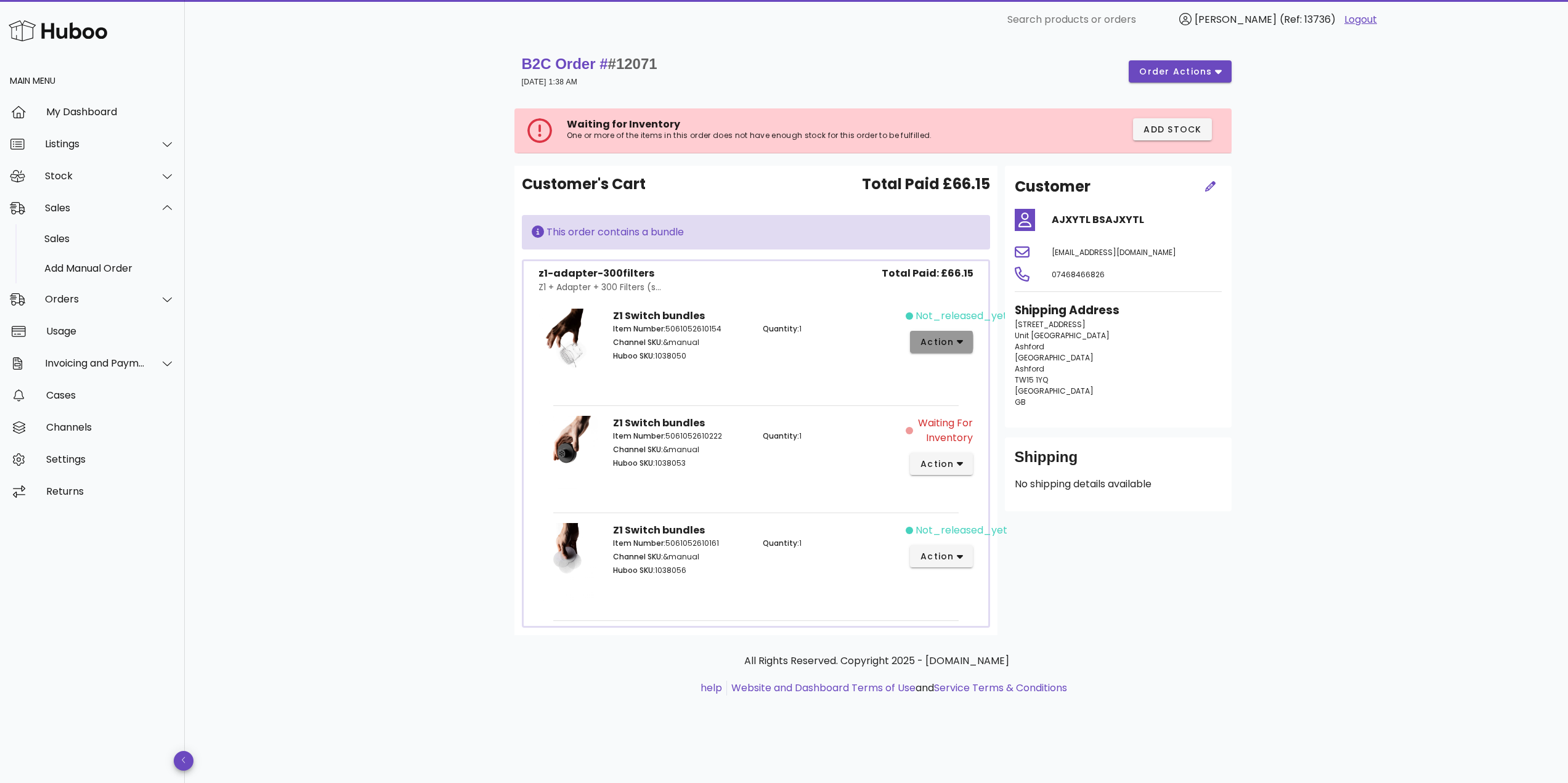
click at [938, 346] on span "action" at bounding box center [937, 342] width 35 height 13
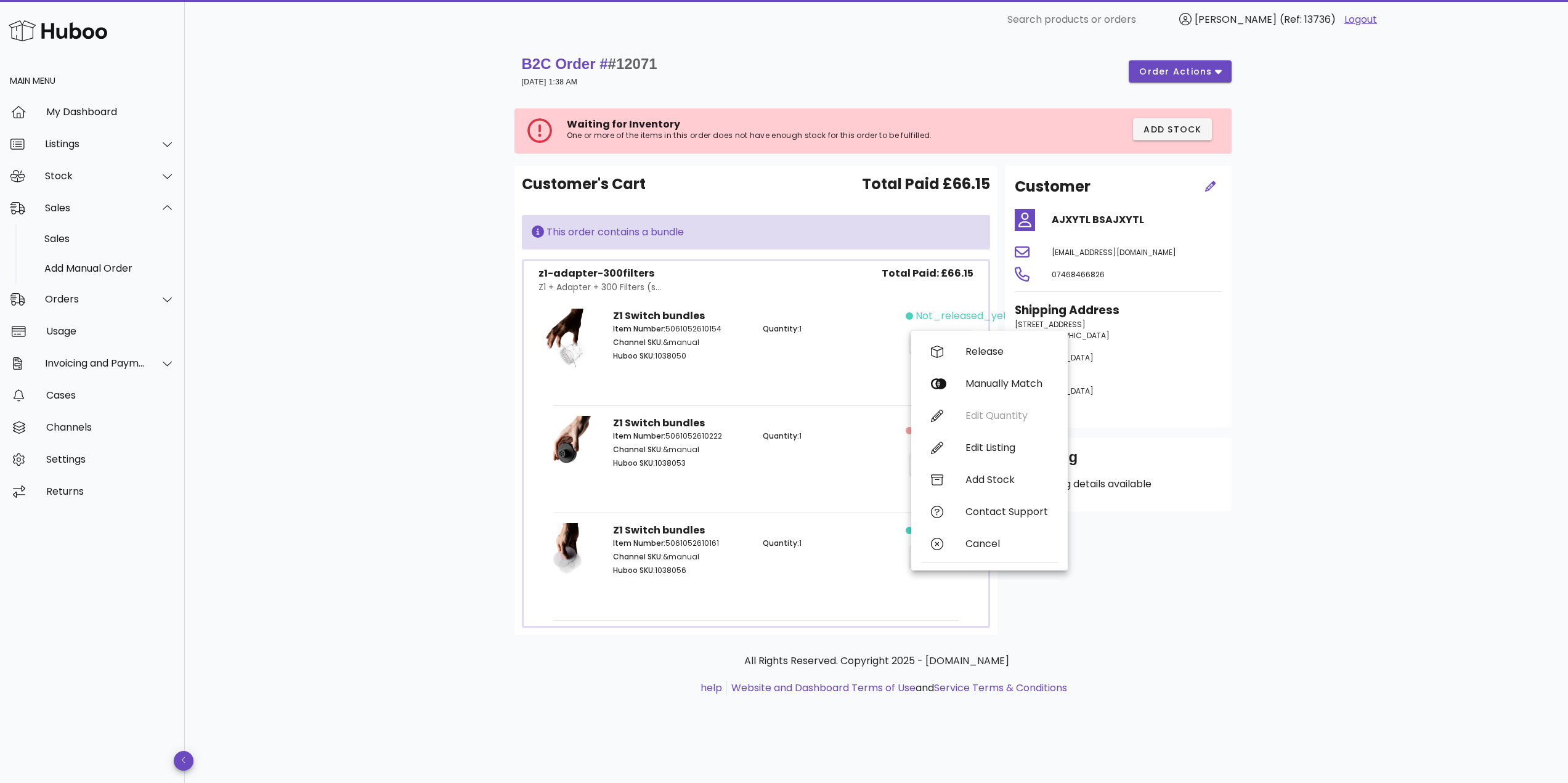
click at [851, 337] on div "Quantity: 1" at bounding box center [830, 344] width 149 height 56
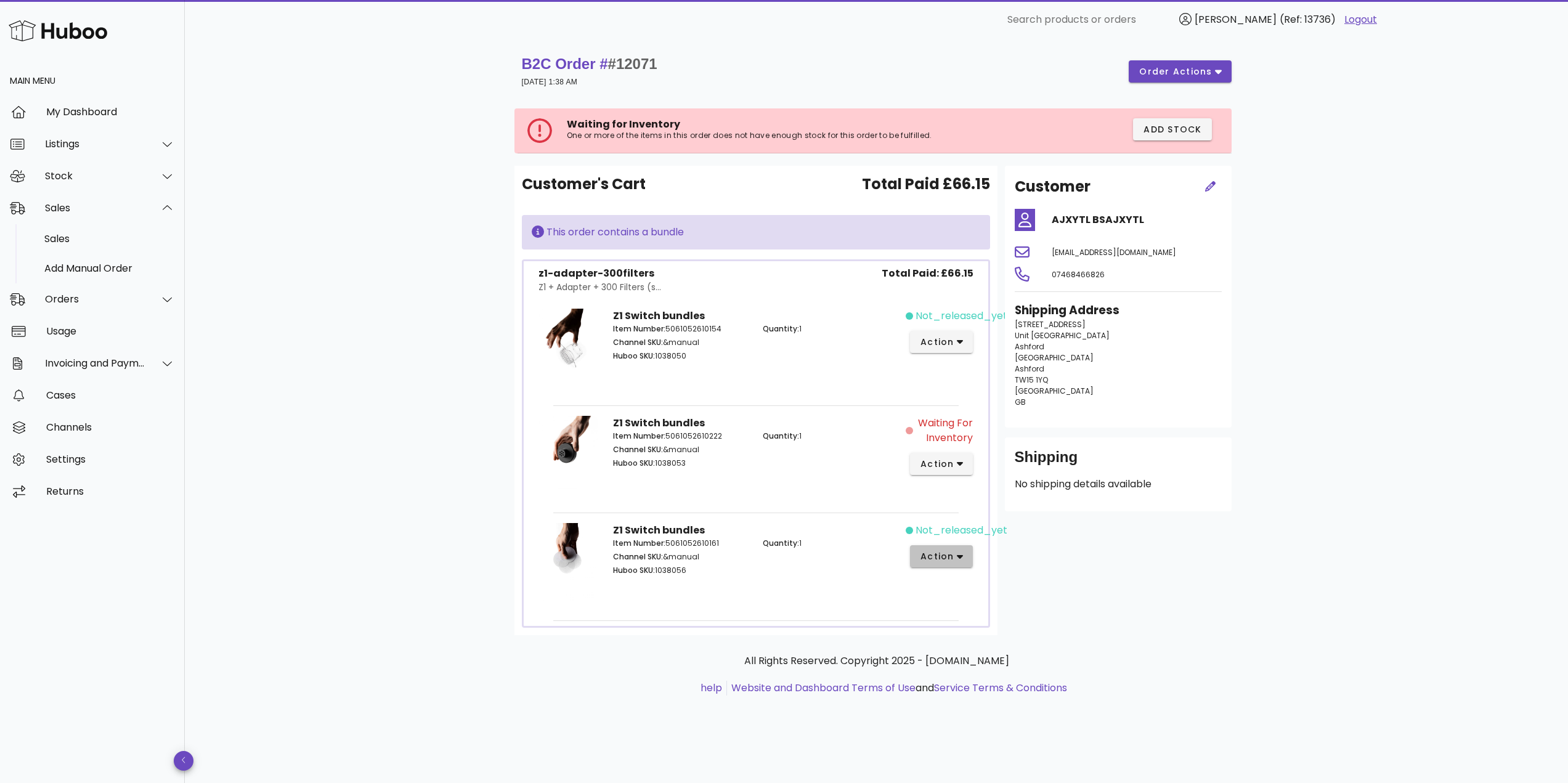
click at [953, 560] on span "action" at bounding box center [937, 556] width 35 height 13
click at [930, 350] on button "action" at bounding box center [942, 342] width 63 height 22
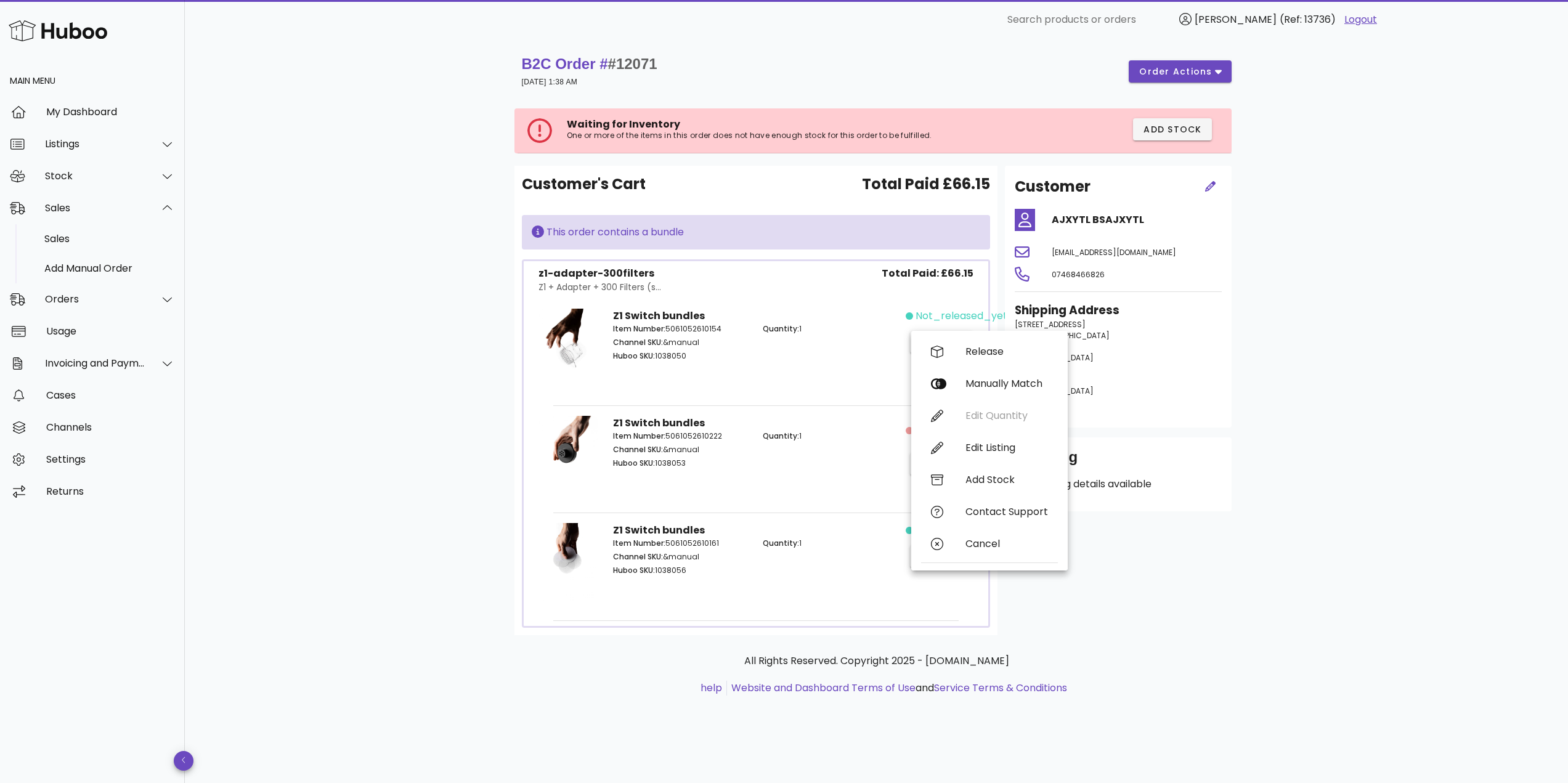
click at [863, 349] on div "Quantity: 1" at bounding box center [830, 344] width 149 height 56
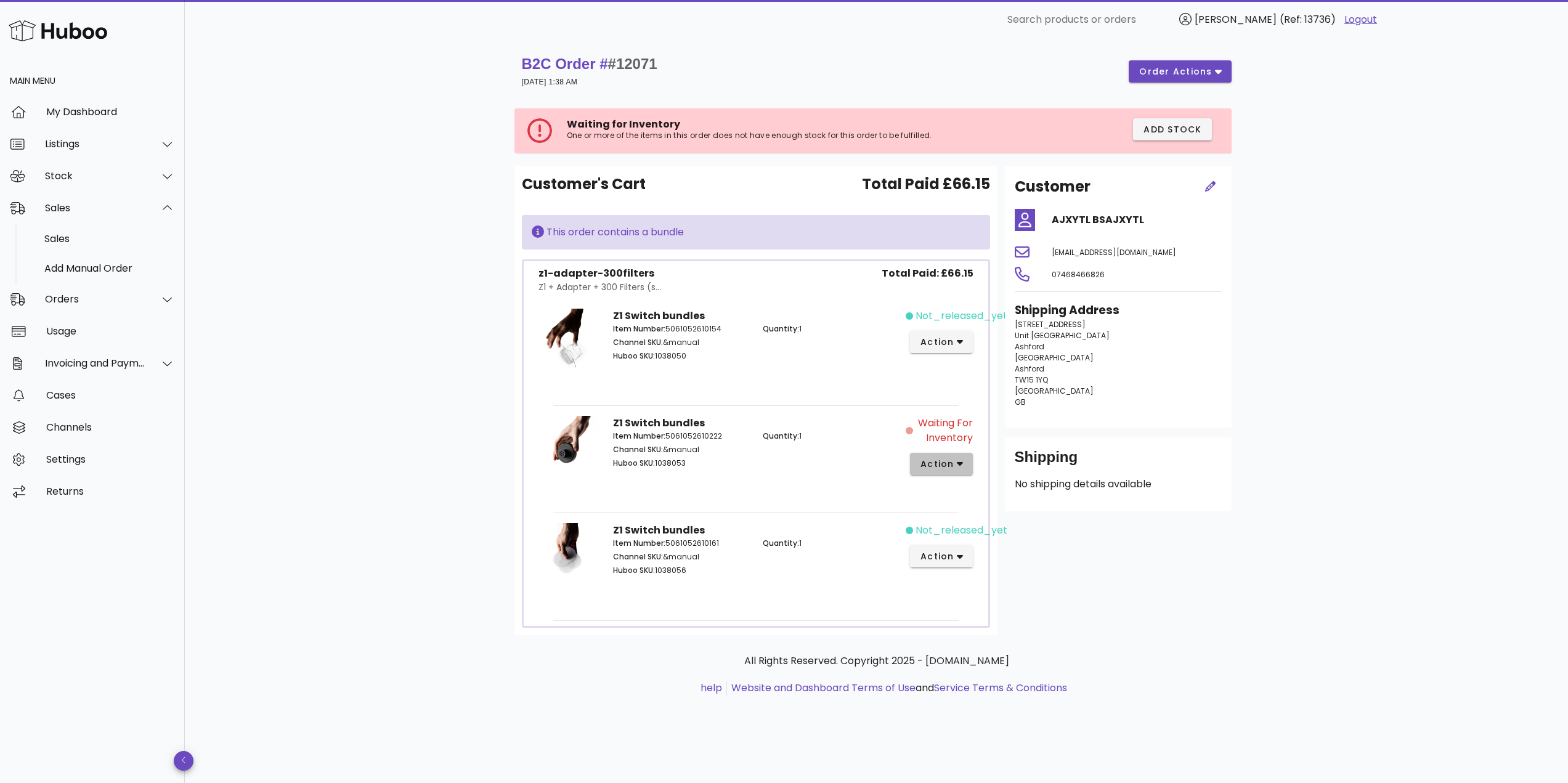
click at [947, 465] on span "action" at bounding box center [937, 464] width 35 height 13
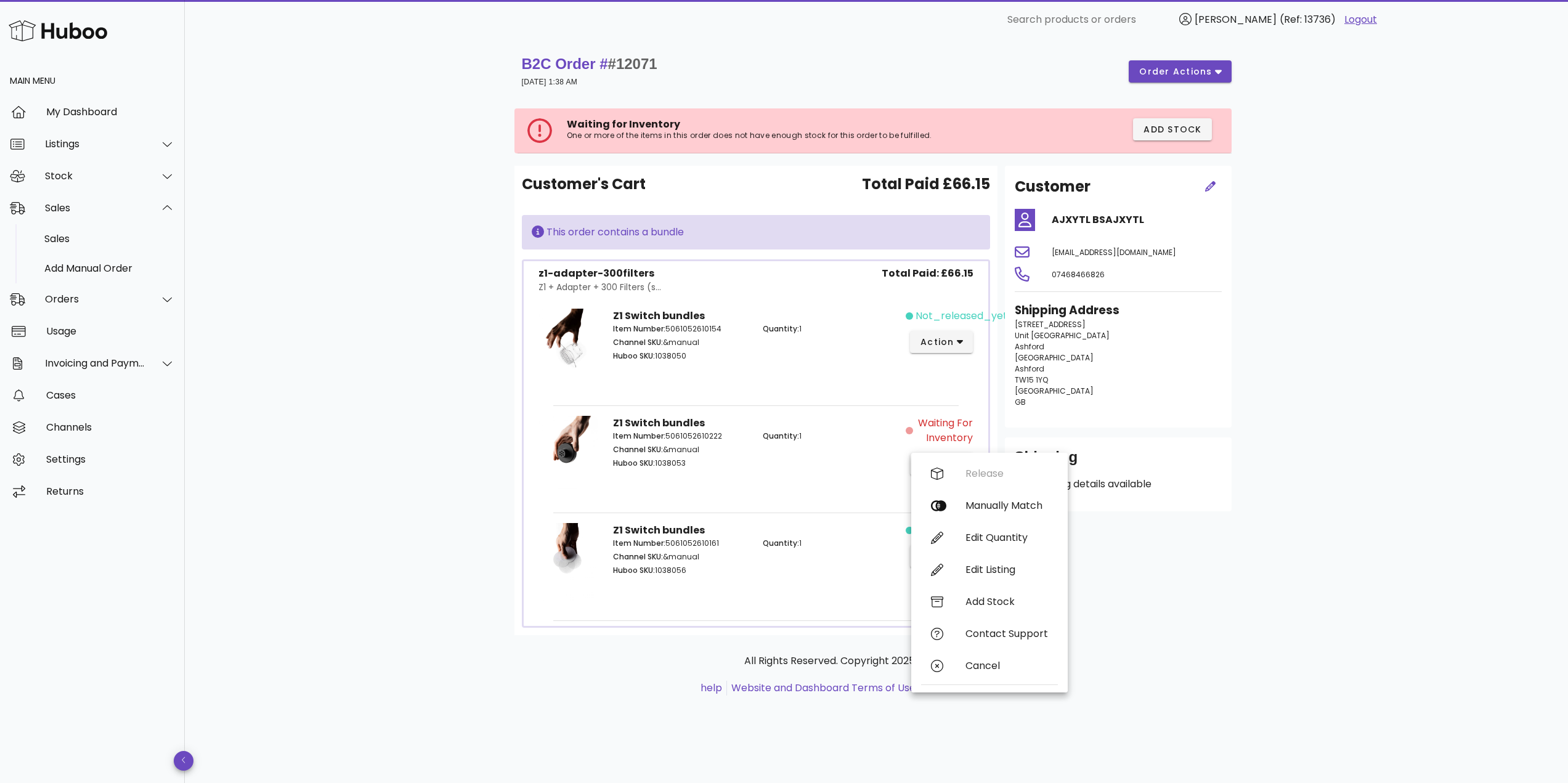
click at [746, 446] on p "Channel SKU: &manual" at bounding box center [680, 450] width 135 height 11
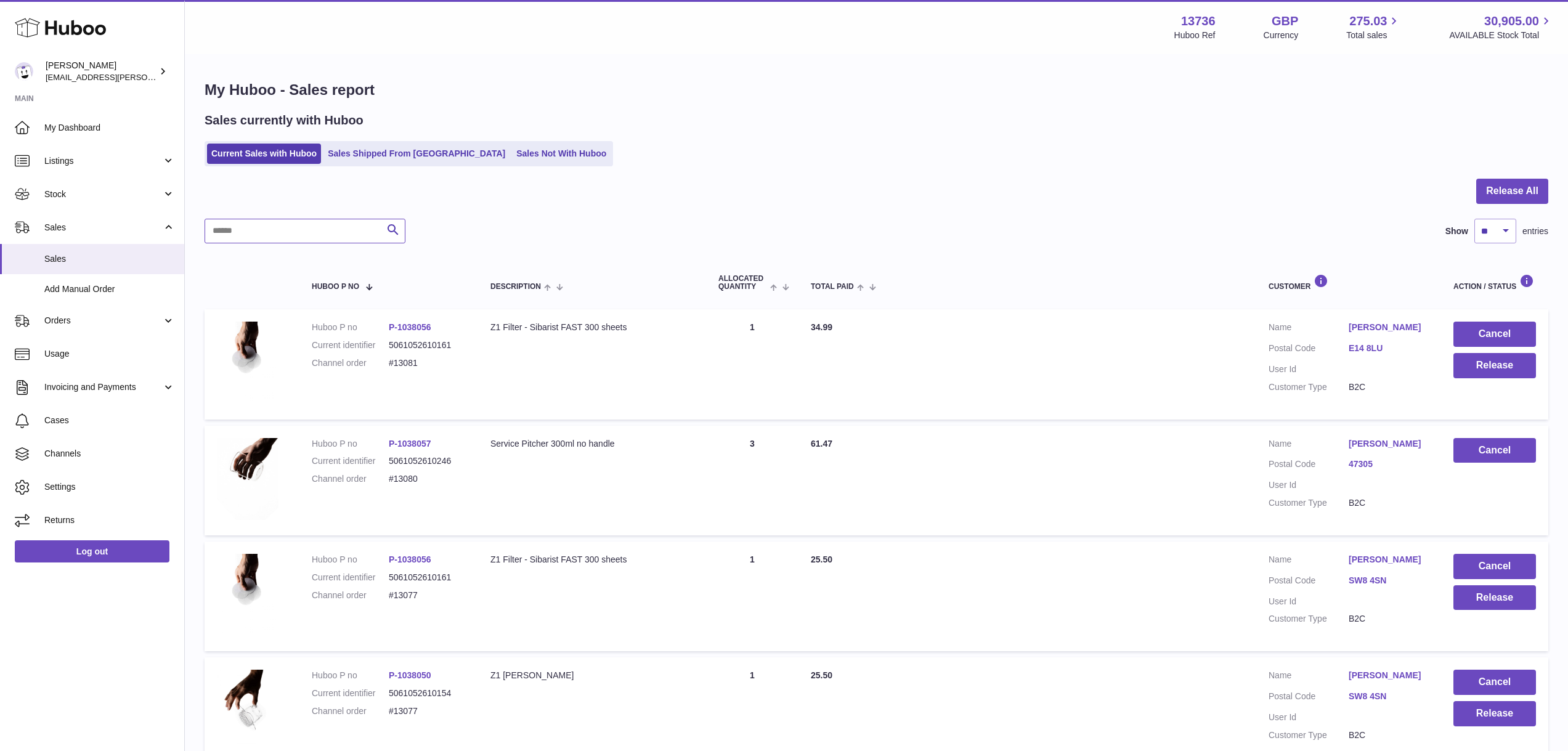
click at [339, 228] on input "text" at bounding box center [305, 231] width 201 height 25
paste input "*****"
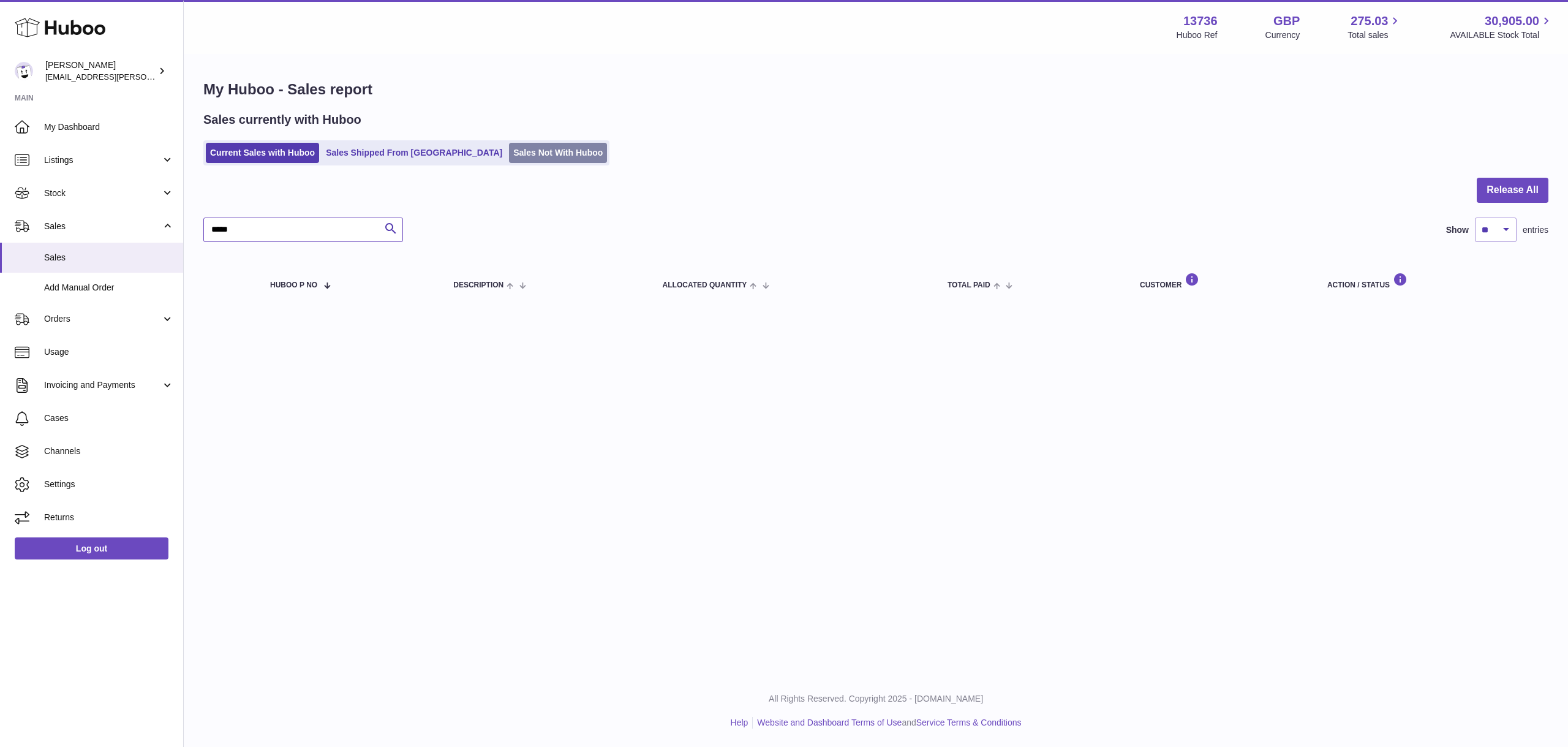
type input "*****"
click at [509, 148] on link "Sales Not With Huboo" at bounding box center [558, 153] width 98 height 20
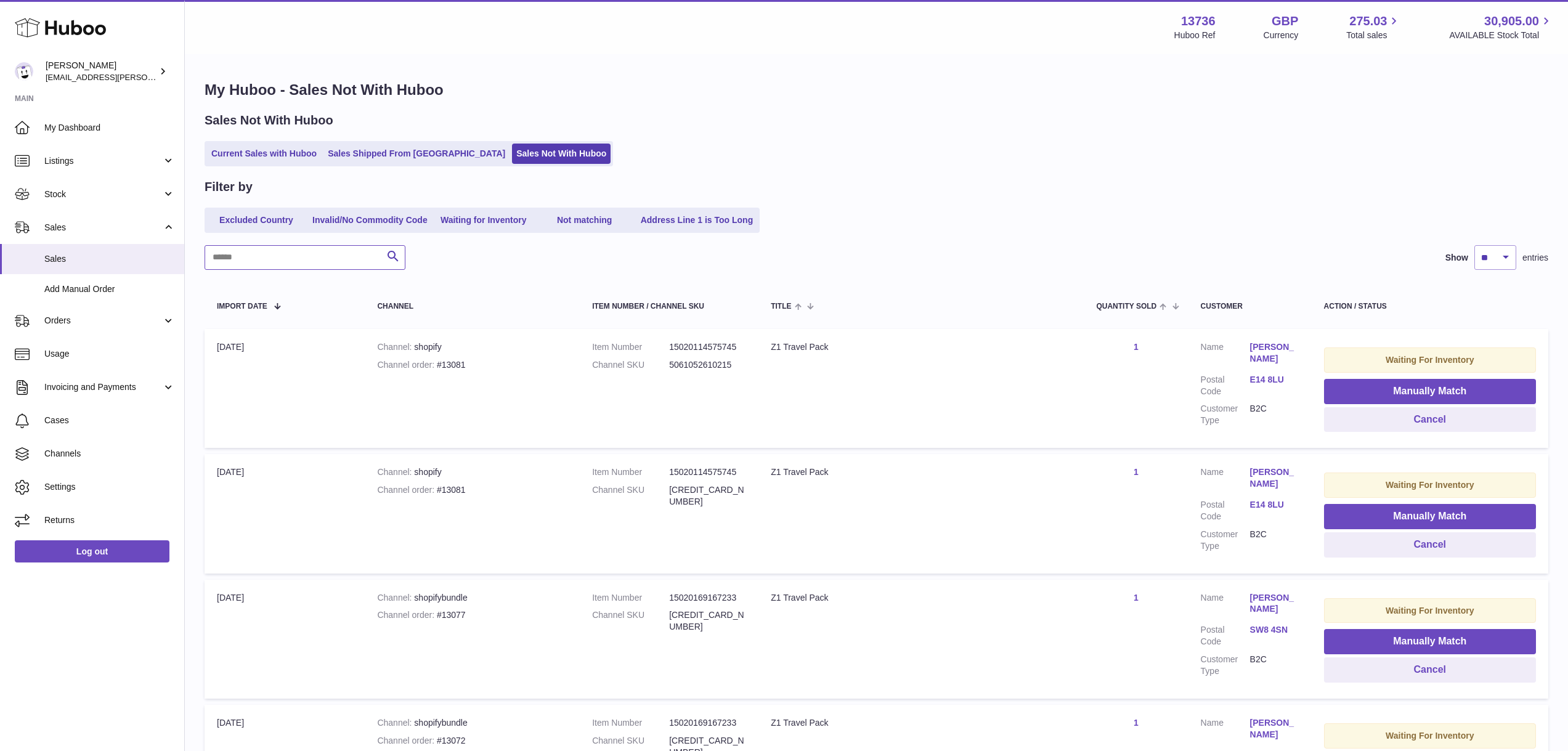
click at [263, 249] on input "text" at bounding box center [305, 258] width 201 height 25
paste input "*****"
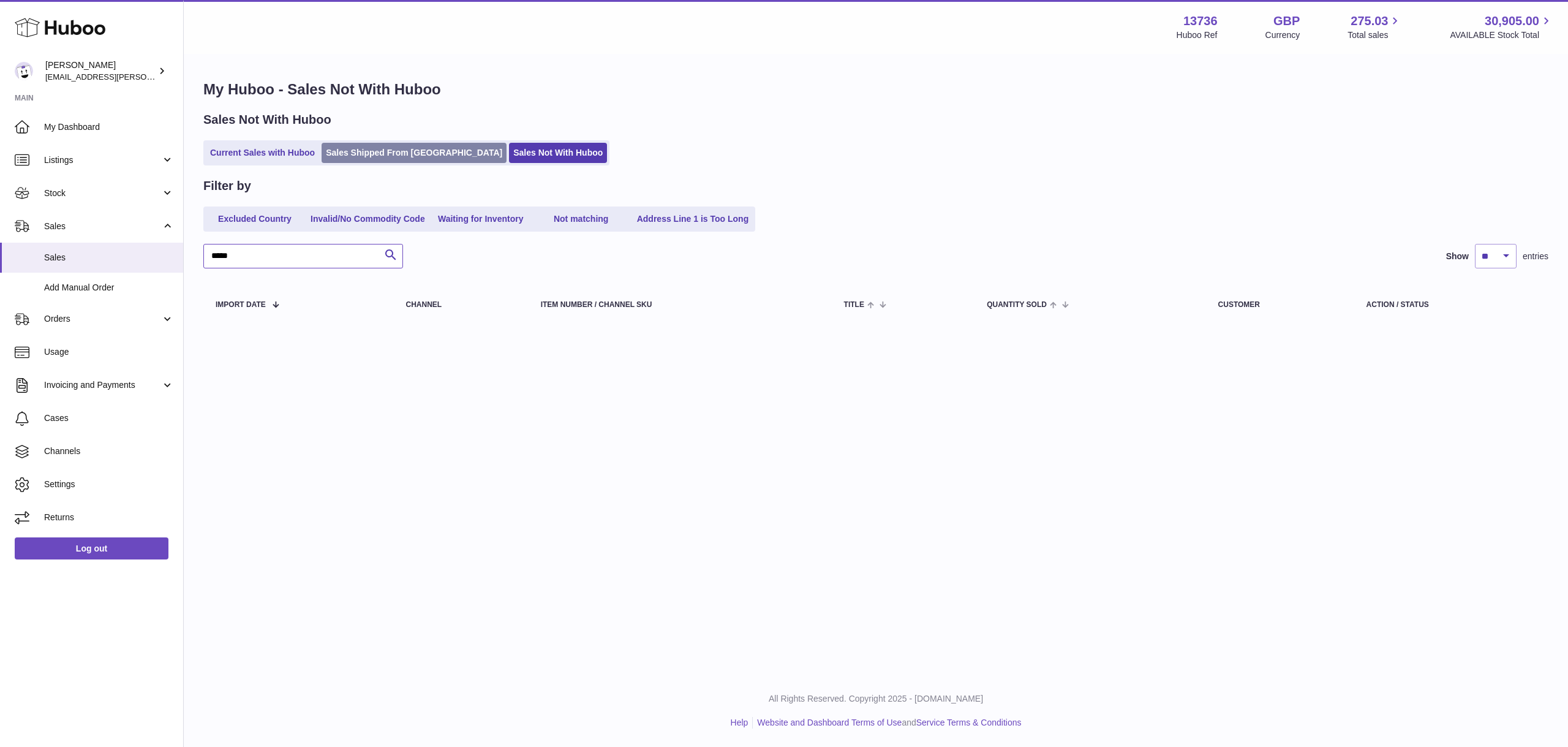
type input "*****"
click at [372, 152] on link "Sales Shipped From [GEOGRAPHIC_DATA]" at bounding box center [414, 153] width 185 height 20
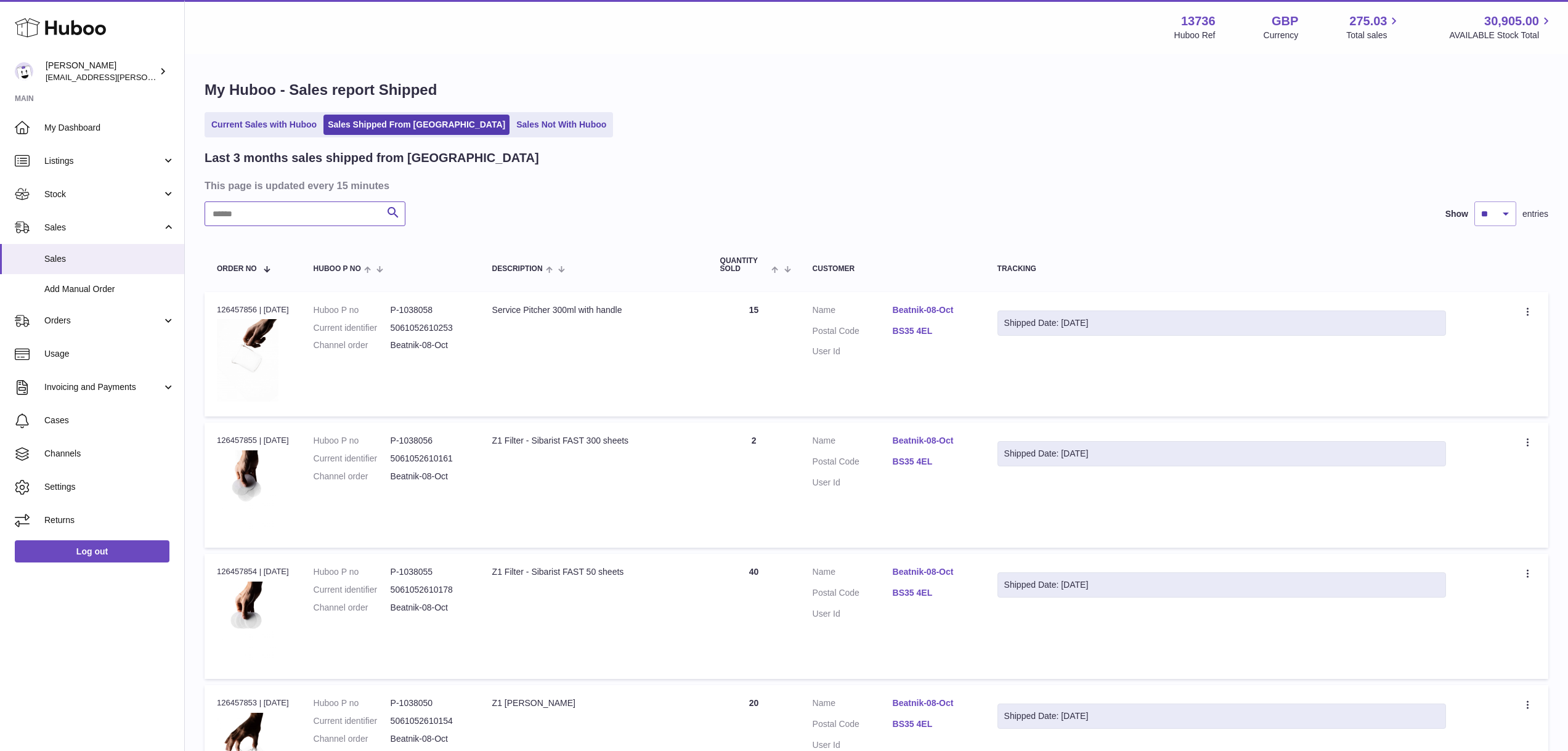
click at [279, 206] on input "text" at bounding box center [305, 213] width 201 height 25
paste input "*****"
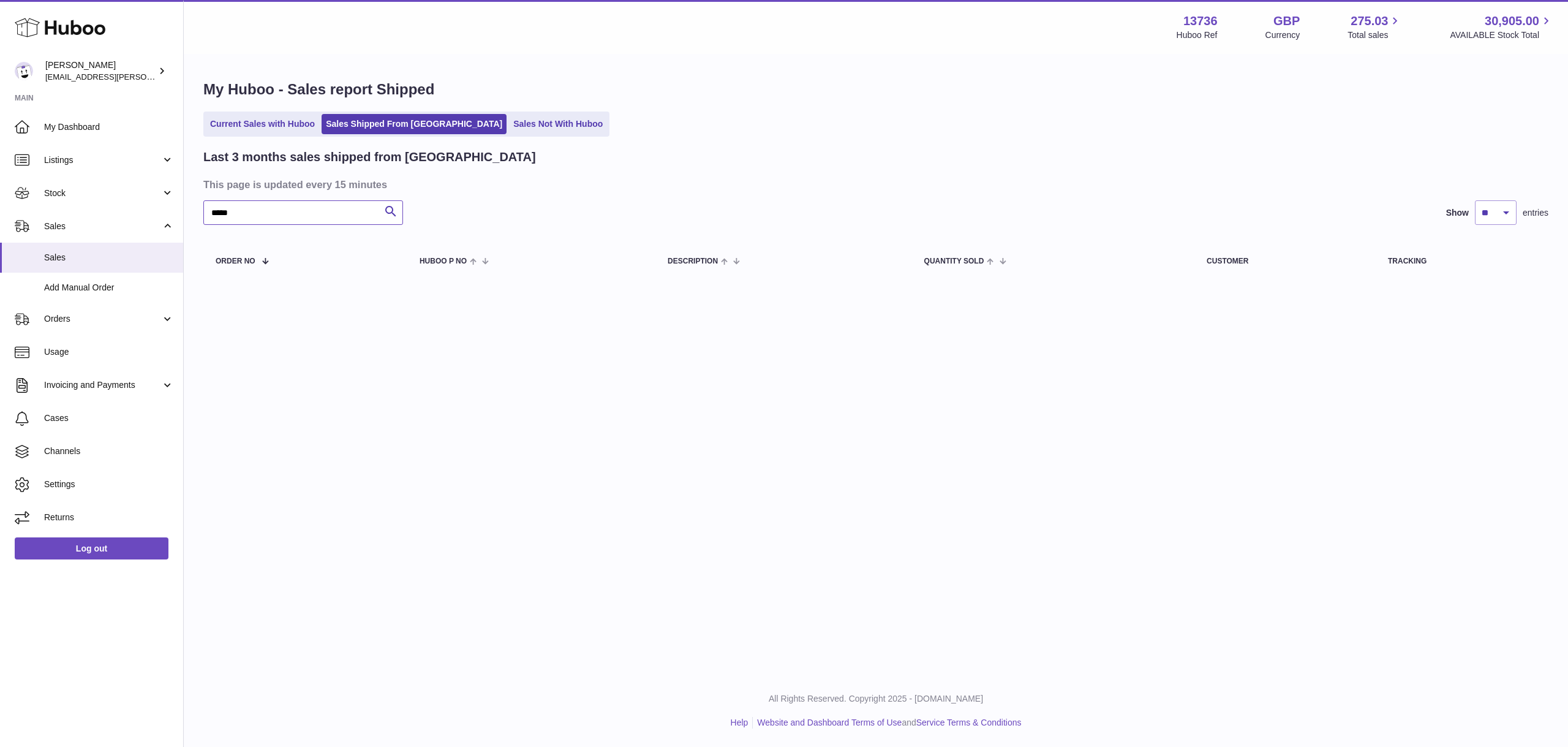
type input "*****"
click at [243, 128] on link "Current Sales with Huboo" at bounding box center [262, 124] width 113 height 20
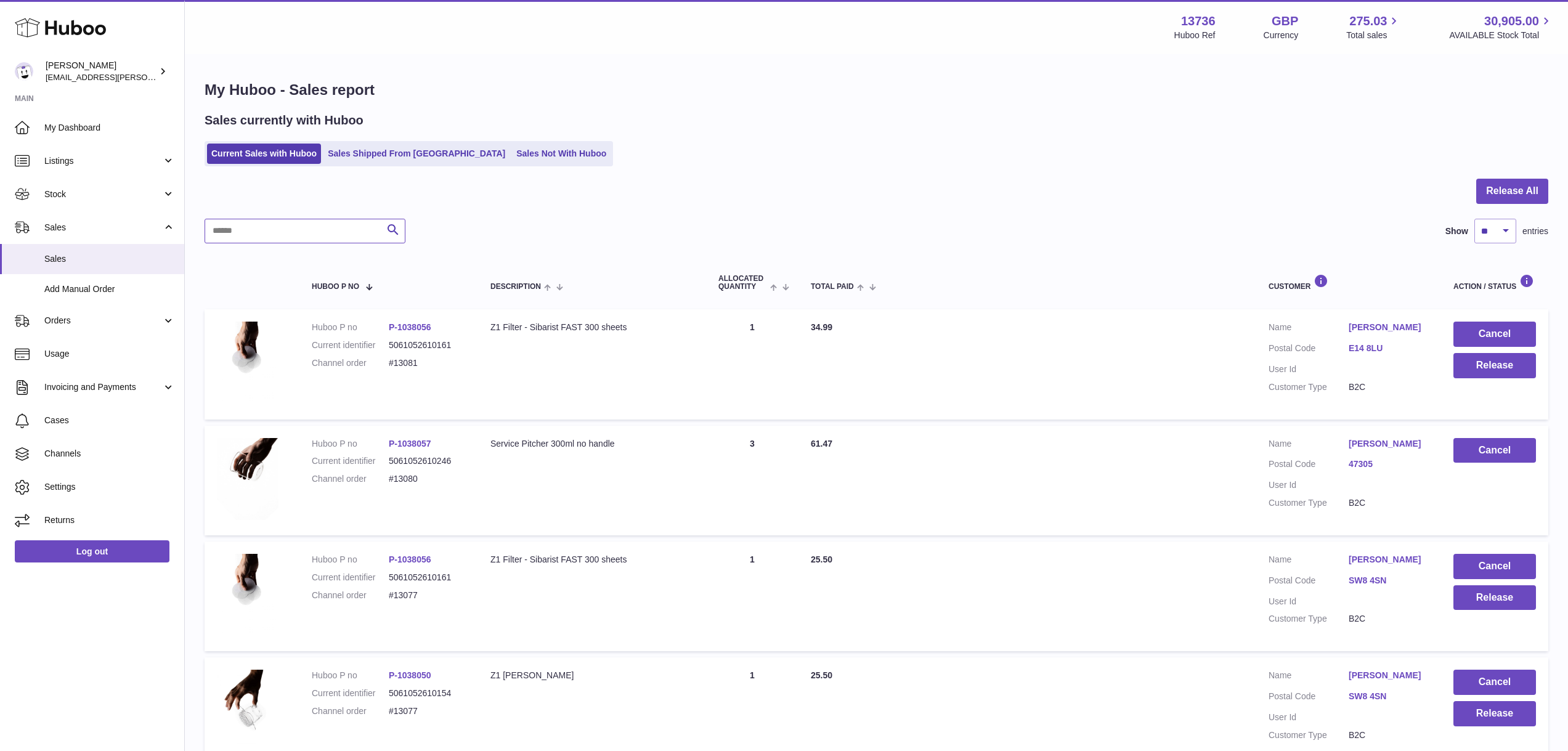
click at [242, 235] on input "text" at bounding box center [305, 231] width 201 height 25
paste input "**********"
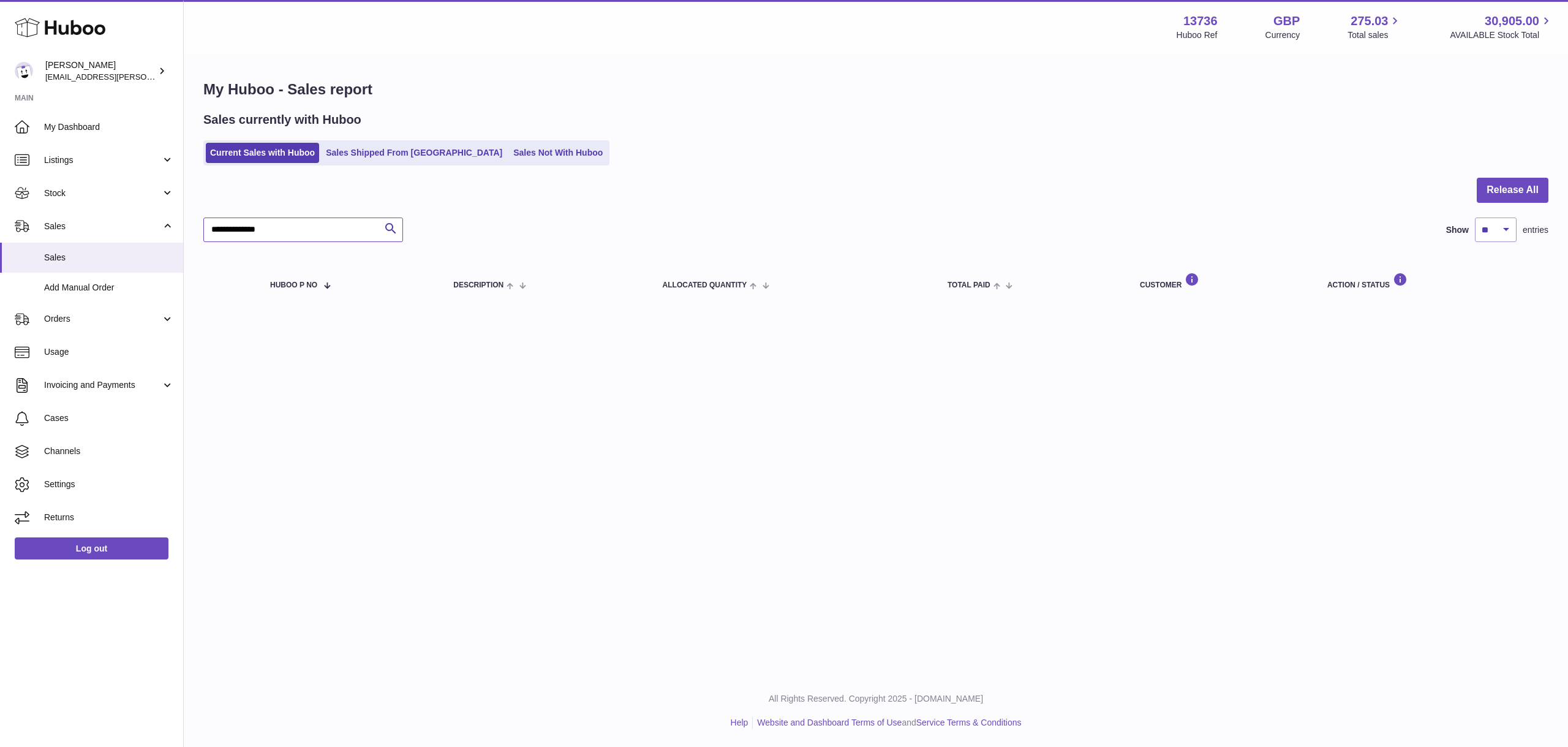
type input "**********"
click at [427, 208] on div at bounding box center [876, 198] width 1345 height 40
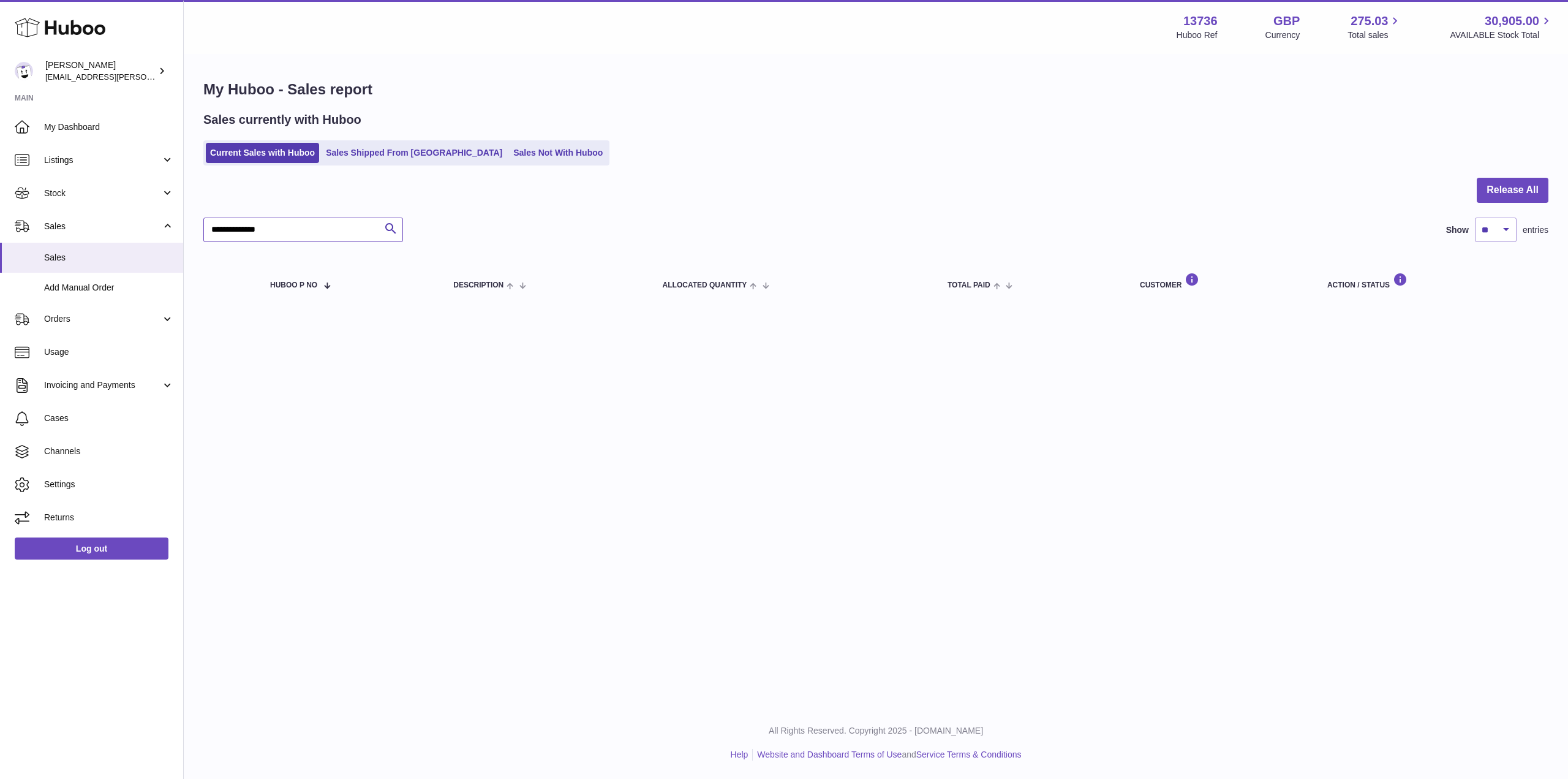
click at [338, 222] on input "**********" at bounding box center [303, 230] width 200 height 25
click at [323, 235] on input "**********" at bounding box center [303, 230] width 200 height 25
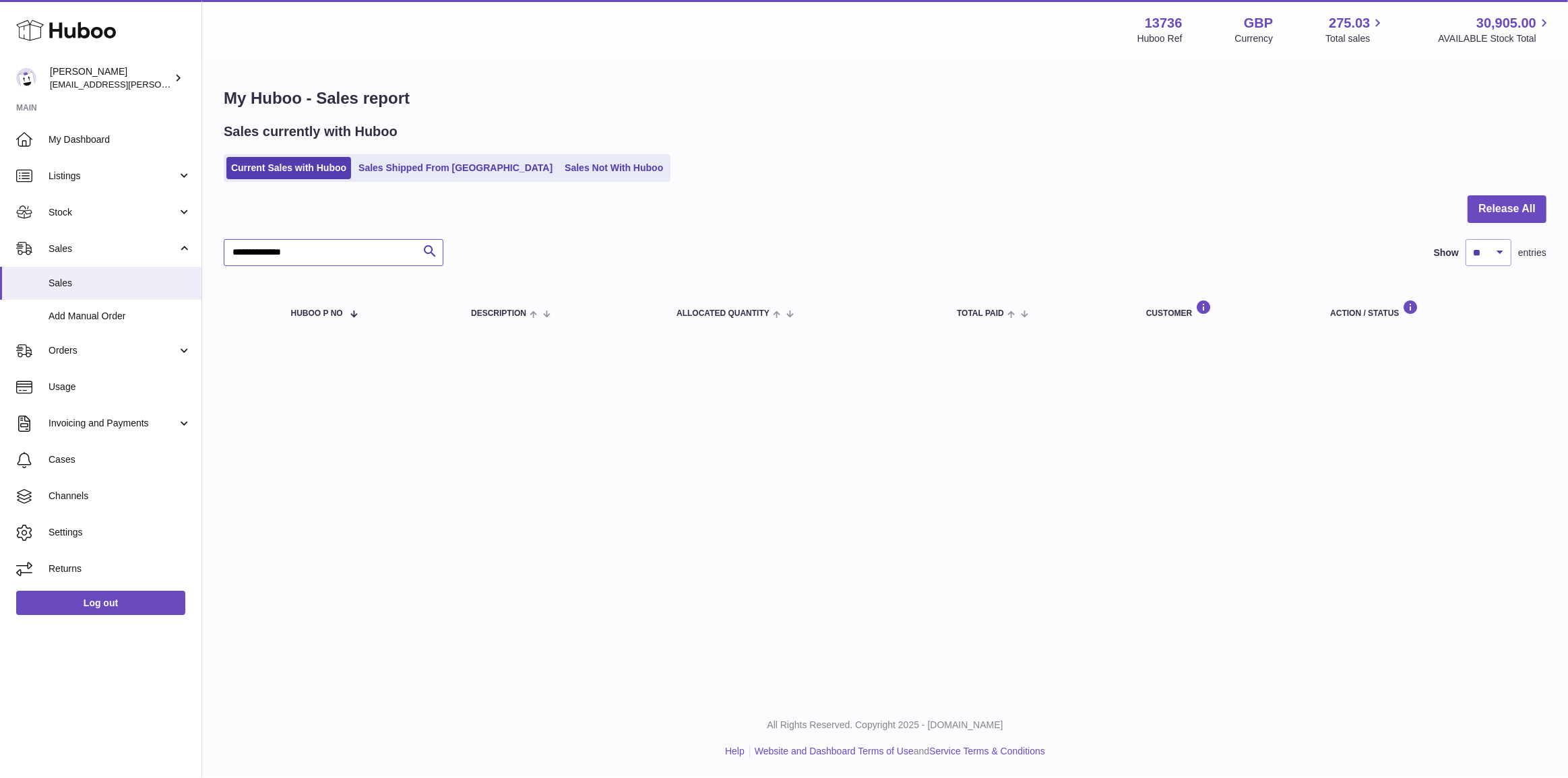
click at [346, 256] on input "**********" at bounding box center [333, 253] width 220 height 27
click at [391, 167] on link "Sales Shipped From [GEOGRAPHIC_DATA]" at bounding box center [455, 168] width 203 height 22
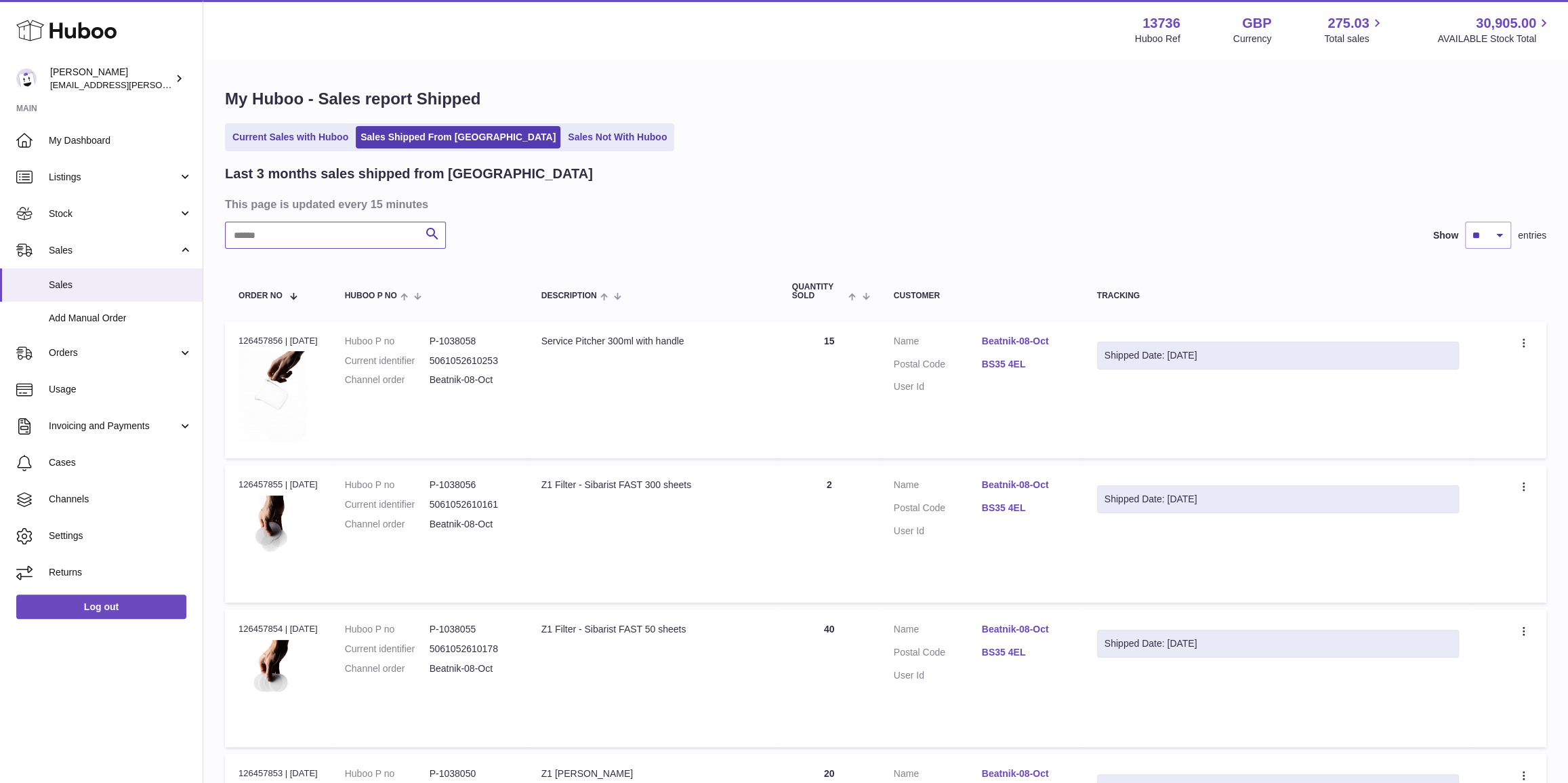
click at [312, 241] on input "text" at bounding box center [335, 235] width 221 height 27
paste input "**********"
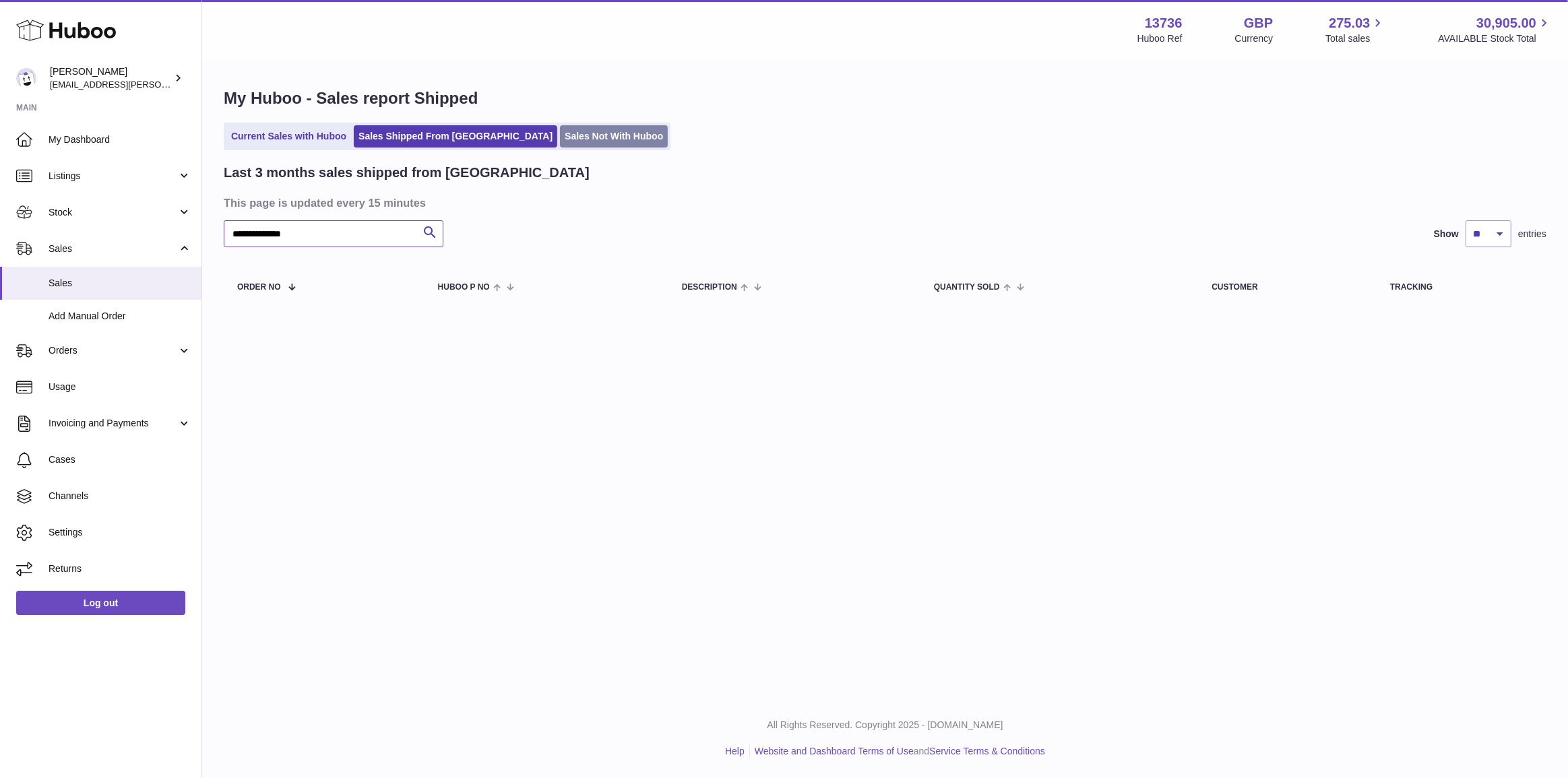
type input "**********"
click at [586, 134] on link "Sales Not With Huboo" at bounding box center [613, 136] width 107 height 22
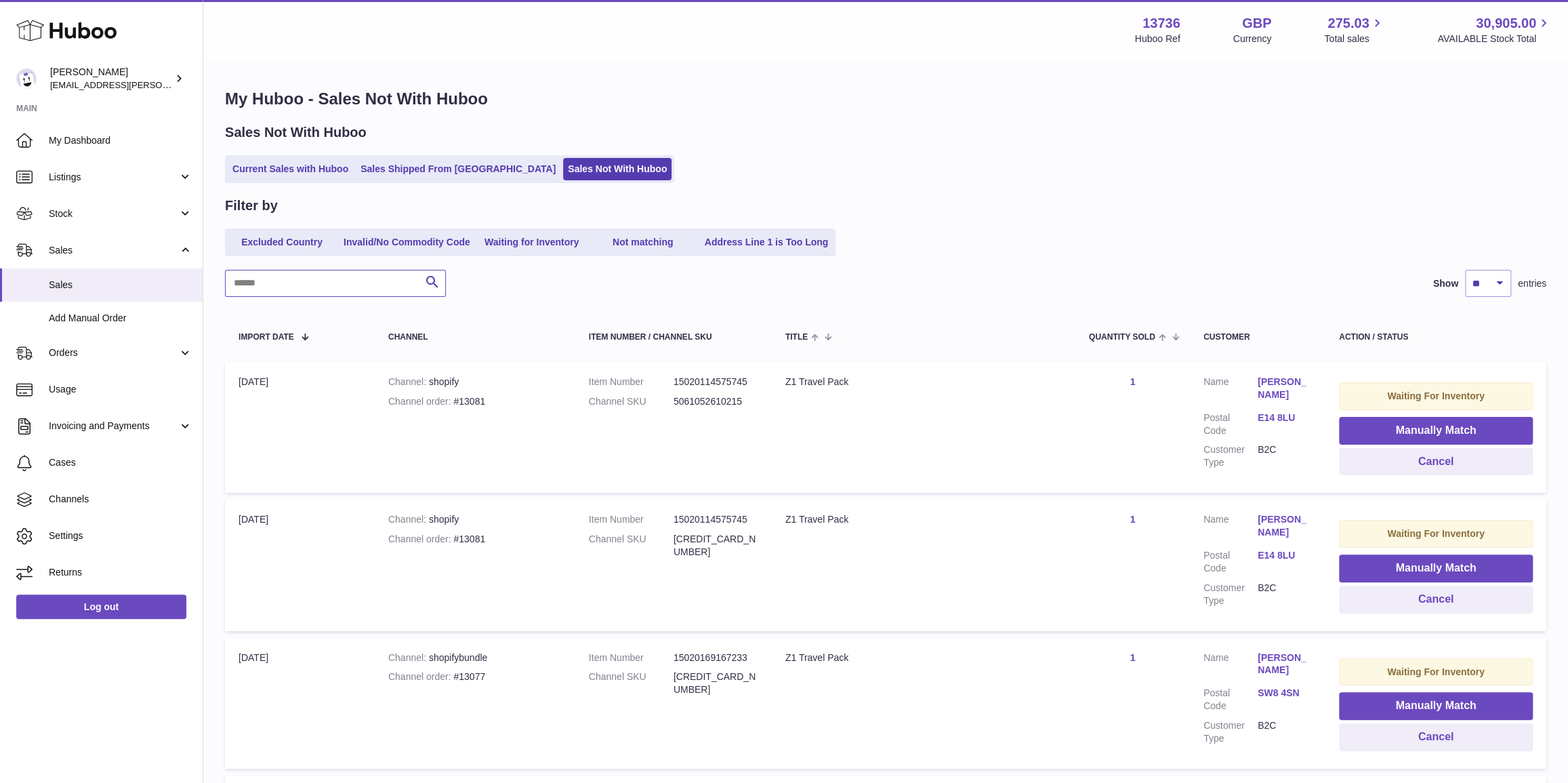
click at [279, 277] on input "text" at bounding box center [335, 283] width 221 height 27
paste input "**********"
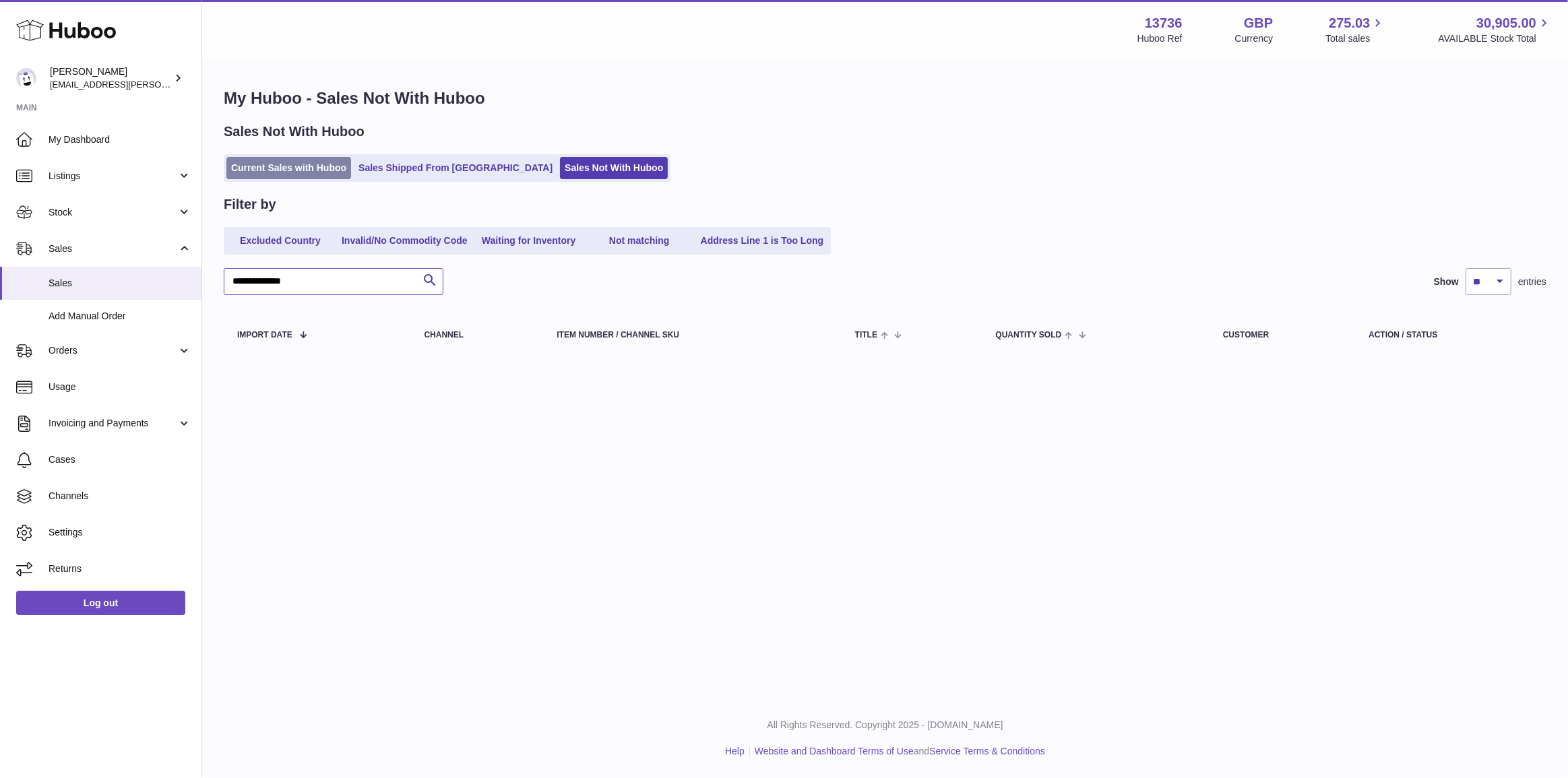
type input "**********"
click at [293, 161] on link "Current Sales with Huboo" at bounding box center [289, 168] width 124 height 22
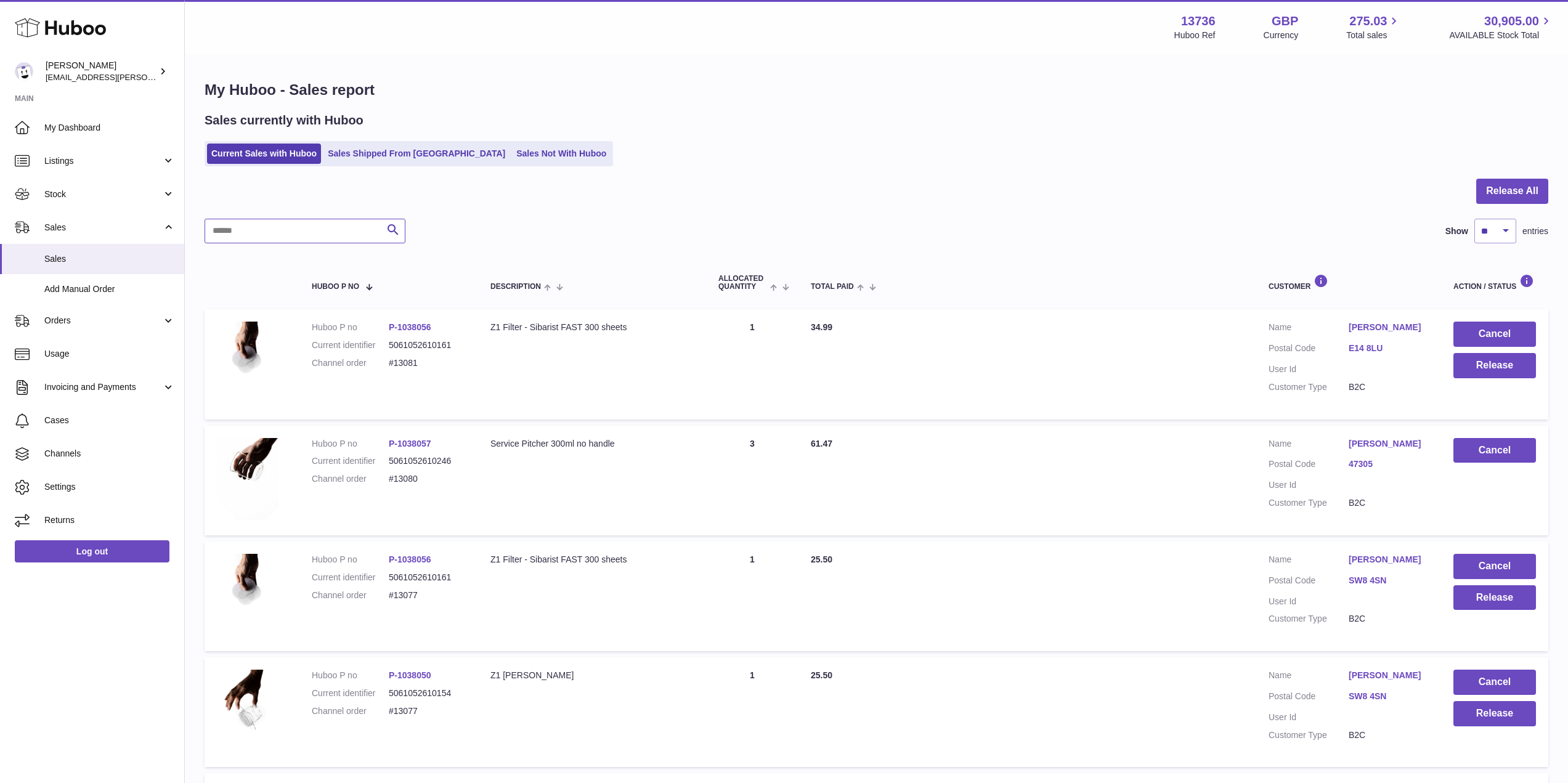
click at [302, 232] on input "text" at bounding box center [305, 231] width 201 height 25
paste input "**********"
type input "**********"
